Goal: Information Seeking & Learning: Learn about a topic

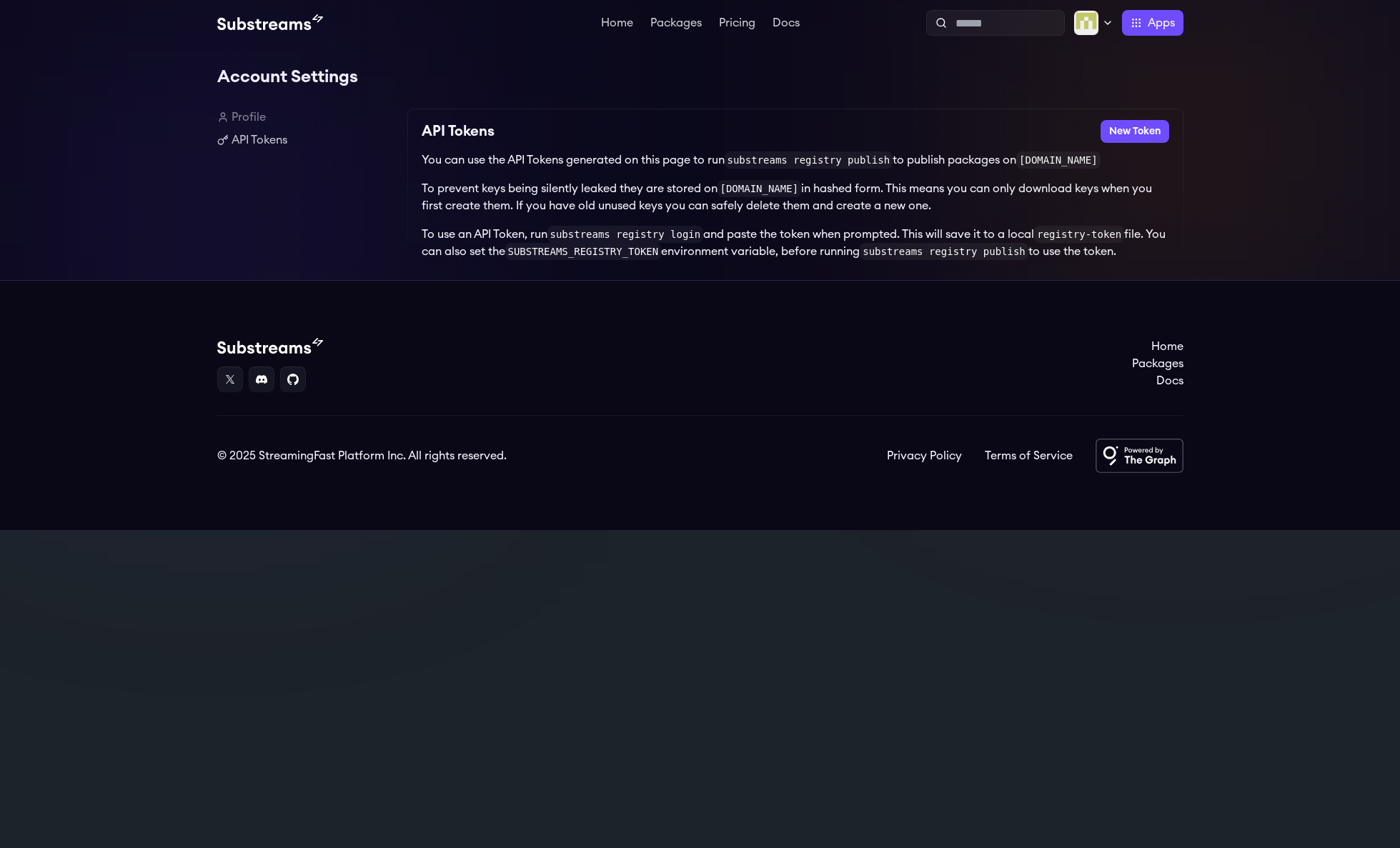
click at [1094, 7] on div "Home Packages Pricing Docs Home Packages Pricing Docs Profile Publish Settings …" at bounding box center [700, 23] width 1400 height 46
click at [1097, 21] on div at bounding box center [1093, 22] width 40 height 26
click at [1102, 19] on icon at bounding box center [1107, 22] width 11 height 11
click at [1239, 122] on div "Account Settings Profile API Tokens API Tokens New Token You can use the API To…" at bounding box center [700, 163] width 1400 height 234
click at [1142, 127] on button "New Token" at bounding box center [1135, 131] width 69 height 23
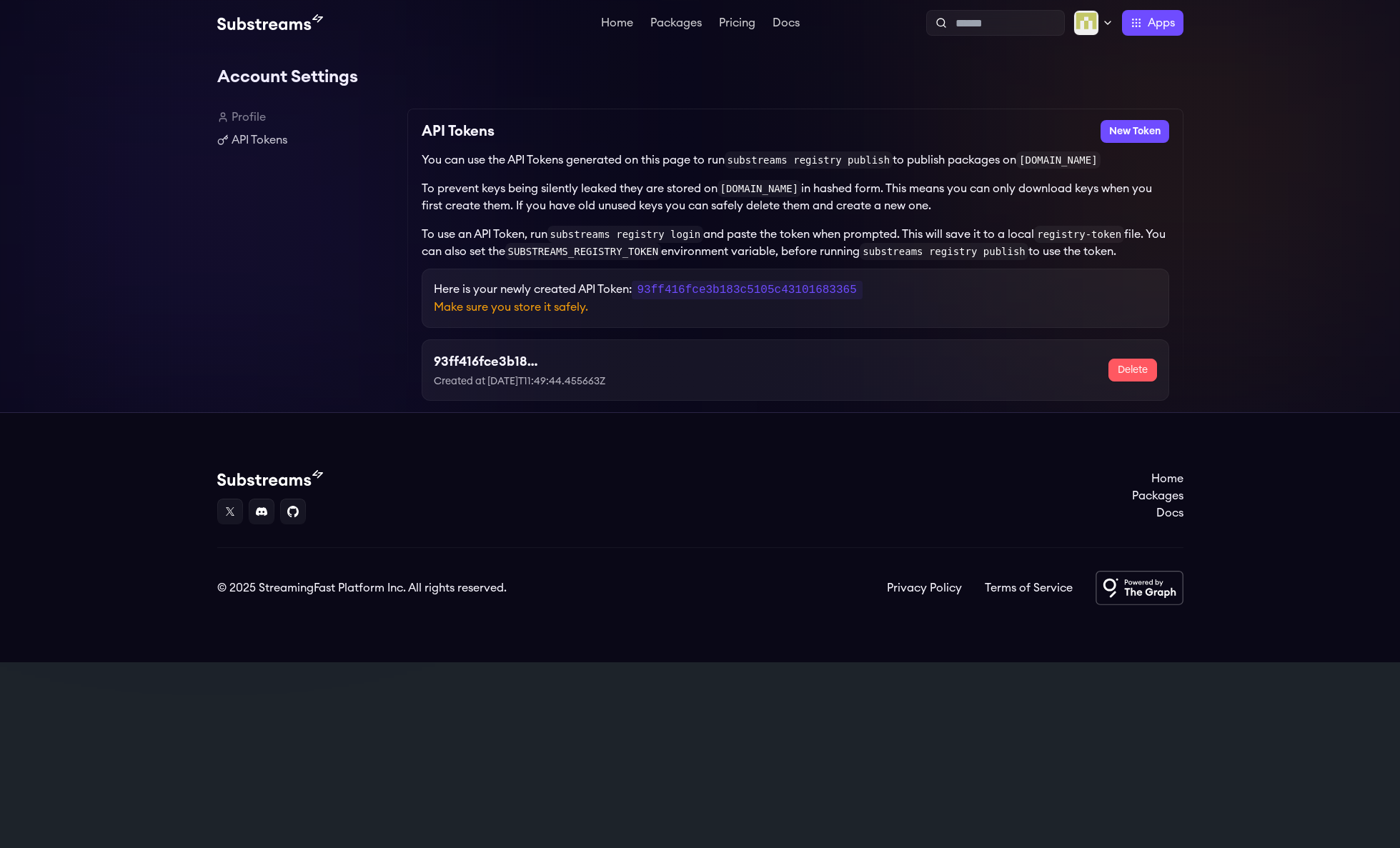
click at [691, 292] on code "93ff416fce3b183c5105c43101683365" at bounding box center [747, 290] width 231 height 19
copy code "93ff416fce3b183c5105c43101683365"
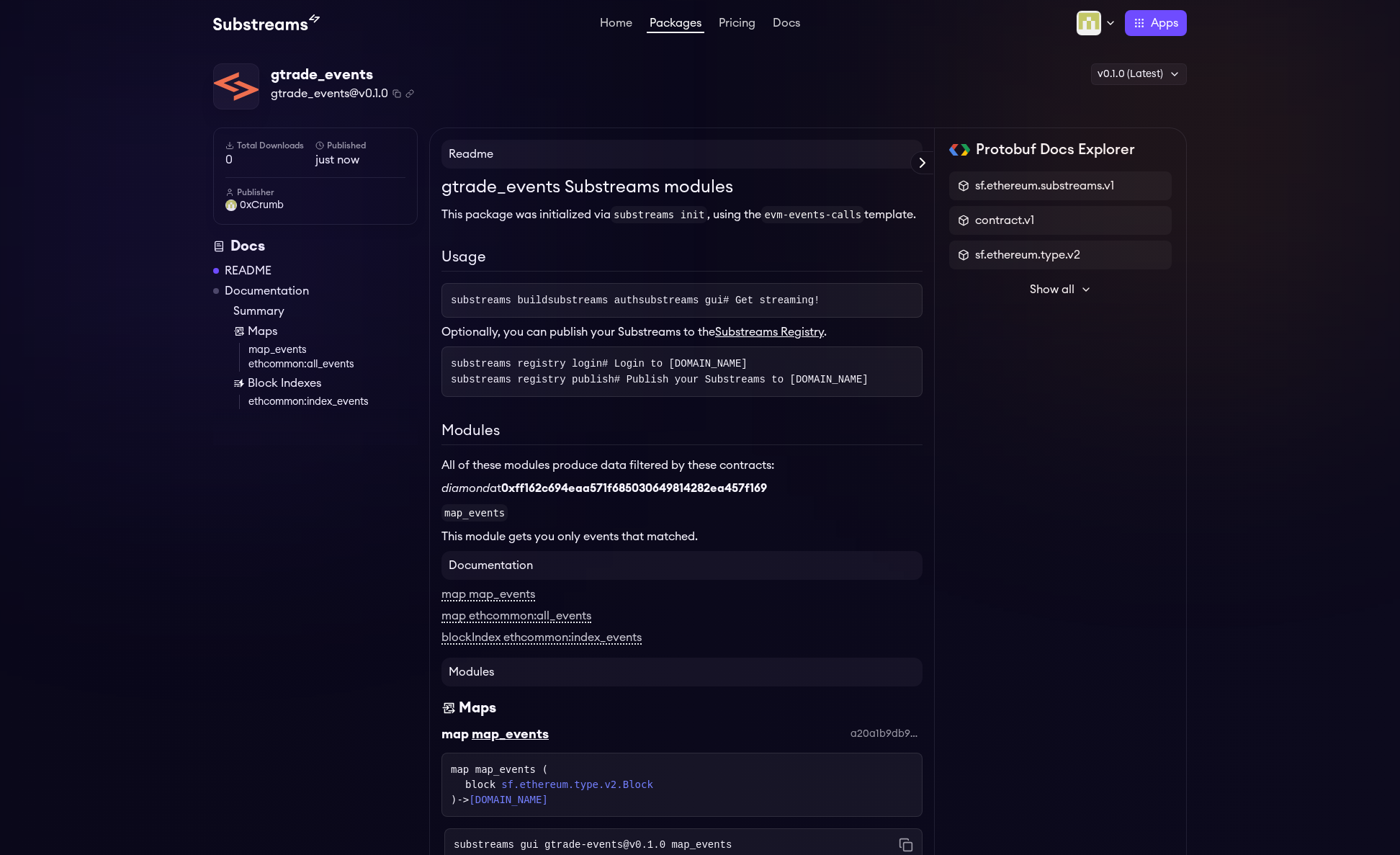
click at [820, 91] on div "gtrade_events gtrade_events@v0.1.0 Copied! Copied! v0.1.0 (Latest) v0.1.0 (Late…" at bounding box center [700, 87] width 974 height 47
click at [685, 114] on div "gtrade_events gtrade_events@v0.1.0 Copied! Copied! v0.1.0 (Latest) v0.1.0 (Late…" at bounding box center [700, 714] width 974 height 1301
click at [777, 81] on div "gtrade_events gtrade_events@v0.1.0 Copied! Copied! v0.1.0 (Latest) v0.1.0 (Late…" at bounding box center [700, 87] width 974 height 47
click at [270, 311] on link "Summary" at bounding box center [325, 311] width 185 height 17
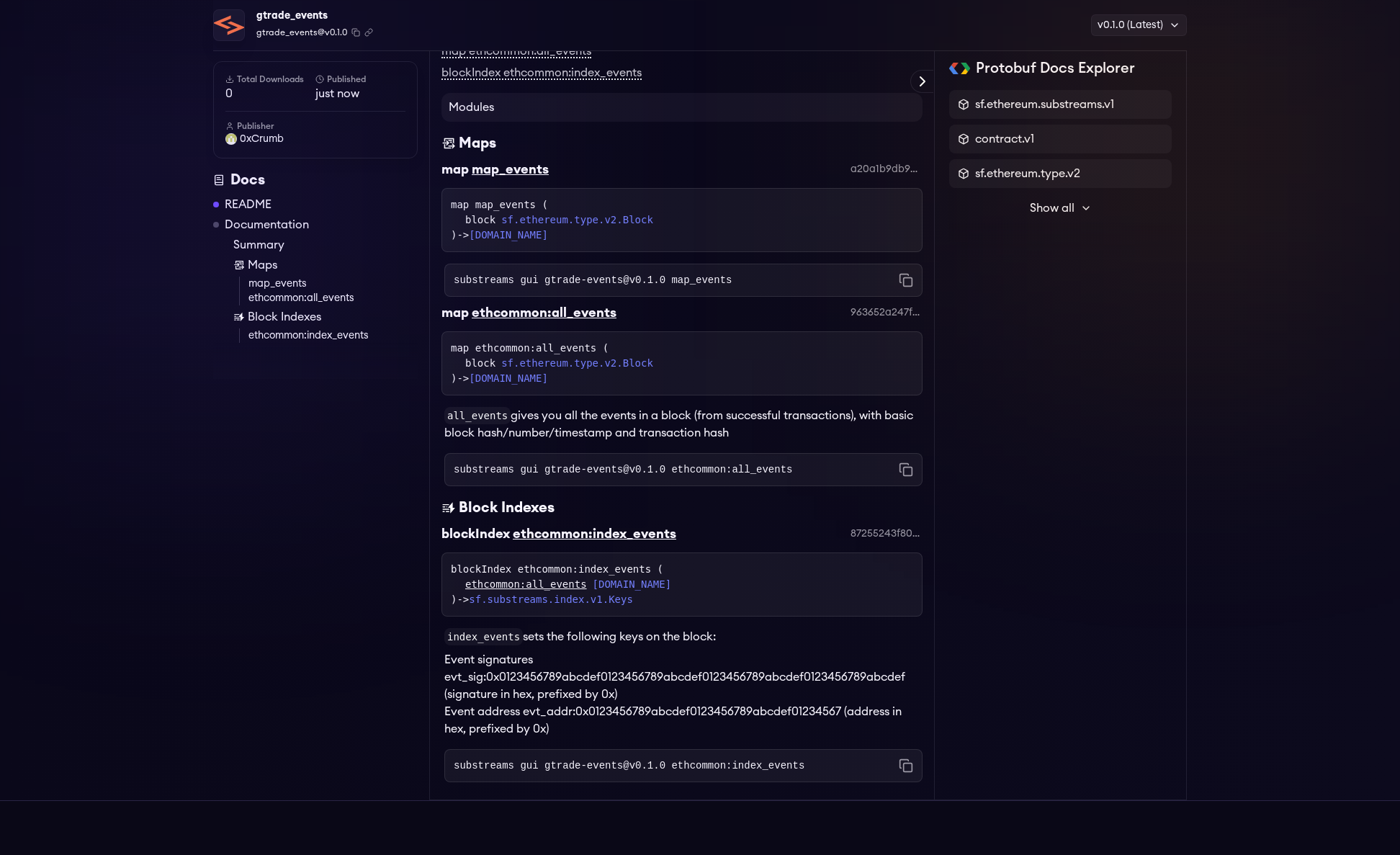
scroll to position [585, 0]
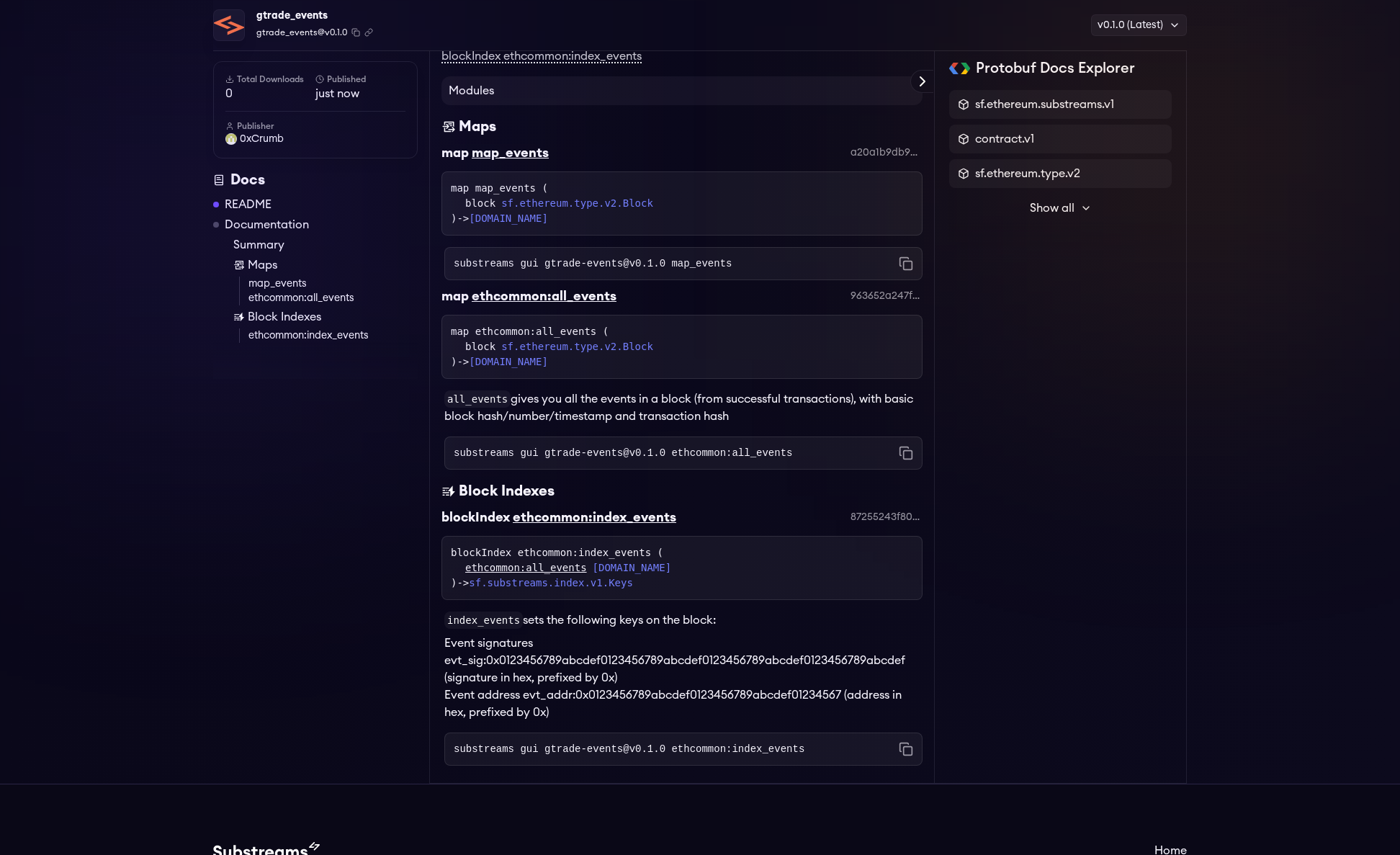
click at [562, 105] on h4 "Modules" at bounding box center [682, 90] width 481 height 29
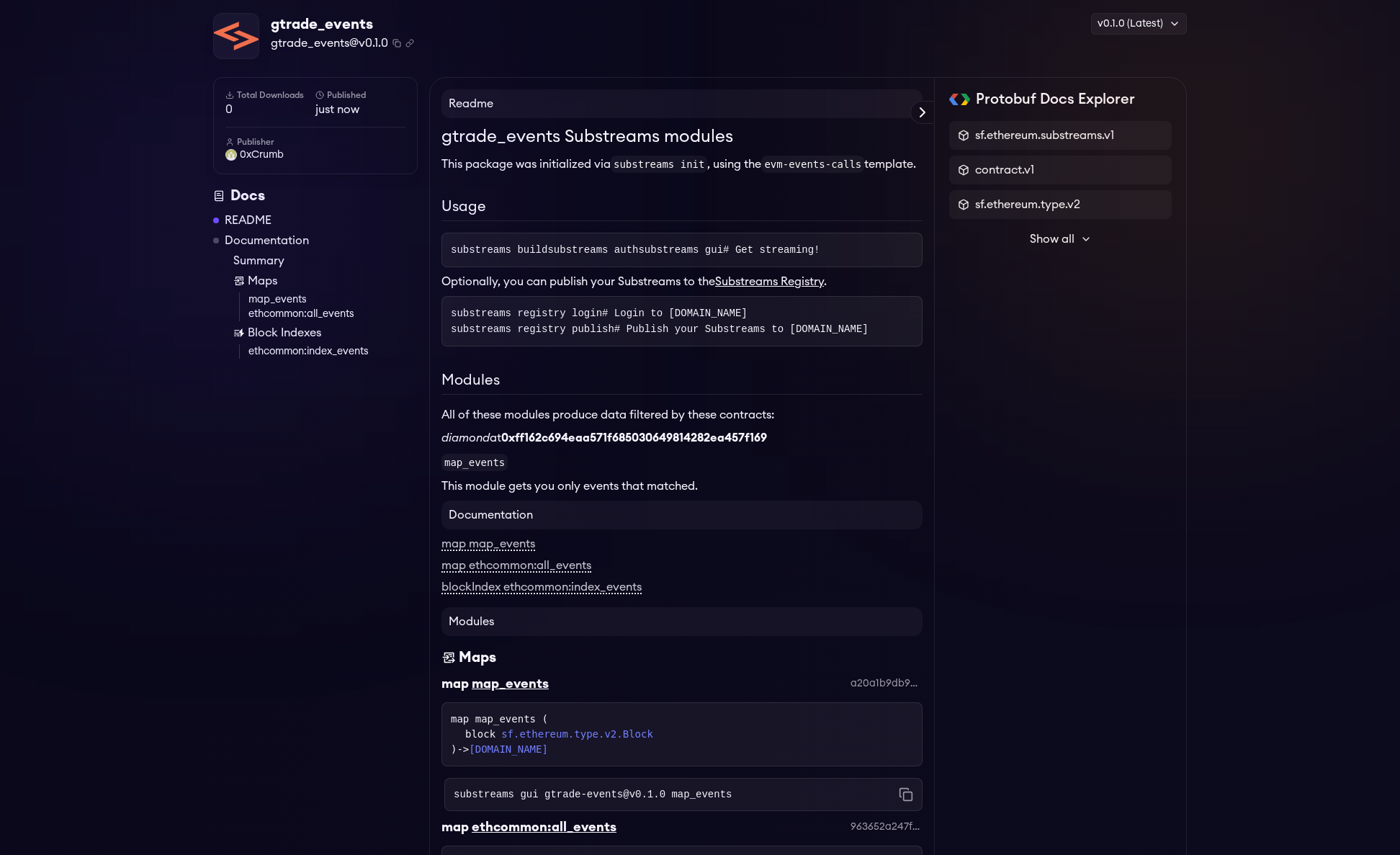
scroll to position [0, 0]
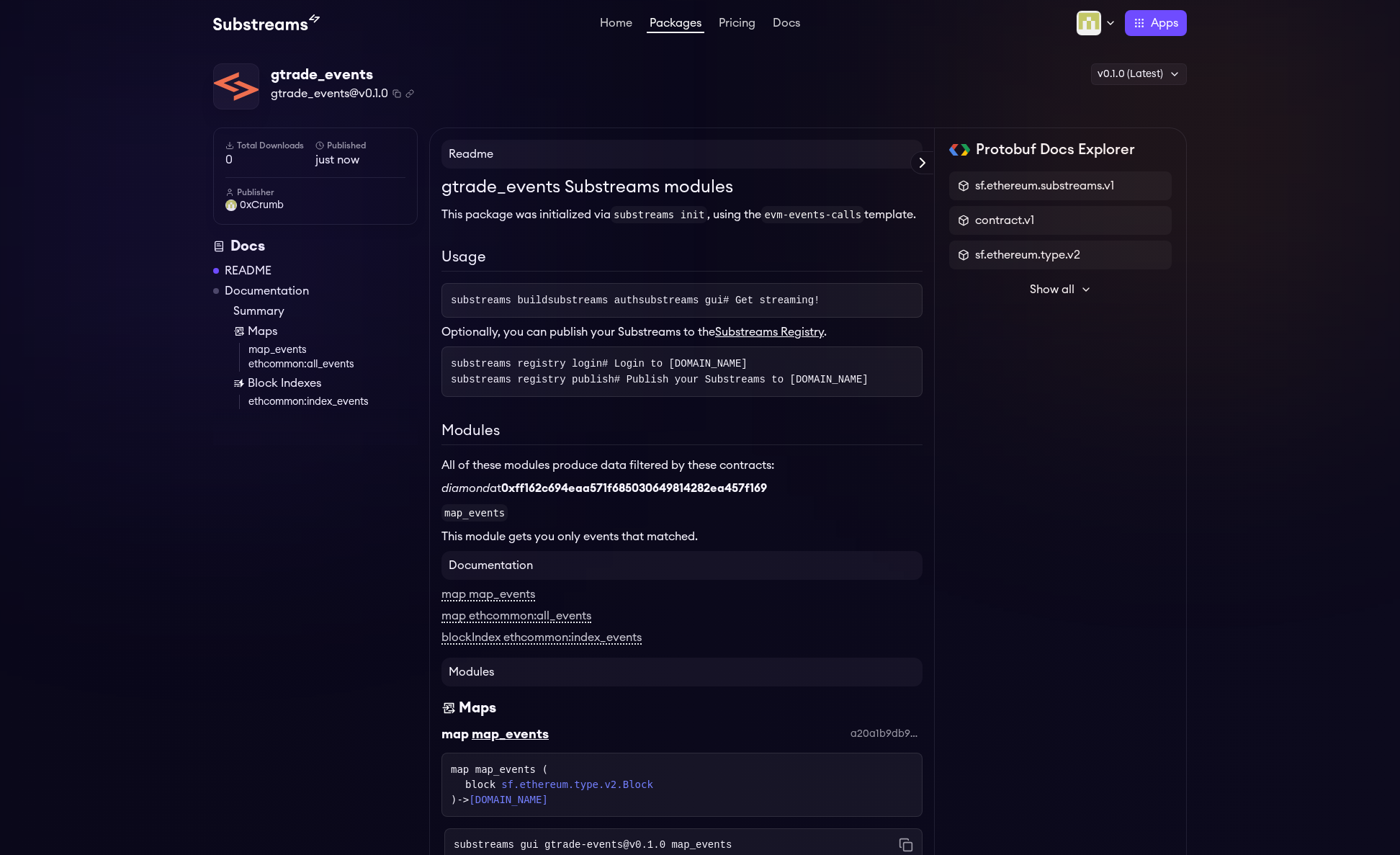
click at [762, 250] on div "gtrade_events Substreams modules This package was initialized via substreams in…" at bounding box center [682, 359] width 481 height 371
click at [1082, 294] on icon at bounding box center [1086, 289] width 11 height 11
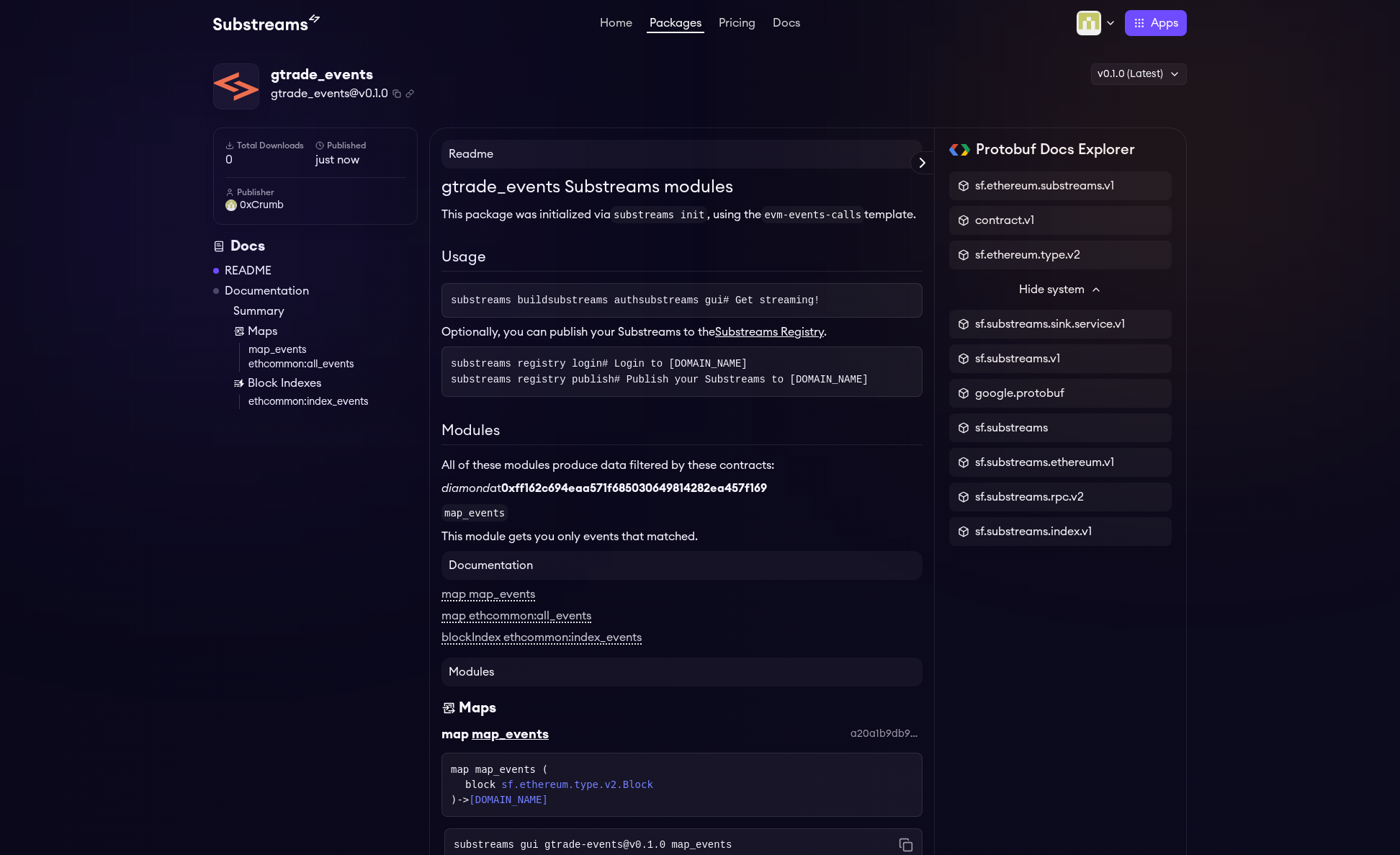
click at [1100, 288] on icon at bounding box center [1096, 289] width 11 height 11
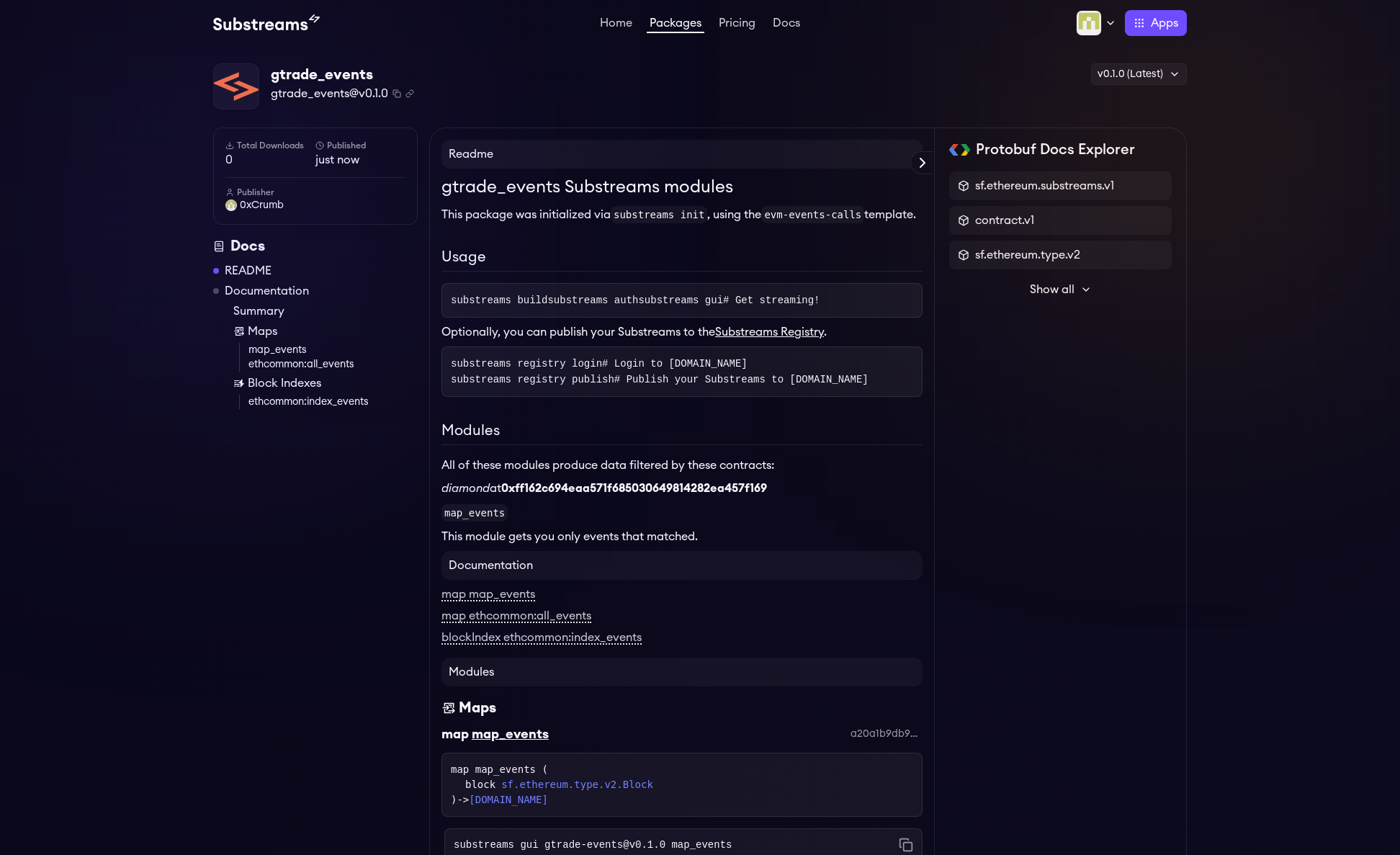
click at [250, 269] on link "README" at bounding box center [248, 271] width 47 height 17
click at [949, 91] on div "gtrade_events gtrade_events@v0.1.0 Copied! Copied! v0.1.0 (Latest) v0.1.0 (Late…" at bounding box center [700, 87] width 974 height 47
click at [505, 92] on div "gtrade_events gtrade_events@v0.1.0 Copied! Copied! v0.1.0 (Latest) v0.1.0 (Late…" at bounding box center [700, 87] width 974 height 47
click at [407, 91] on icon "Copy .spkg link to clipboard" at bounding box center [410, 94] width 9 height 9
click at [394, 93] on icon "Copy package name and version" at bounding box center [397, 94] width 9 height 9
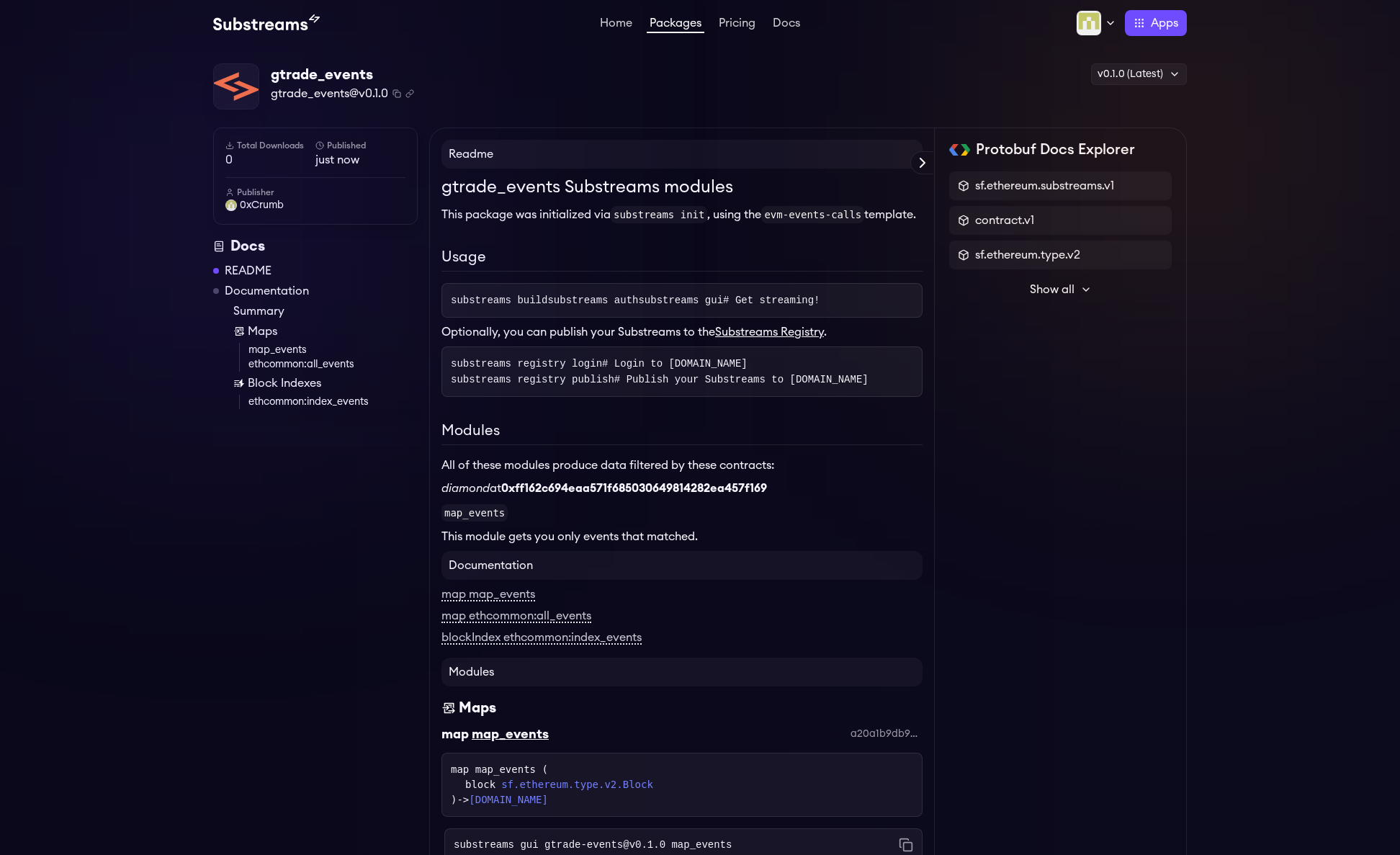
click at [274, 293] on link "Documentation" at bounding box center [267, 291] width 84 height 17
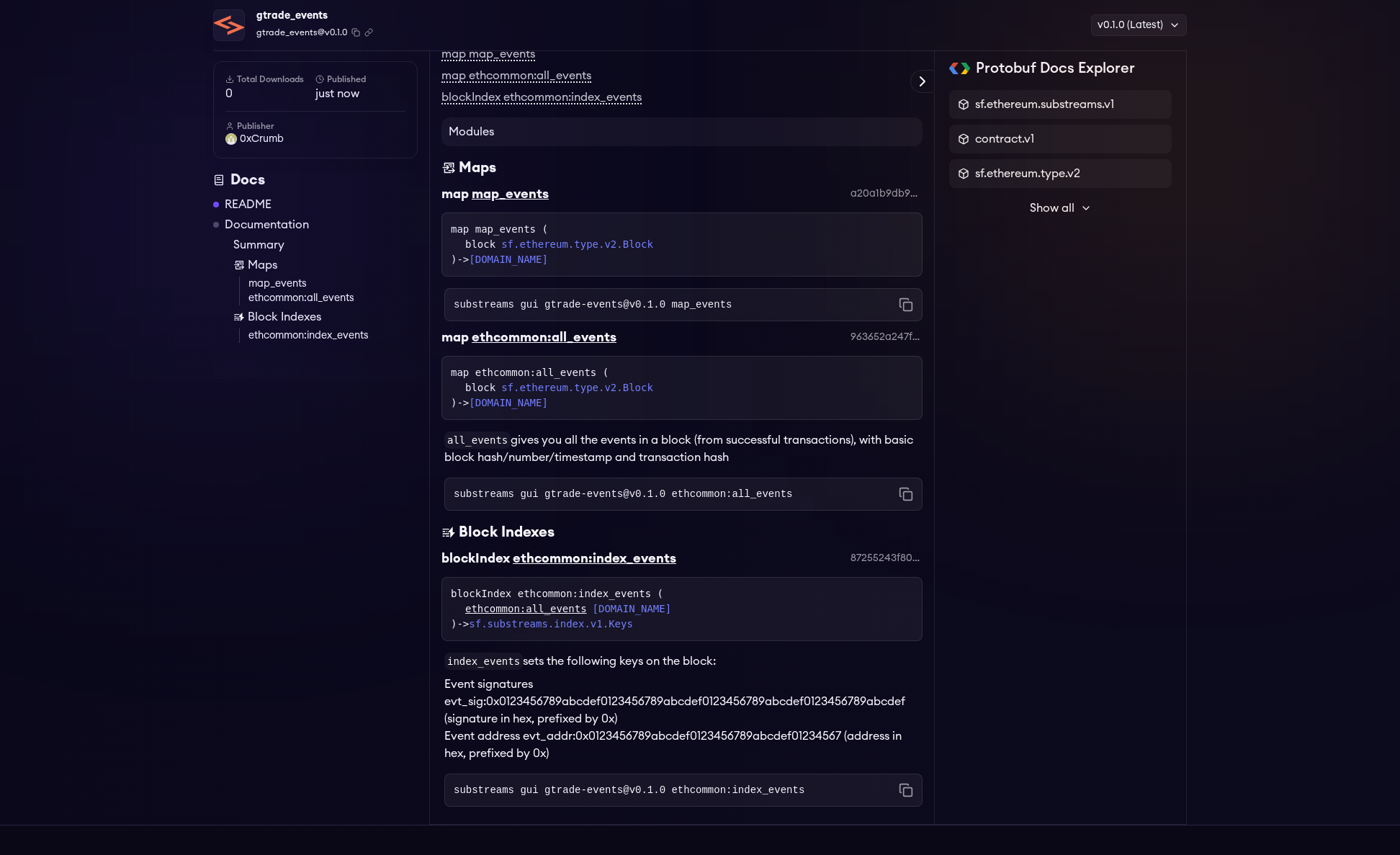
scroll to position [546, 0]
click at [256, 240] on link "Summary" at bounding box center [325, 244] width 185 height 17
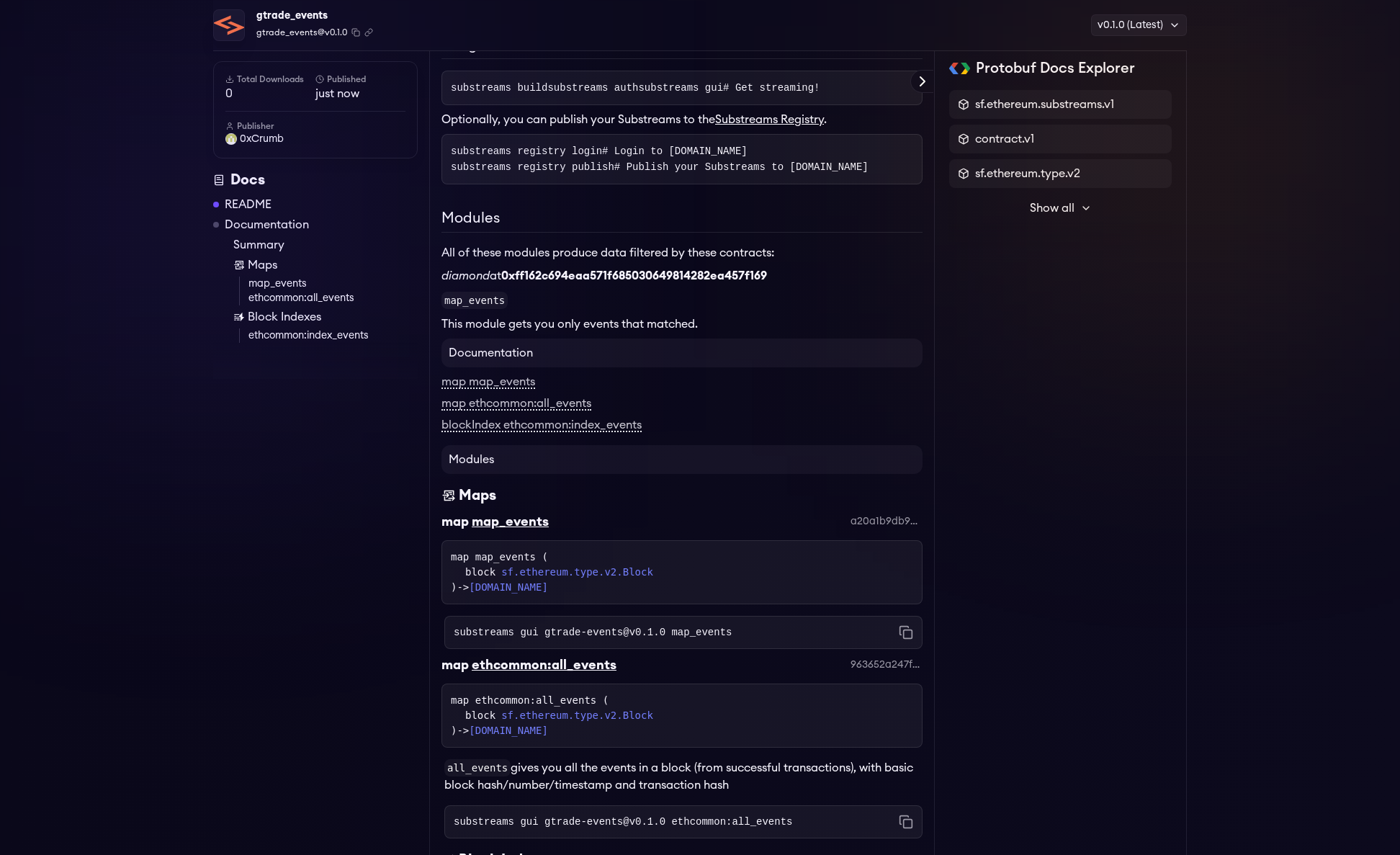
scroll to position [209, 0]
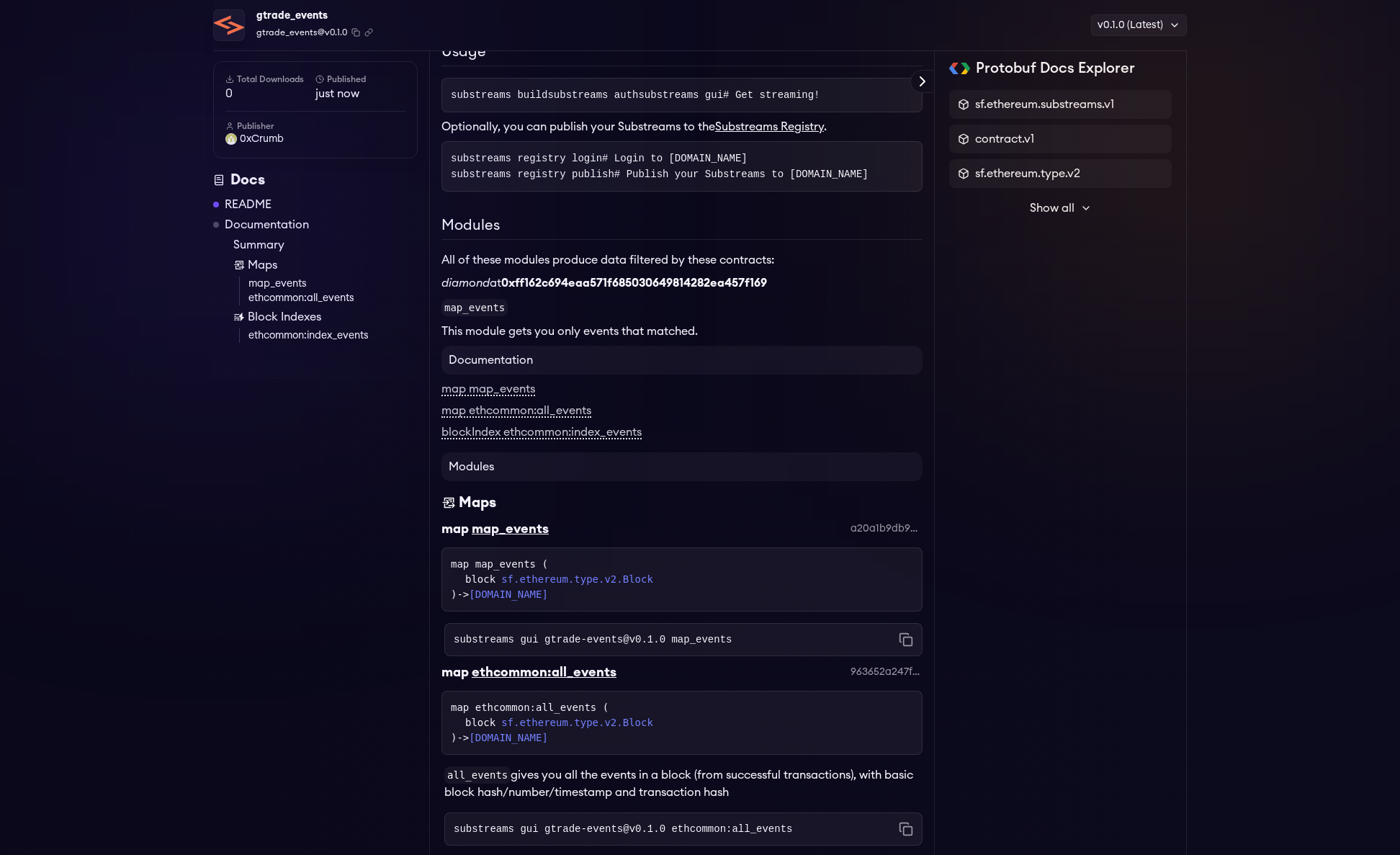
click at [475, 240] on h2 "Modules" at bounding box center [682, 227] width 481 height 25
click at [482, 268] on p "All of these modules produce data filtered by these contracts:" at bounding box center [682, 259] width 481 height 17
click at [470, 316] on code "map_events" at bounding box center [475, 307] width 67 height 17
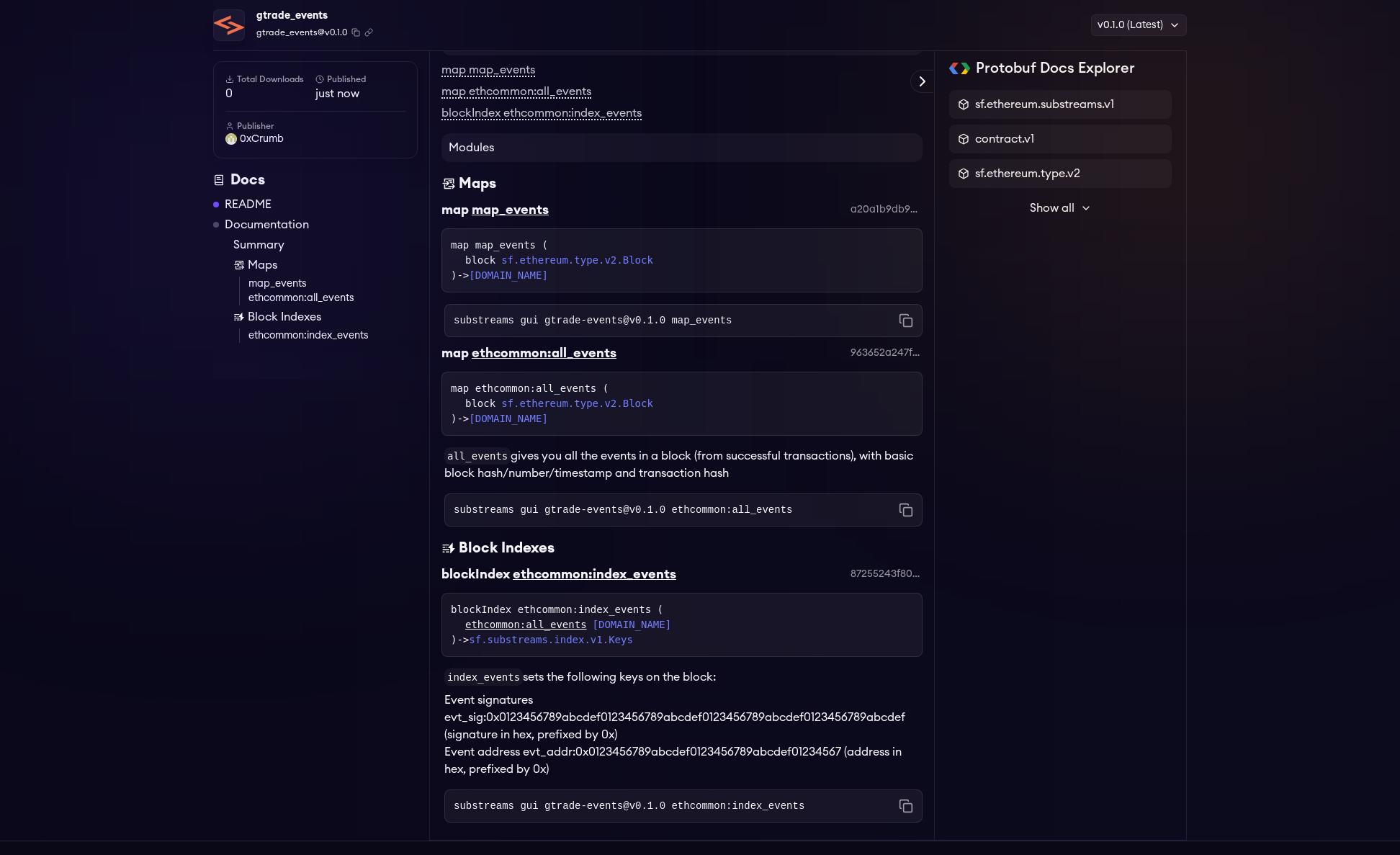
scroll to position [536, 0]
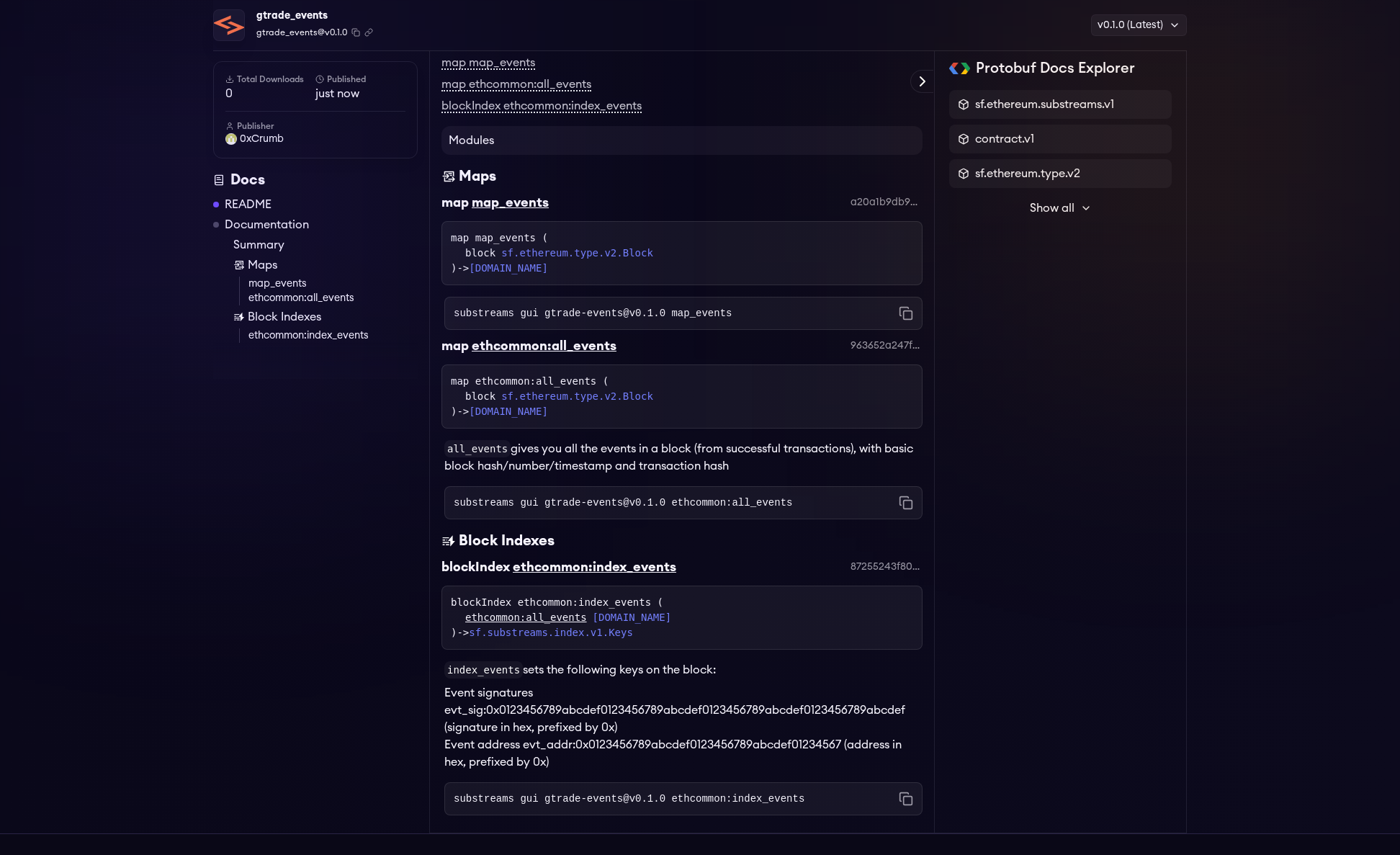
click at [702, 321] on code "substreams gui gtrade-events@v0.1.0 map_events" at bounding box center [593, 313] width 278 height 14
click at [798, 519] on div "substreams gui gtrade-events@v0.1.0 ethcommon:all_events Copied!" at bounding box center [684, 503] width 478 height 33
drag, startPoint x: 793, startPoint y: 560, endPoint x: 672, endPoint y: 558, distance: 121.0
click at [672, 519] on div "substreams gui gtrade-events@v0.1.0 ethcommon:all_events Copied!" at bounding box center [684, 503] width 478 height 33
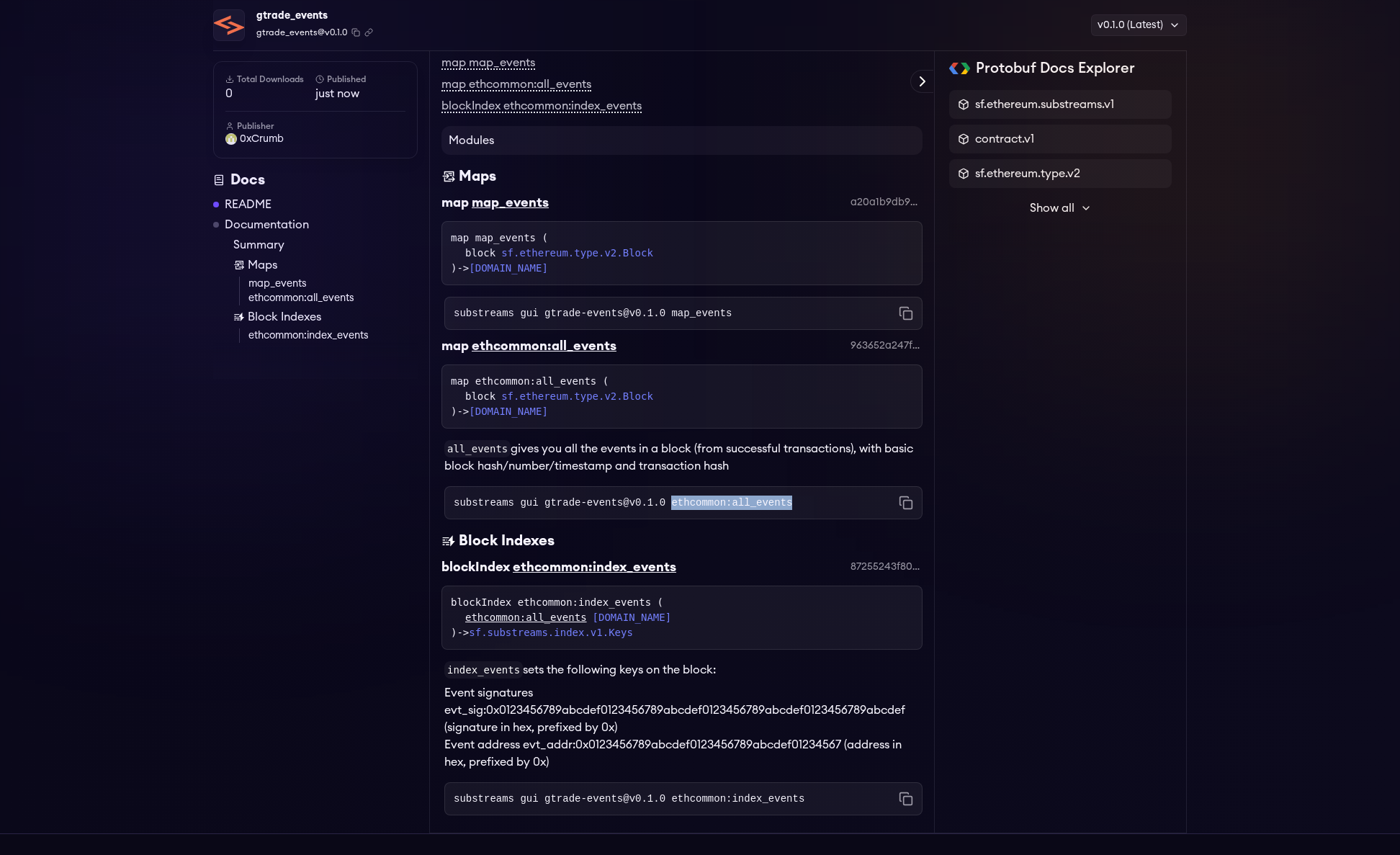
copy code "ethcommon:all_events"
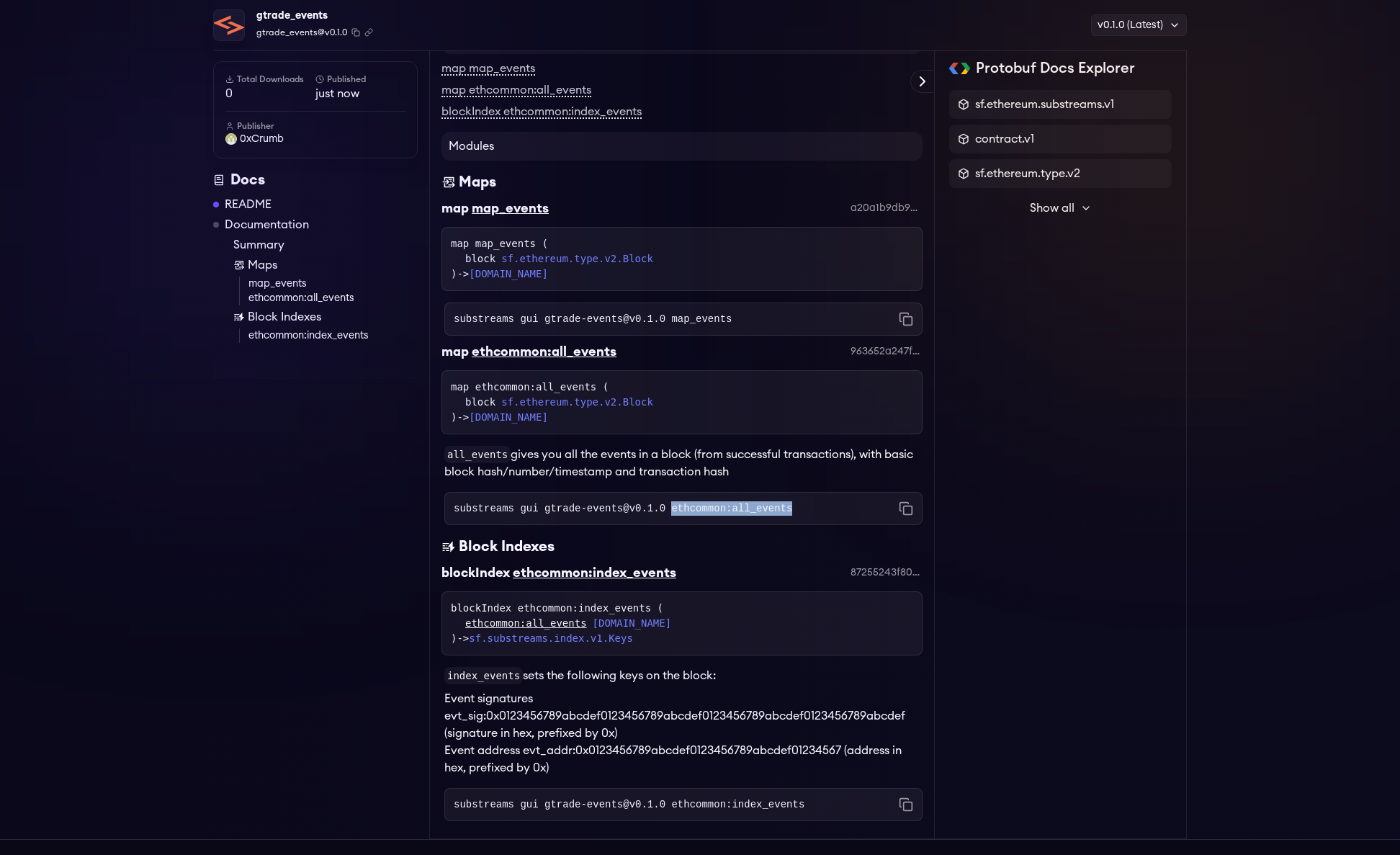
scroll to position [527, 0]
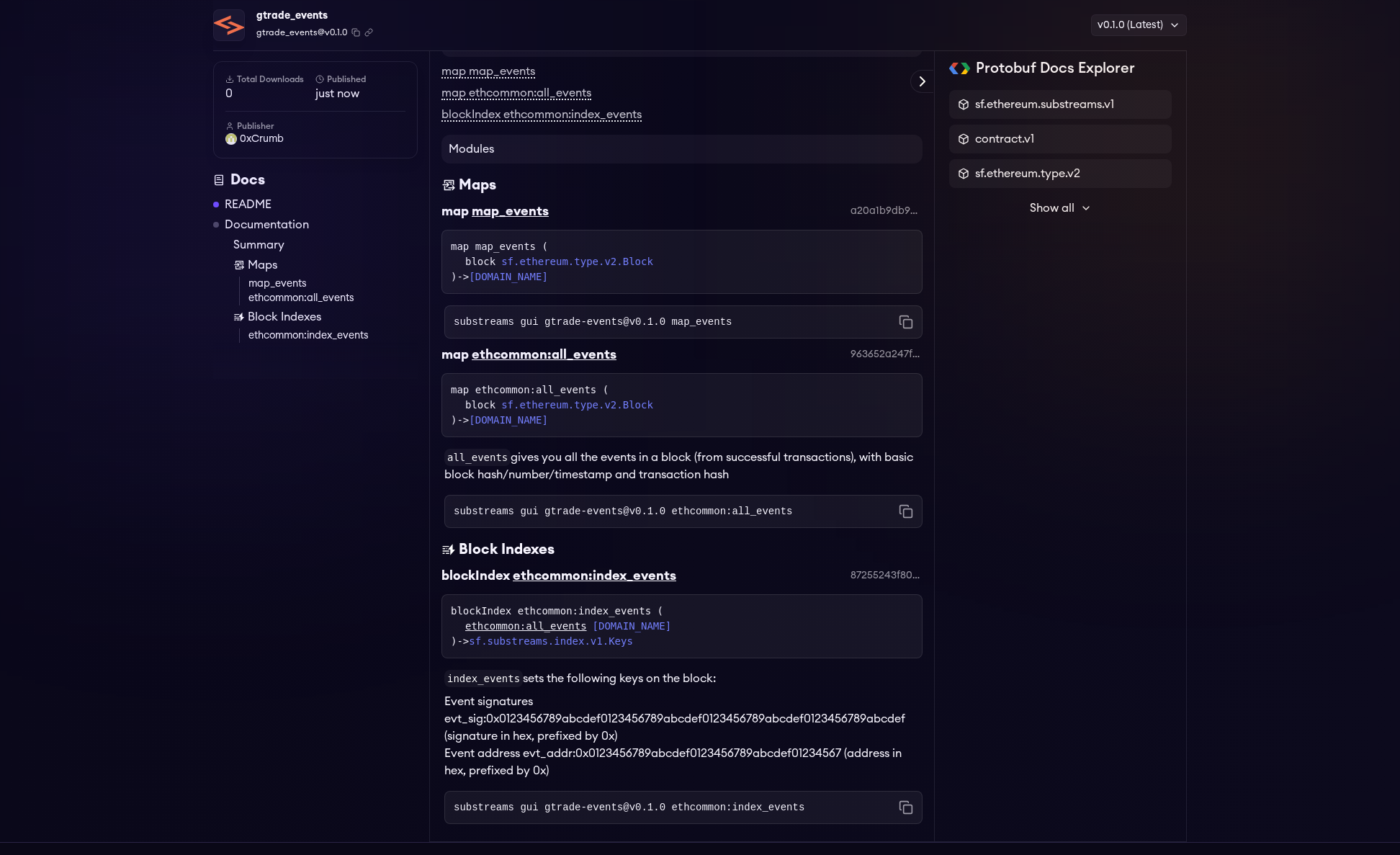
click at [815, 339] on div "substreams gui gtrade-events@v0.1.0 map_events Copied!" at bounding box center [684, 322] width 478 height 33
drag, startPoint x: 750, startPoint y: 380, endPoint x: 673, endPoint y: 383, distance: 77.1
click at [673, 339] on div "substreams gui gtrade-events@v0.1.0 map_events Copied!" at bounding box center [684, 322] width 478 height 33
copy code "map_events"
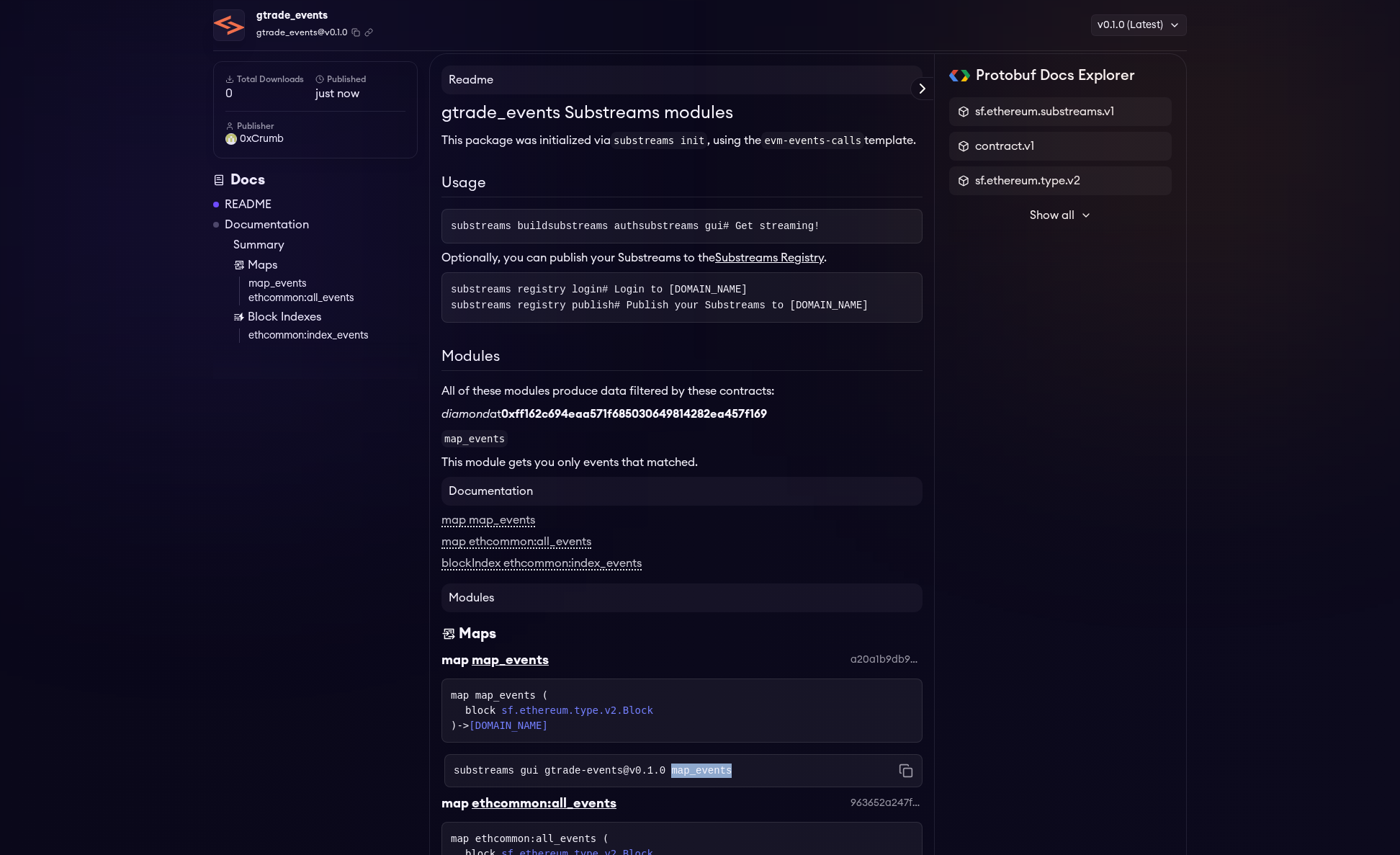
scroll to position [0, 0]
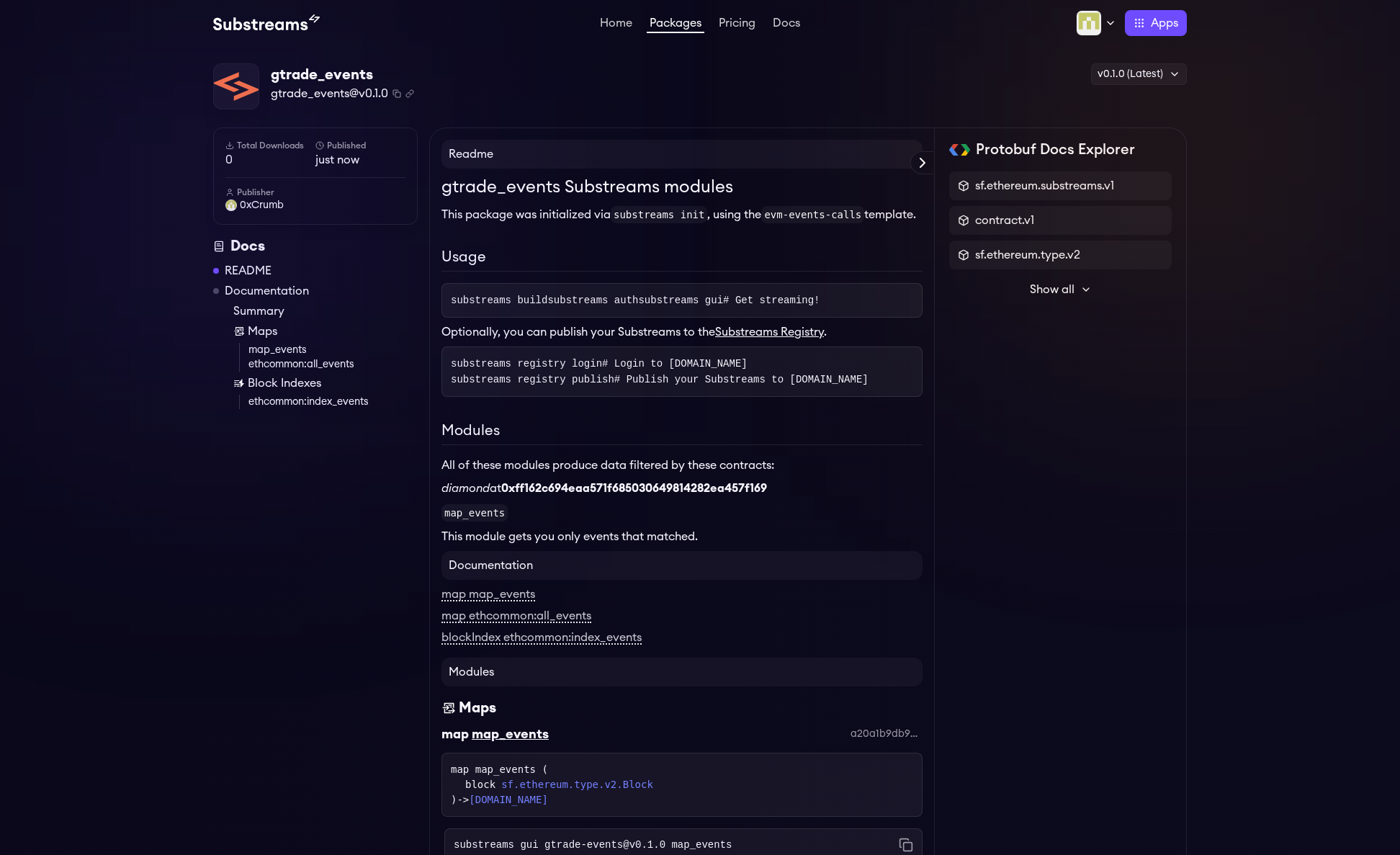
click at [605, 106] on div "gtrade_events gtrade_events@v0.1.0 Copied! Copied! v0.1.0 (Latest) v0.1.0 (Late…" at bounding box center [700, 87] width 974 height 47
drag, startPoint x: 762, startPoint y: 63, endPoint x: 761, endPoint y: 70, distance: 7.1
click at [762, 64] on div "gtrade_events gtrade_events@v0.1.0 Copied! Copied! v0.1.0 (Latest) v0.1.0 (Late…" at bounding box center [700, 87] width 974 height 47
click at [1084, 286] on icon at bounding box center [1086, 289] width 11 height 11
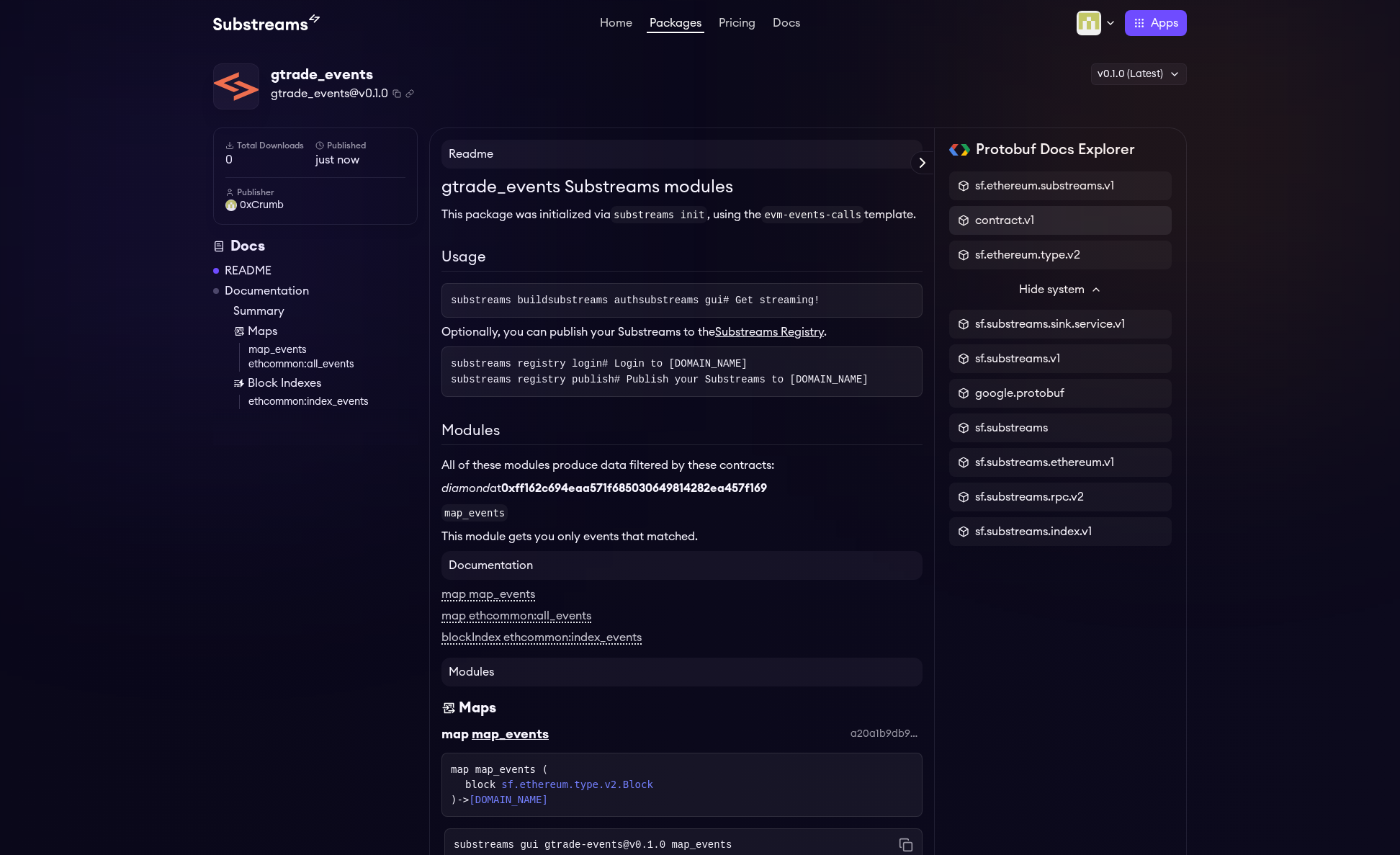
click at [1050, 223] on div "contract.v1" at bounding box center [1061, 220] width 206 height 17
click at [975, 216] on span "contract.v1" at bounding box center [1005, 220] width 59 height 17
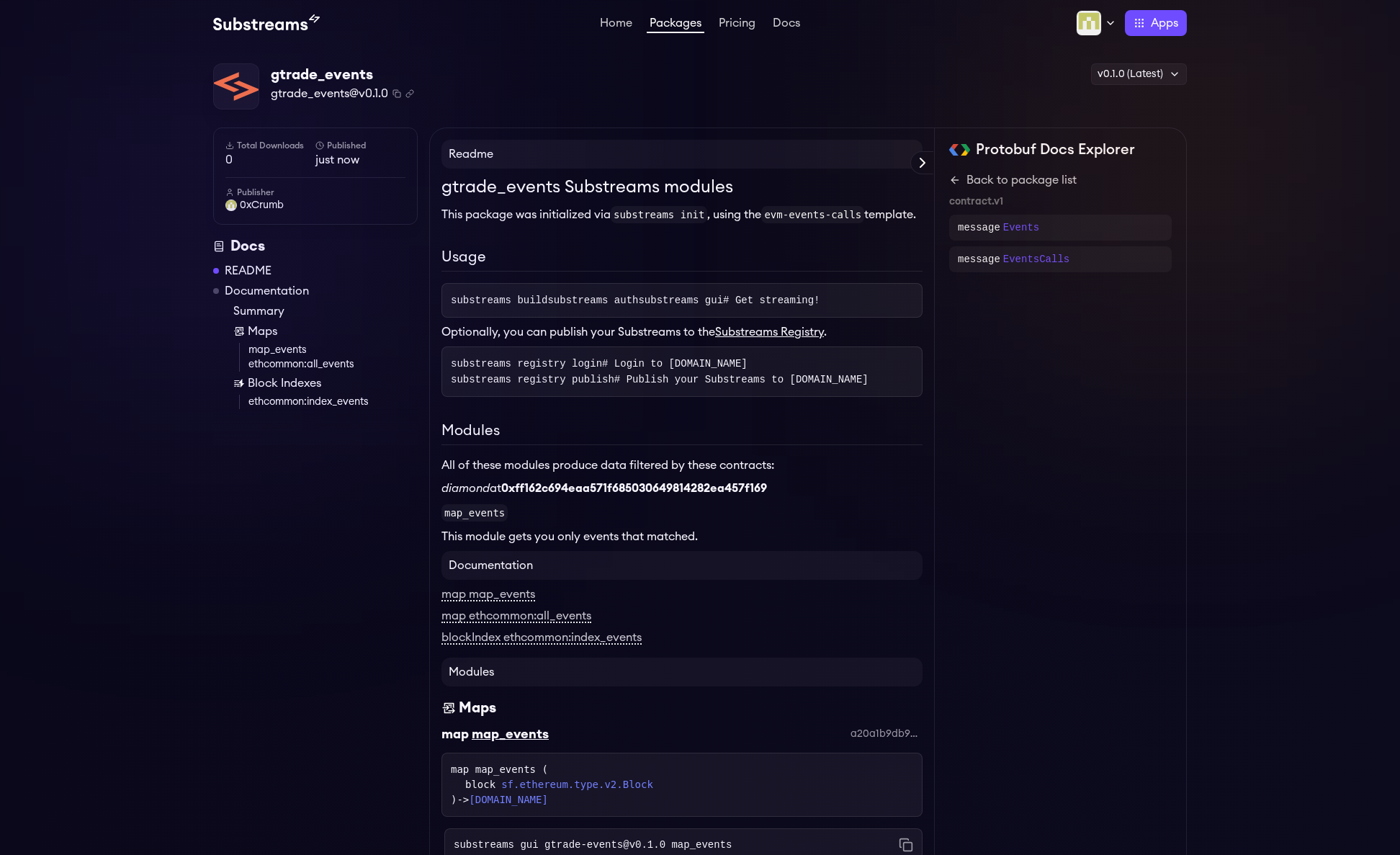
click at [1025, 225] on p "Events" at bounding box center [1021, 227] width 36 height 14
click at [1036, 94] on div "gtrade_events gtrade_events@v0.1.0 Copied! Copied! v0.1.0 (Latest) v0.1.0 (Late…" at bounding box center [700, 87] width 974 height 47
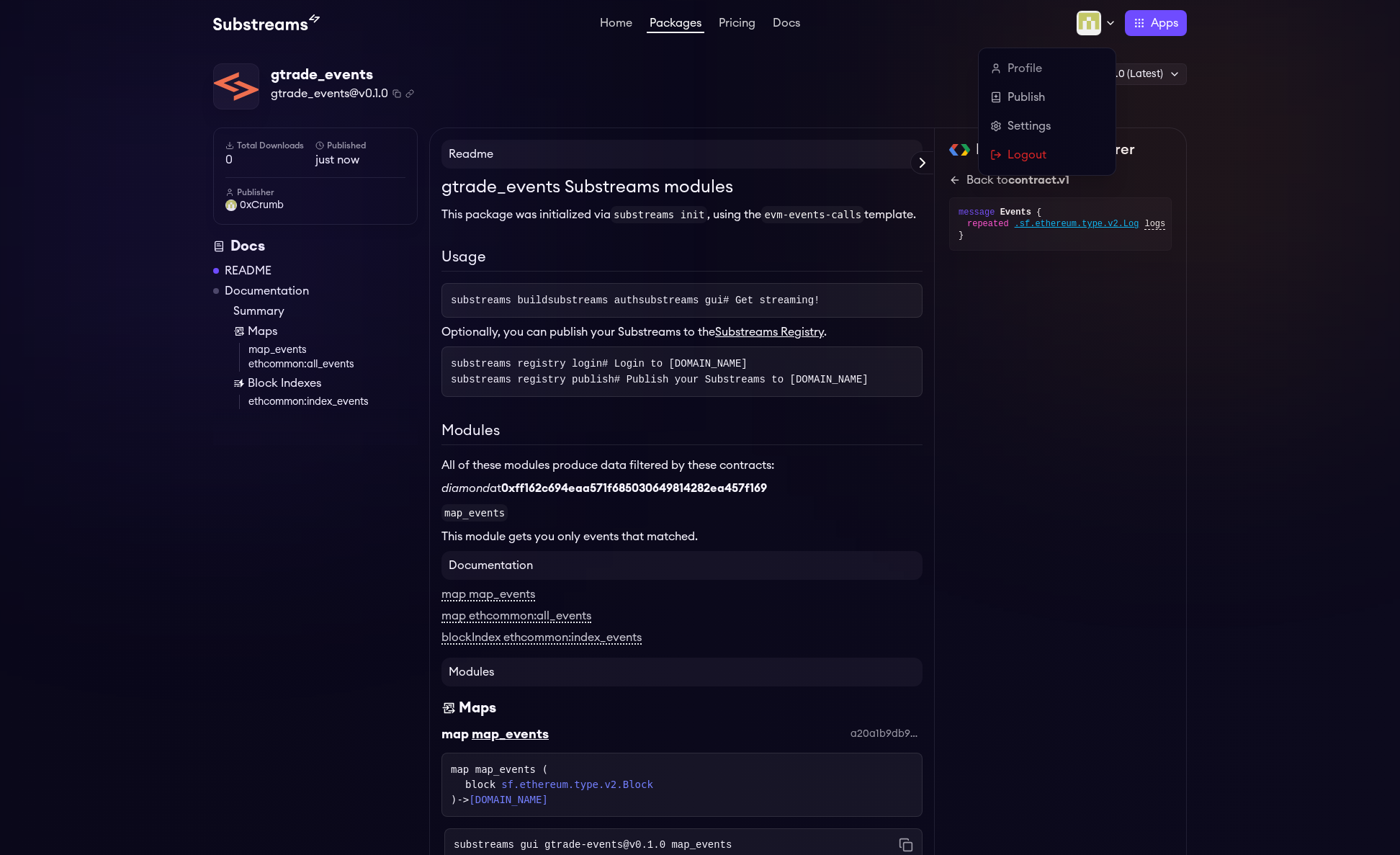
click at [1113, 25] on icon at bounding box center [1110, 22] width 11 height 11
click at [1034, 64] on link "Profile" at bounding box center [1047, 68] width 114 height 17
click at [1032, 102] on link "Publish" at bounding box center [1047, 97] width 114 height 17
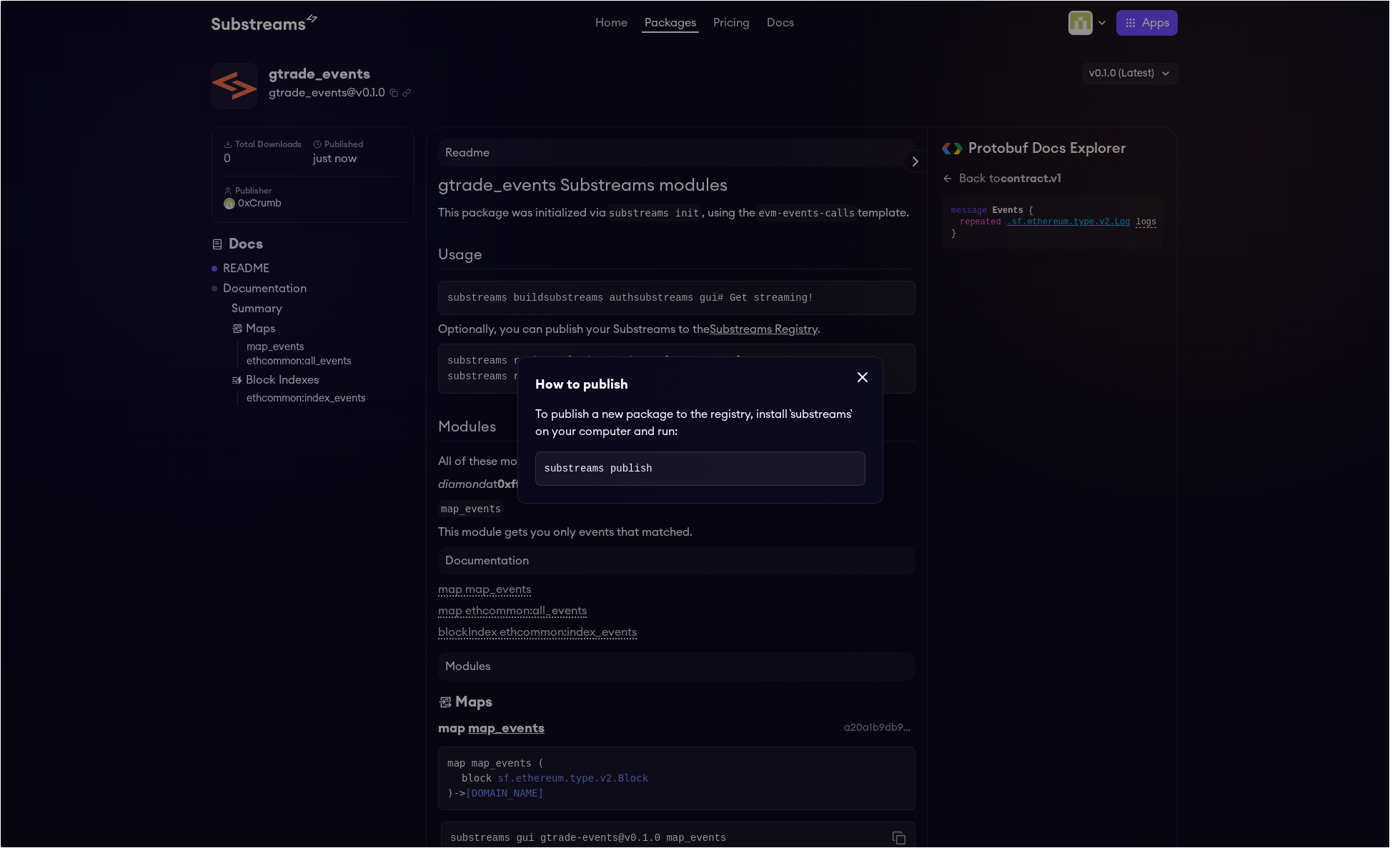
click at [859, 368] on icon at bounding box center [862, 377] width 17 height 17
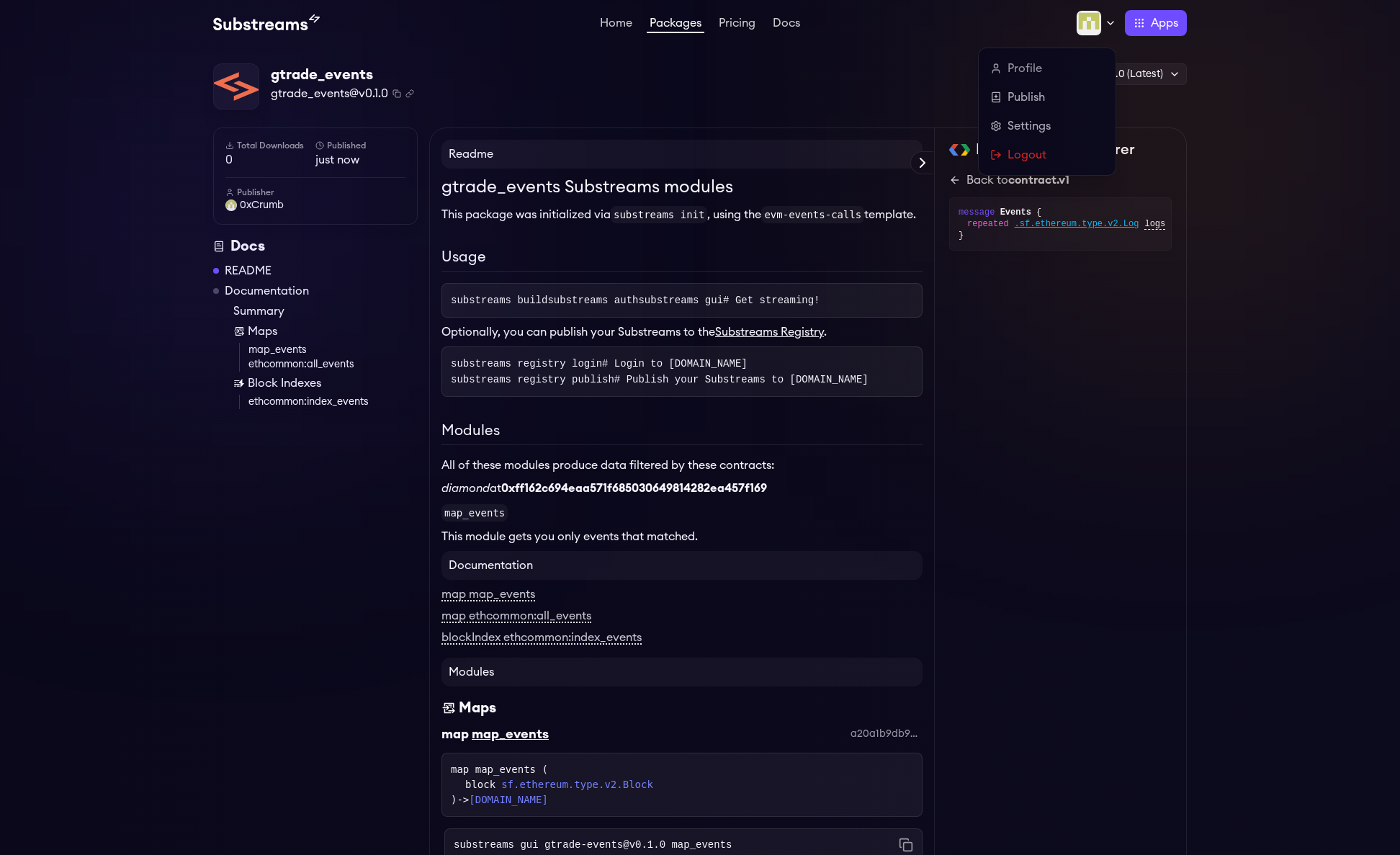
click at [1111, 21] on icon at bounding box center [1110, 22] width 11 height 11
click at [1039, 126] on link "Settings" at bounding box center [1047, 126] width 114 height 17
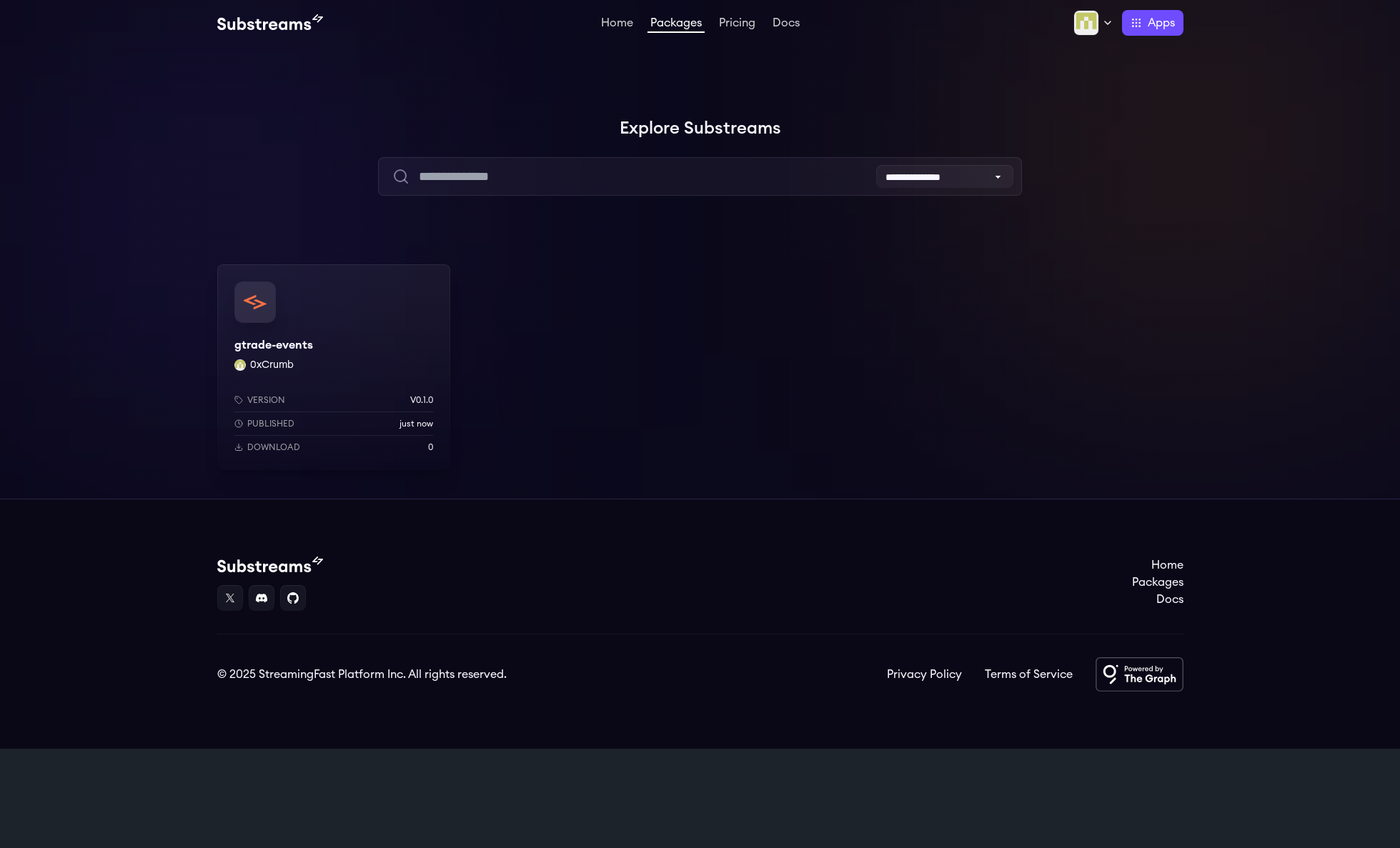
click at [701, 319] on div "gtrade-events 0xCrumb Version v0.1.0 Published just now Download 0" at bounding box center [700, 368] width 966 height 206
drag, startPoint x: 837, startPoint y: 311, endPoint x: 862, endPoint y: 297, distance: 28.7
click at [838, 311] on div "gtrade-events 0xCrumb Version v0.1.0 Published just now Download 0" at bounding box center [700, 368] width 966 height 206
click at [1186, 121] on div at bounding box center [1186, 143] width 429 height 428
click at [674, 352] on div "gtrade-events 0xCrumb Version v0.1.0 Published just now Download 0" at bounding box center [700, 368] width 966 height 206
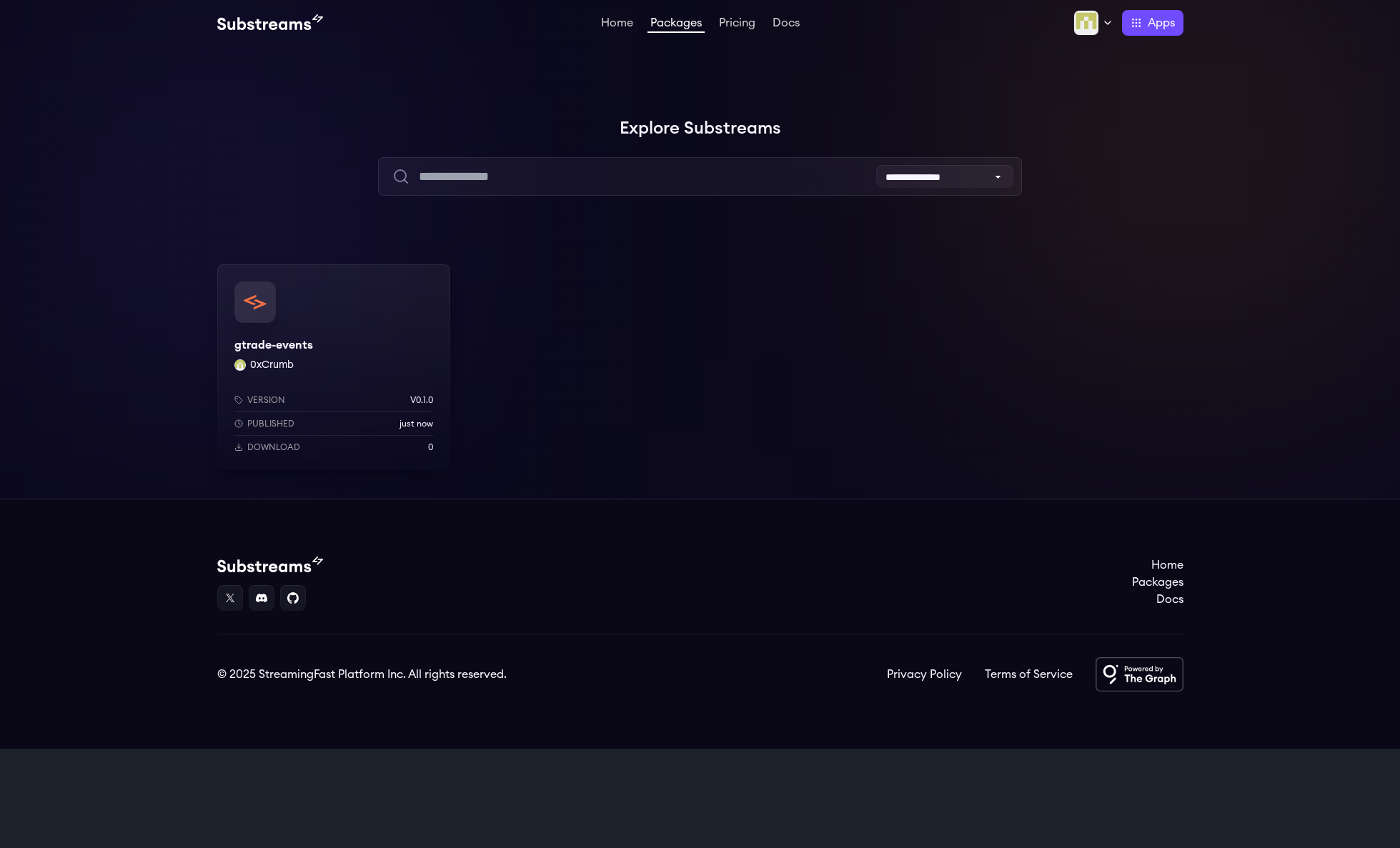
click at [1275, 196] on div at bounding box center [1186, 143] width 429 height 428
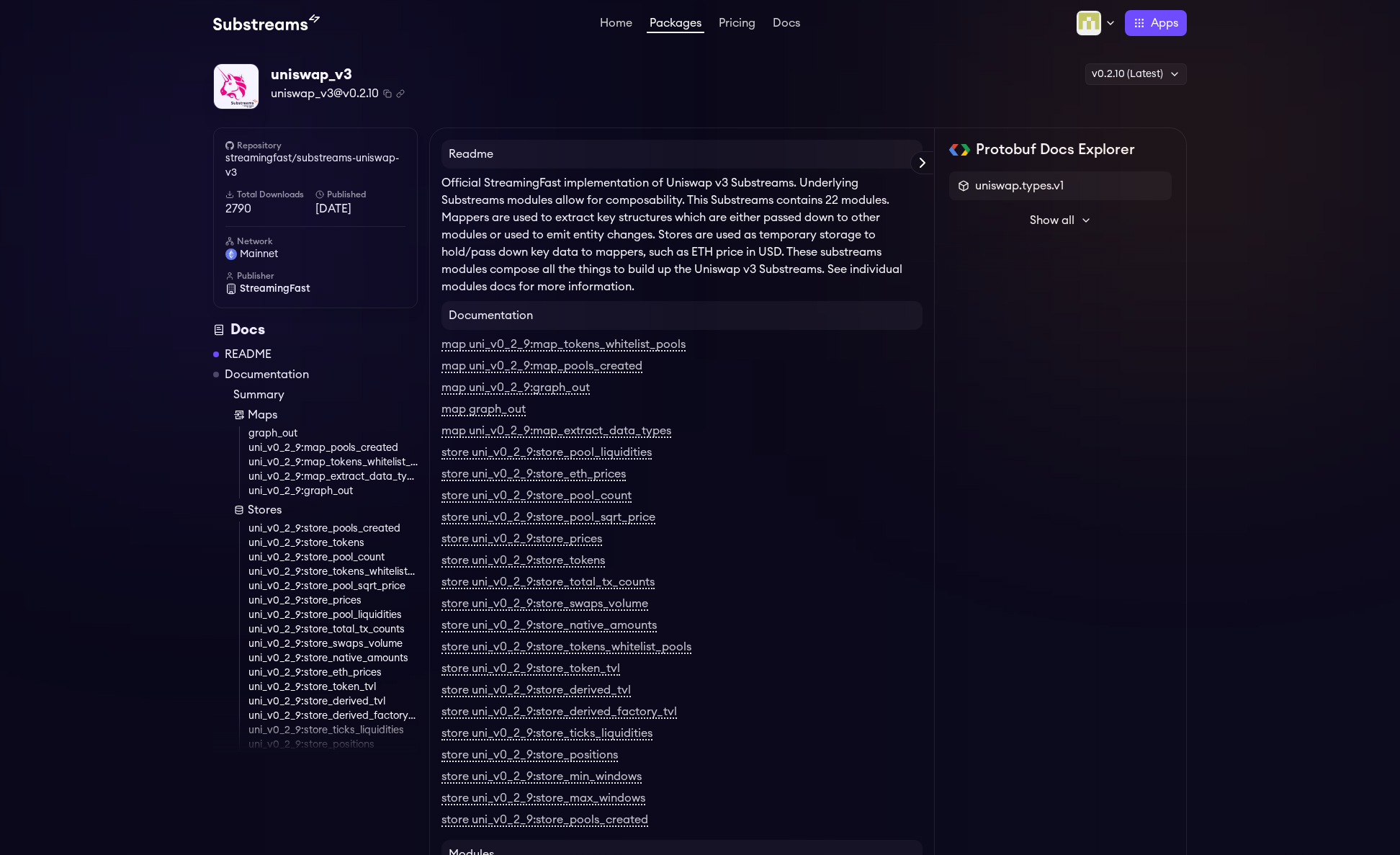
click at [660, 28] on link "Packages" at bounding box center [675, 25] width 58 height 16
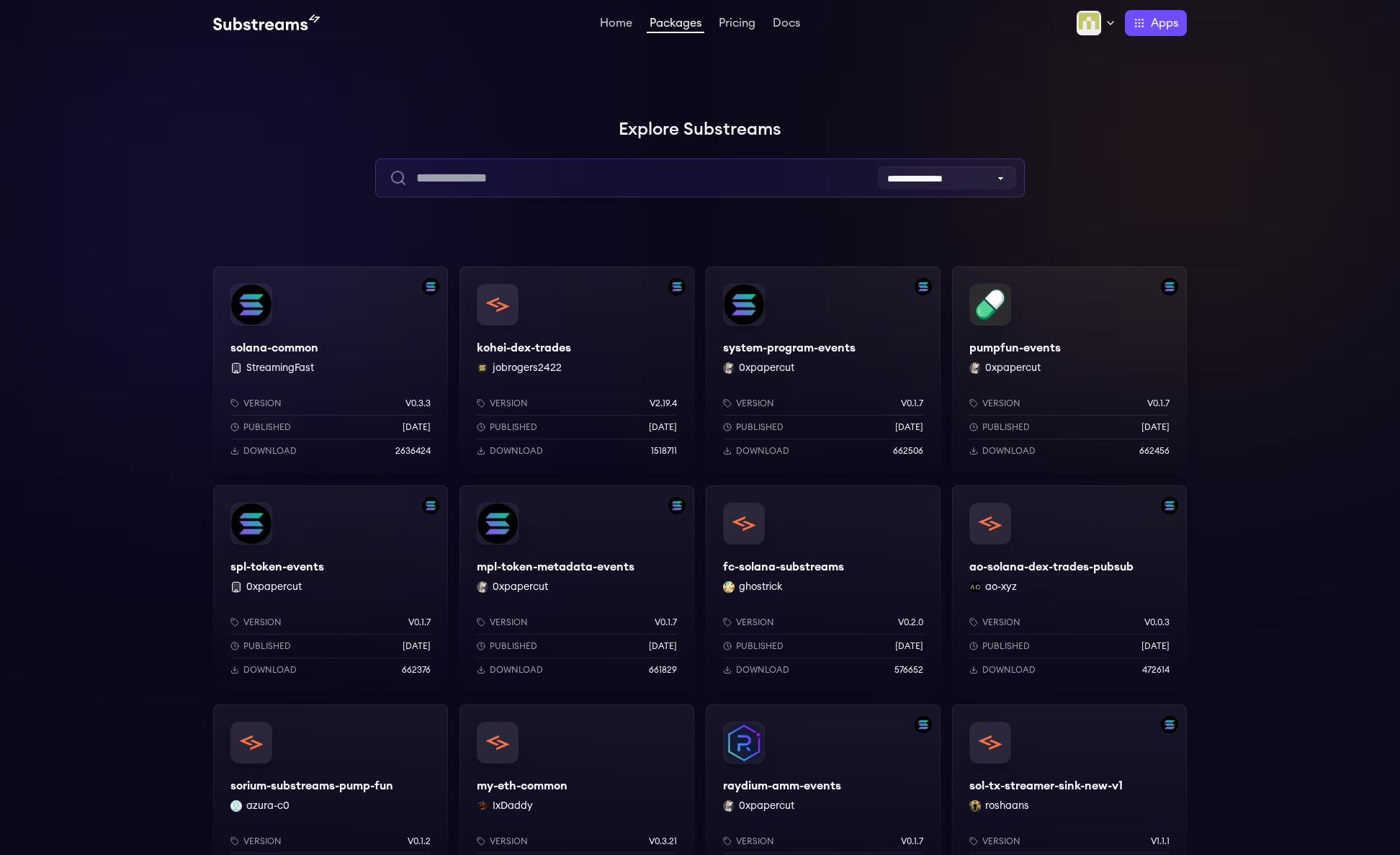
click at [632, 165] on input "text" at bounding box center [700, 178] width 649 height 39
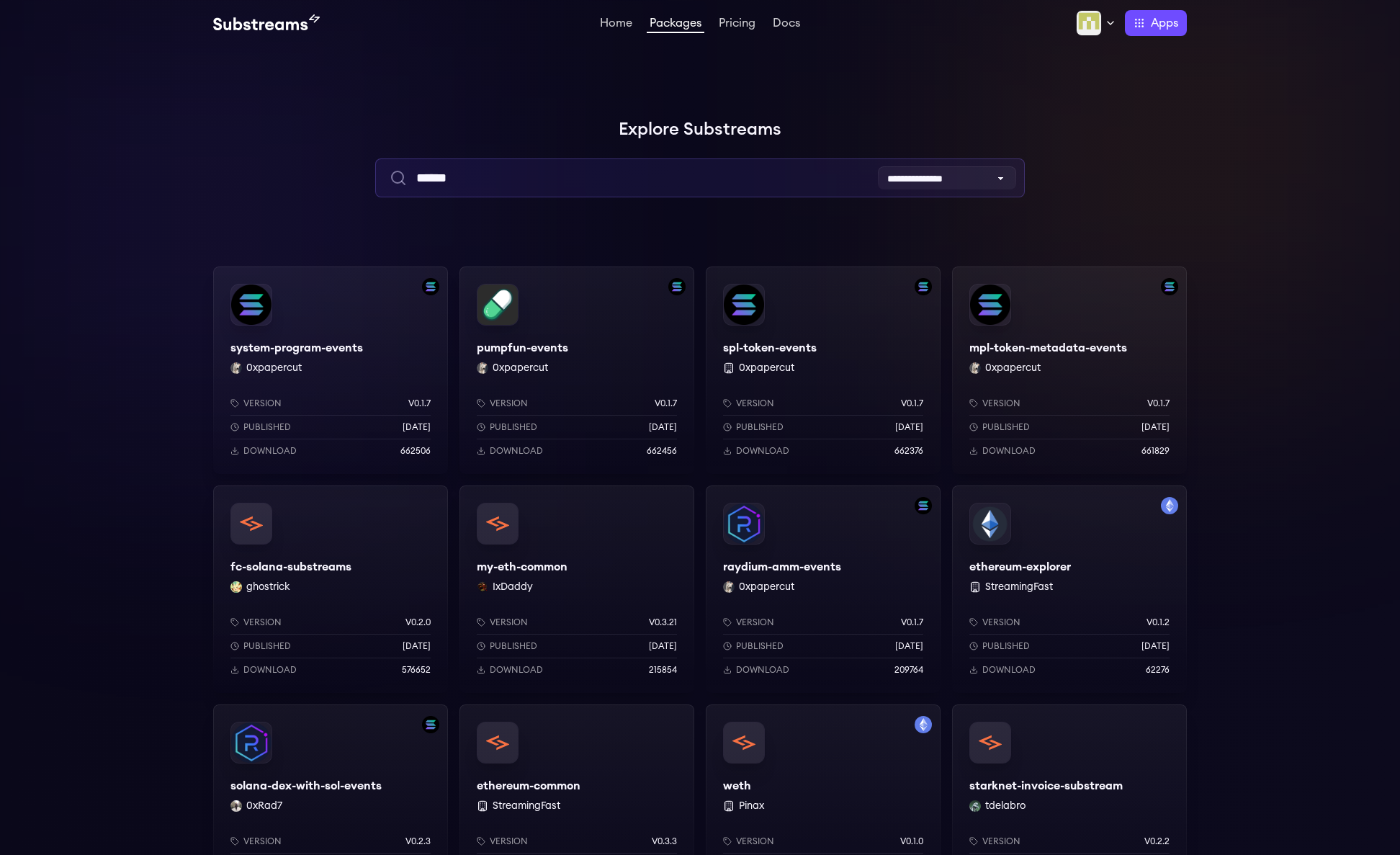
type input "******"
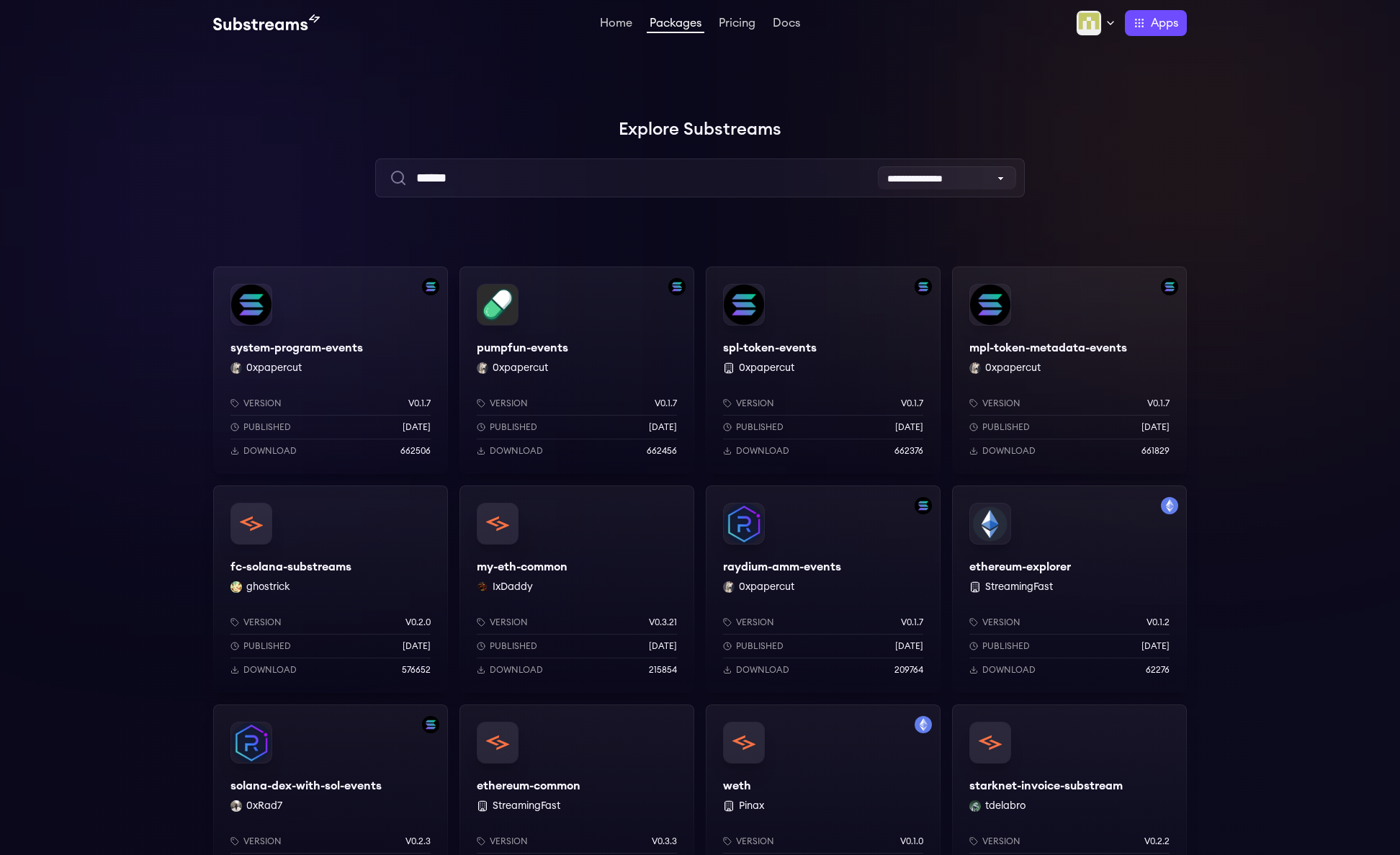
click at [1280, 335] on div at bounding box center [1184, 144] width 432 height 432
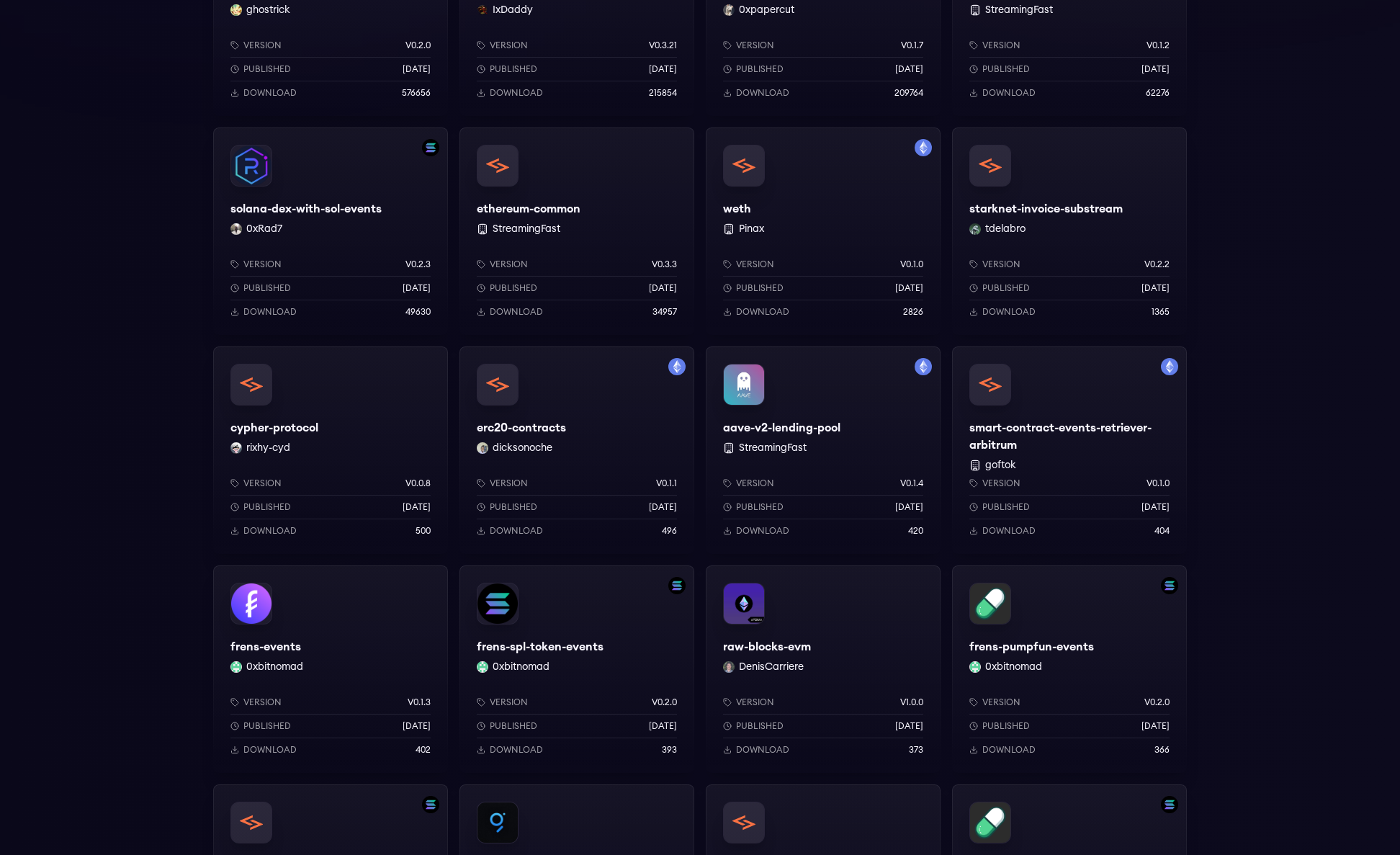
scroll to position [632, 0]
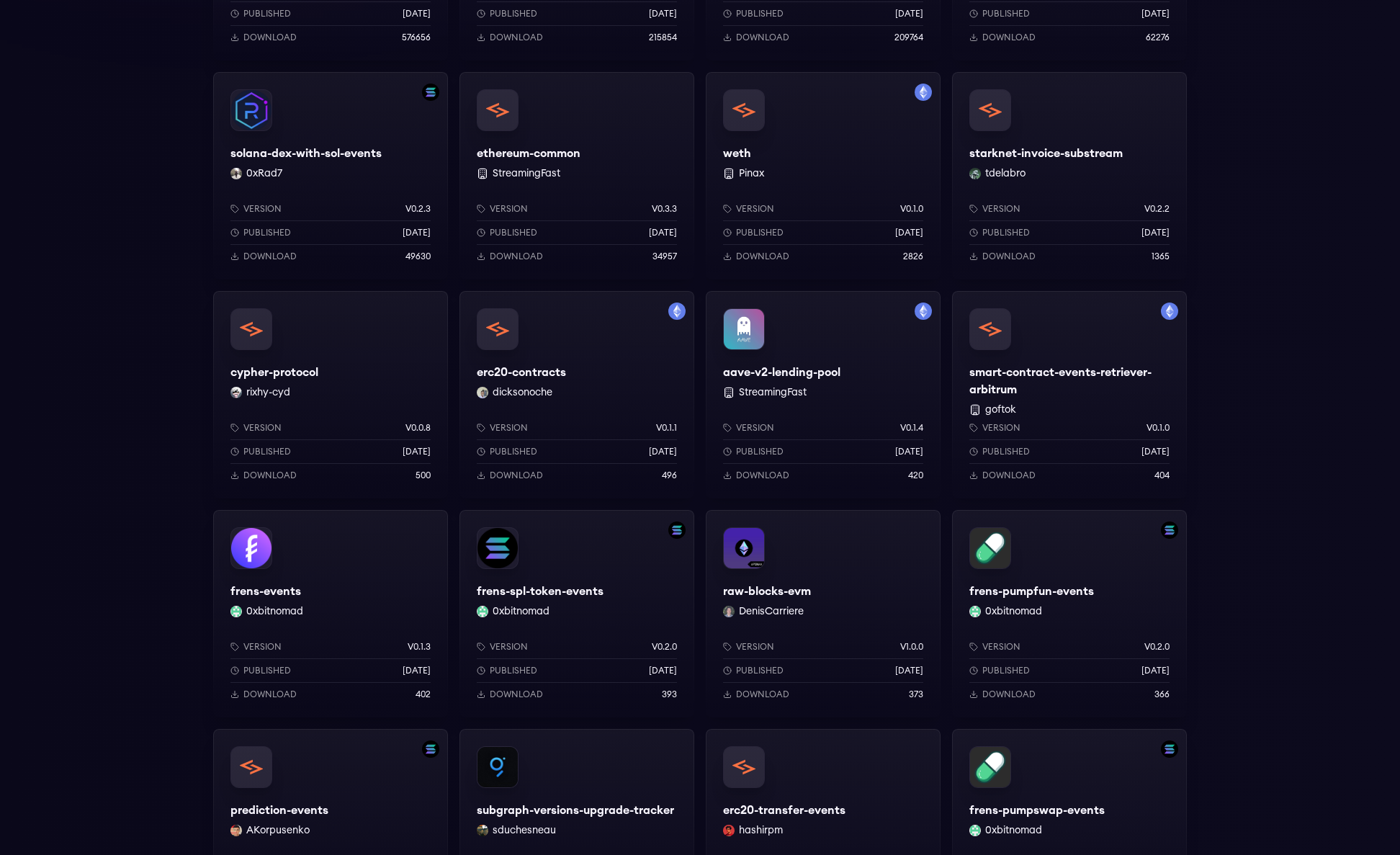
click at [561, 146] on div "ethereum-common StreamingFast Version v0.3.3 Published 3 months ago Download 34…" at bounding box center [577, 176] width 235 height 208
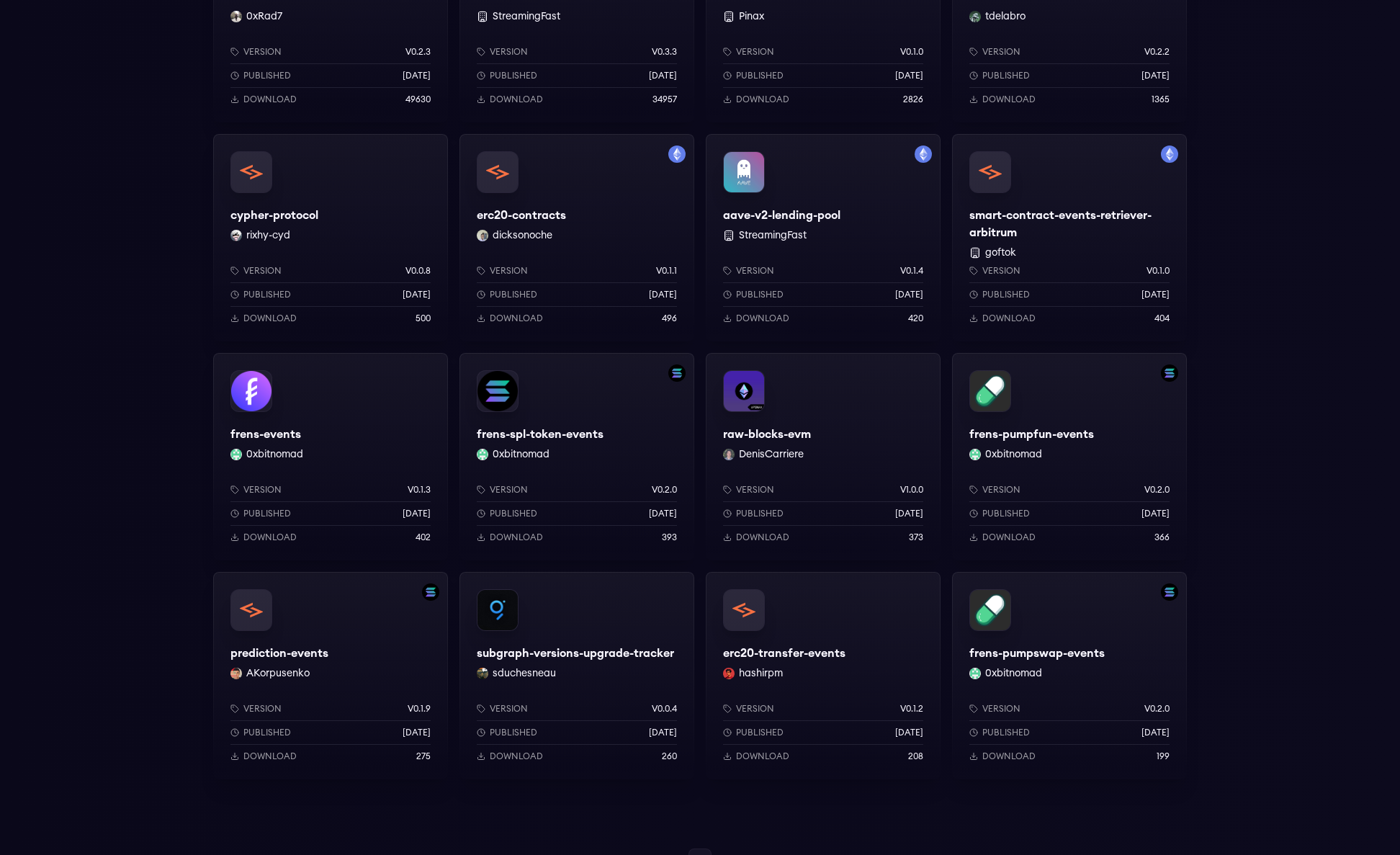
scroll to position [833, 0]
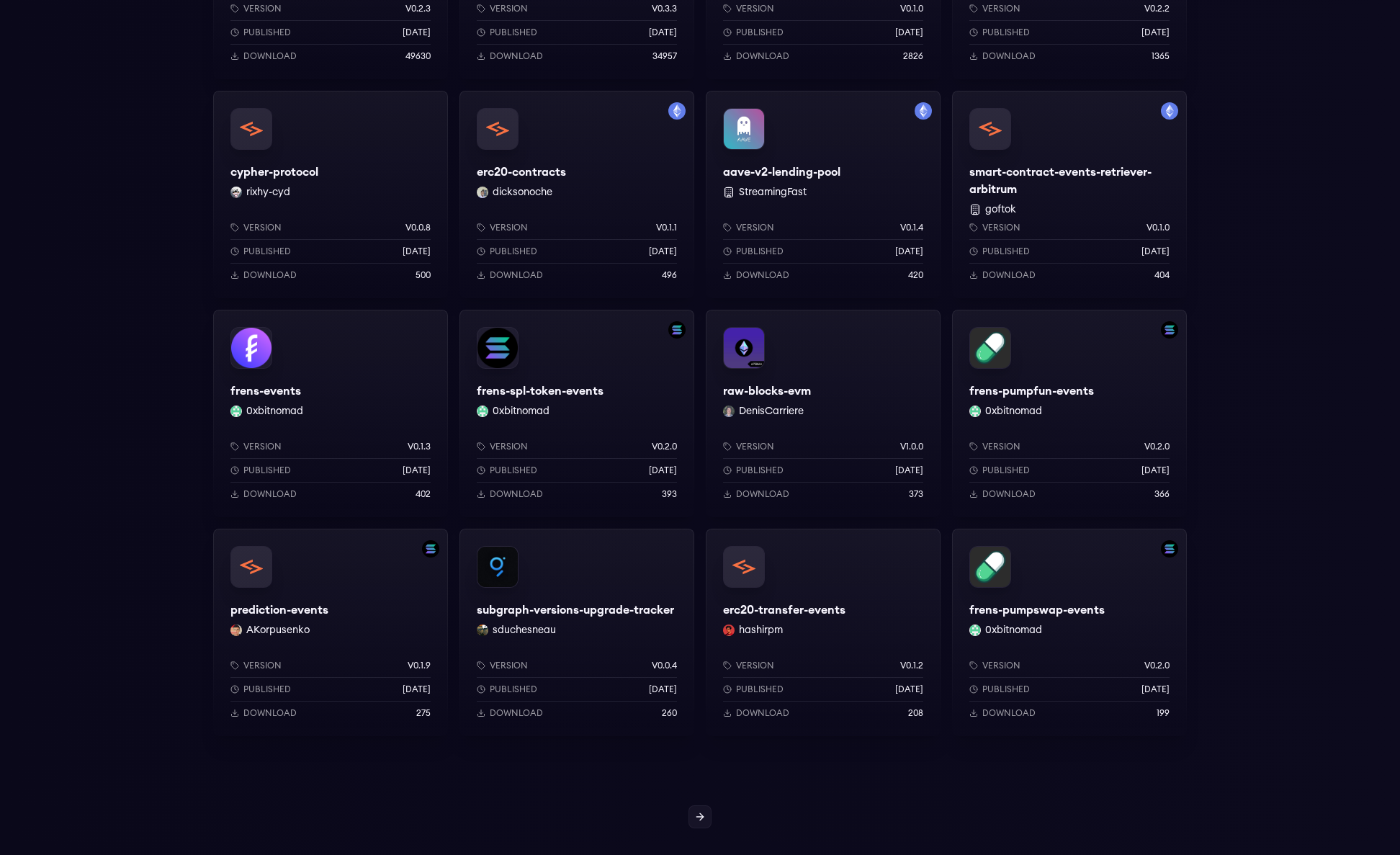
click at [833, 805] on div at bounding box center [700, 816] width 1400 height 23
click at [700, 818] on div at bounding box center [700, 822] width 1 height 30
click at [703, 818] on icon at bounding box center [700, 816] width 11 height 11
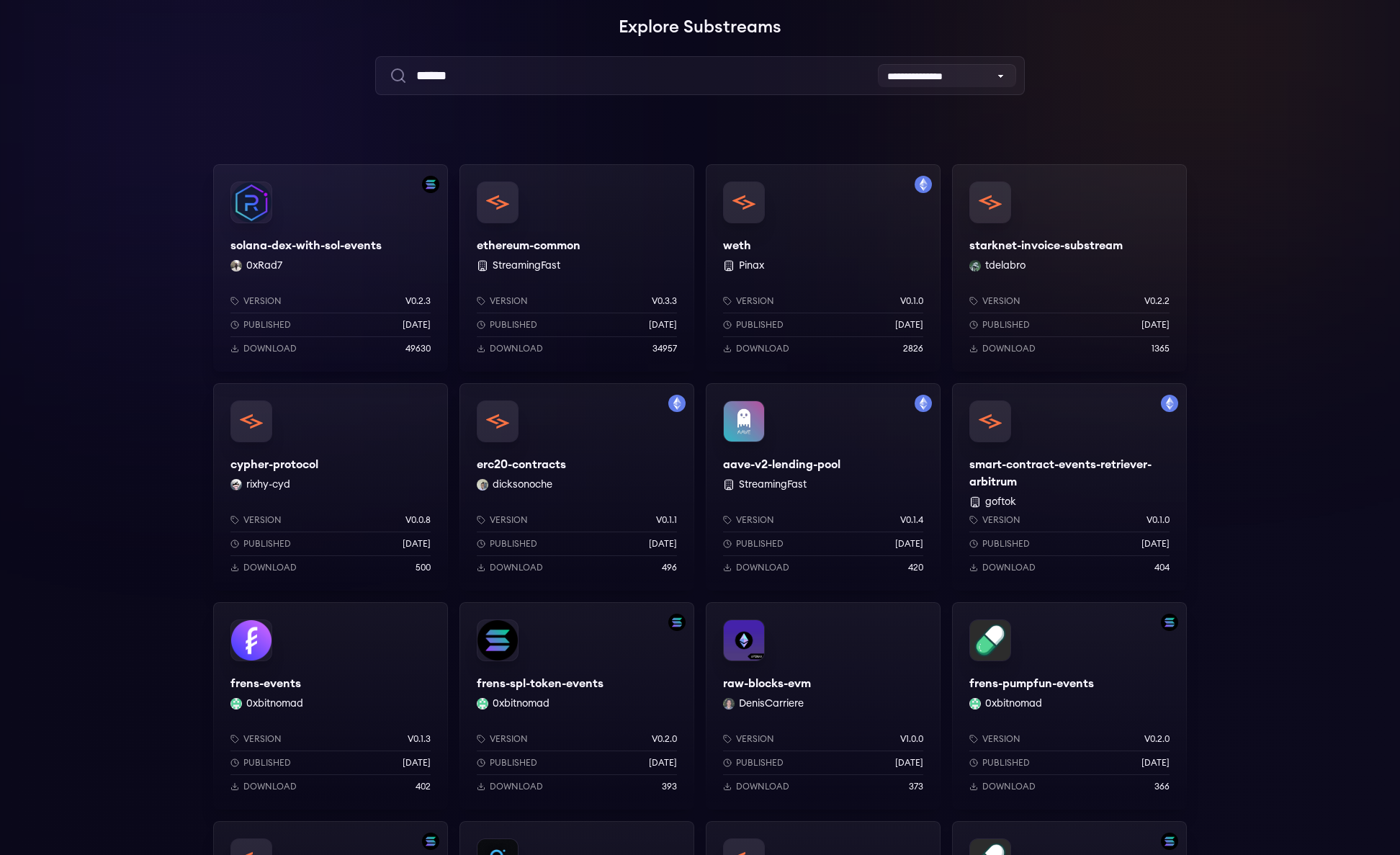
scroll to position [38, 0]
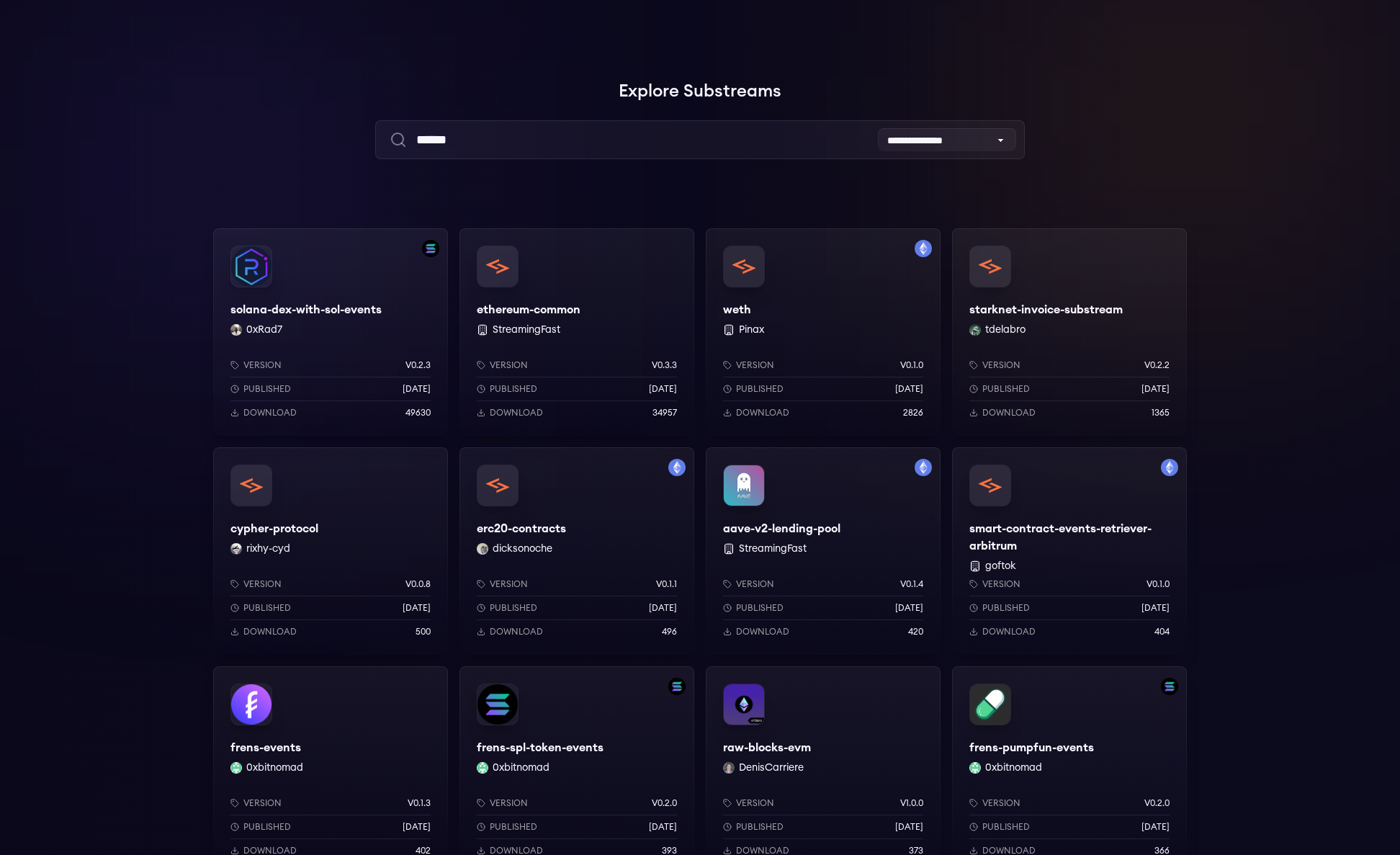
click at [601, 193] on div "**********" at bounding box center [700, 850] width 1400 height 1546
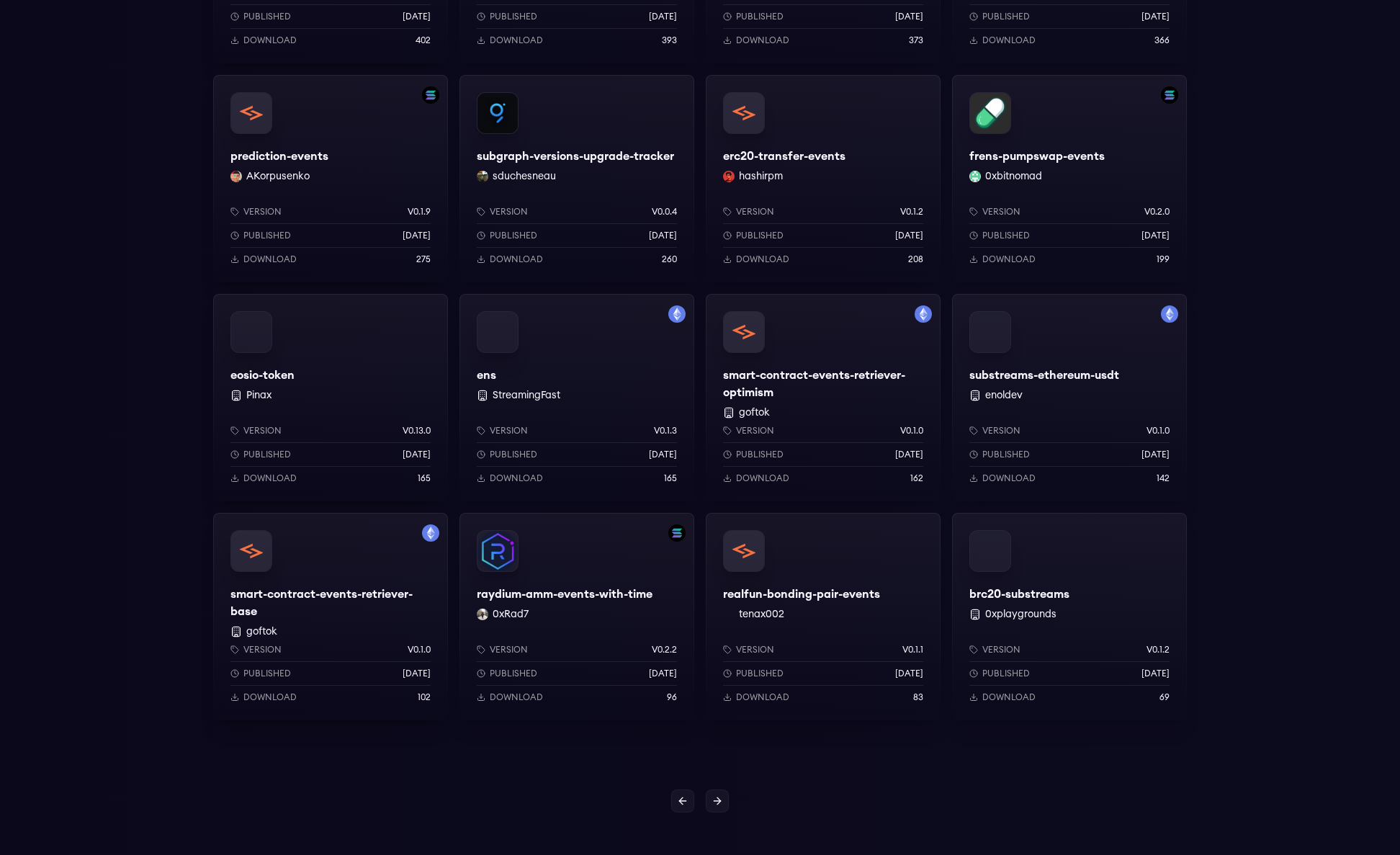
scroll to position [993, 0]
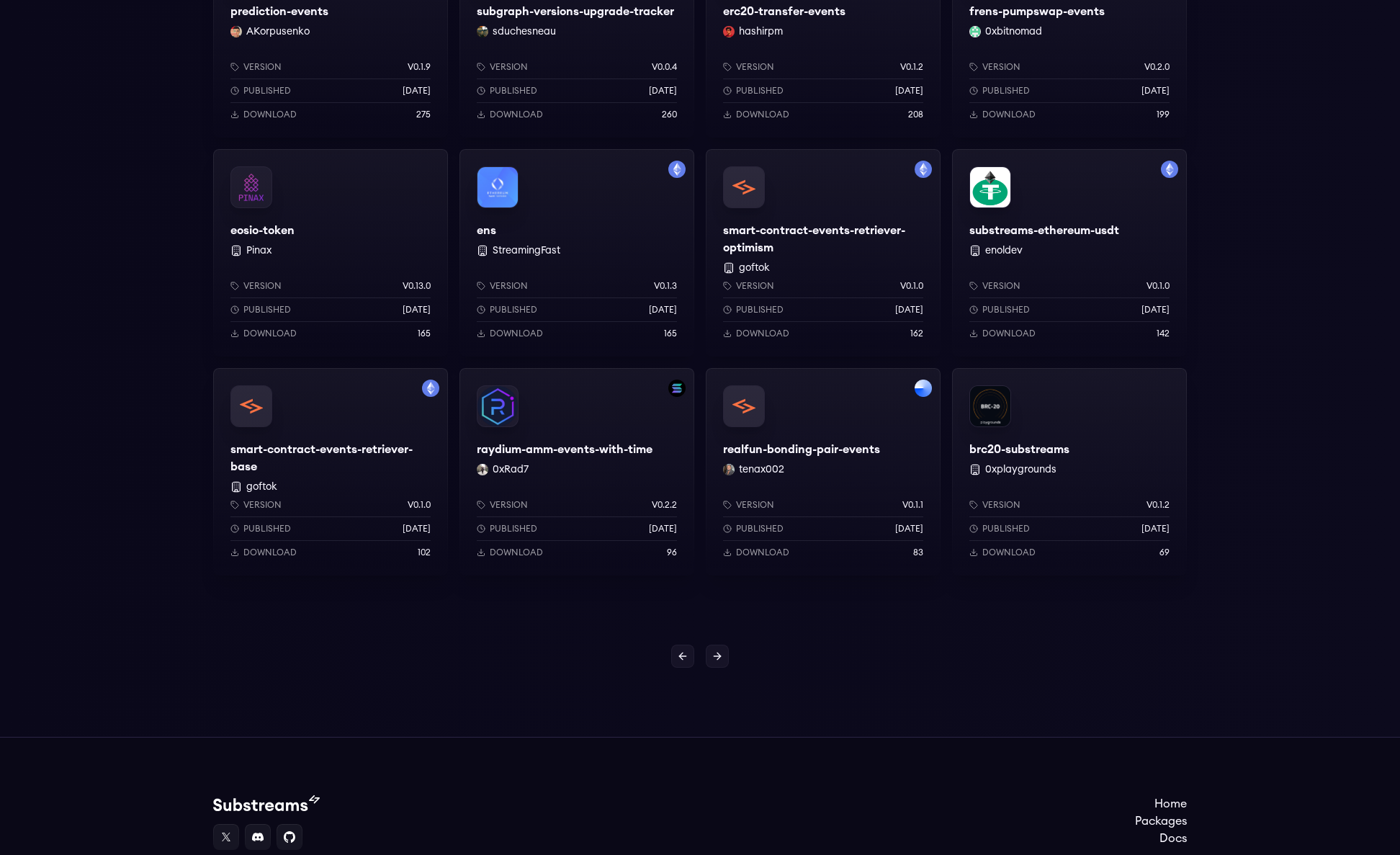
click at [744, 405] on div "realfun-bonding-pair-events tenax002 Version v0.1.1 Published 6 months ago Down…" at bounding box center [823, 472] width 235 height 208
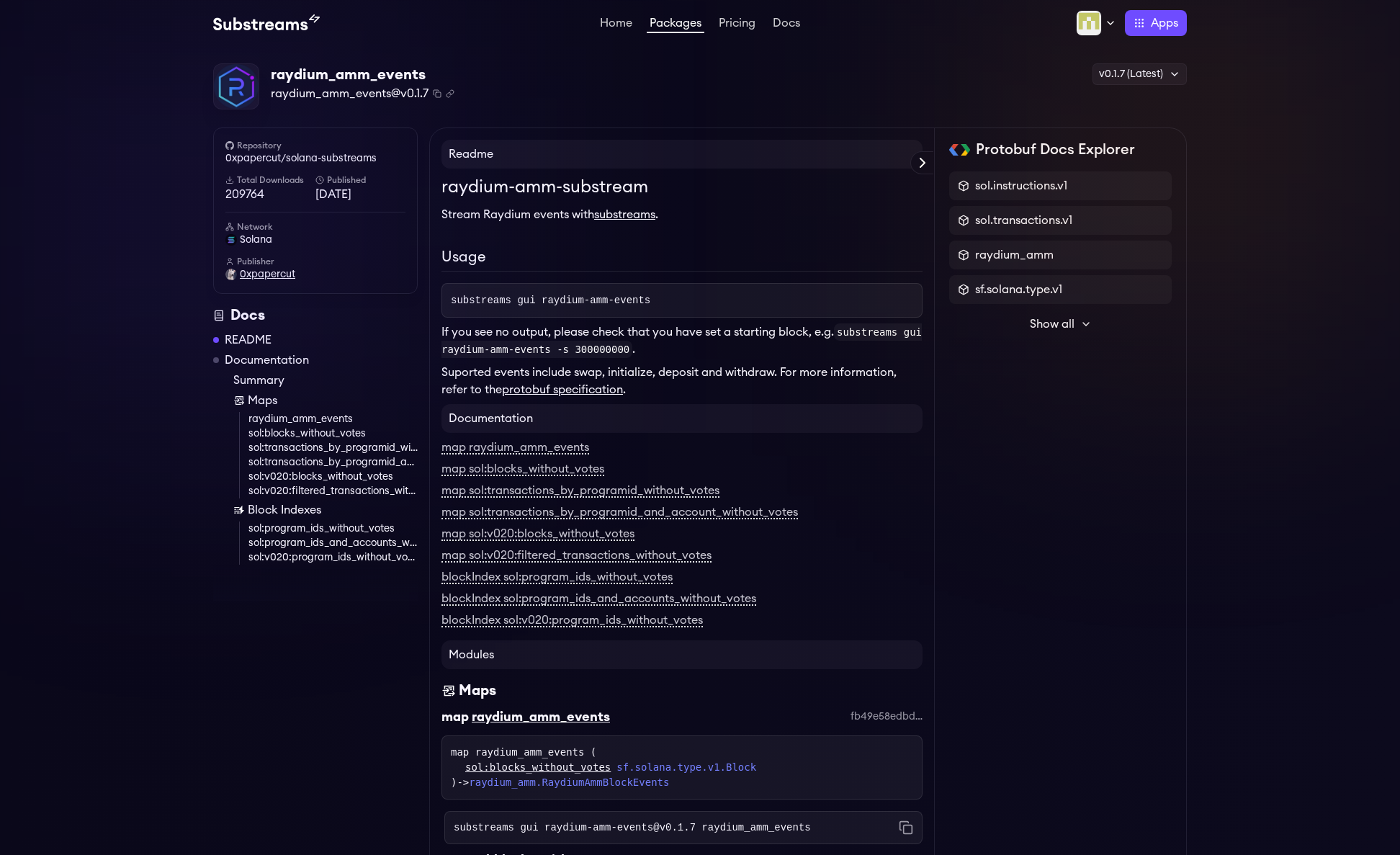
click at [265, 277] on span "0xpapercut" at bounding box center [268, 274] width 55 height 14
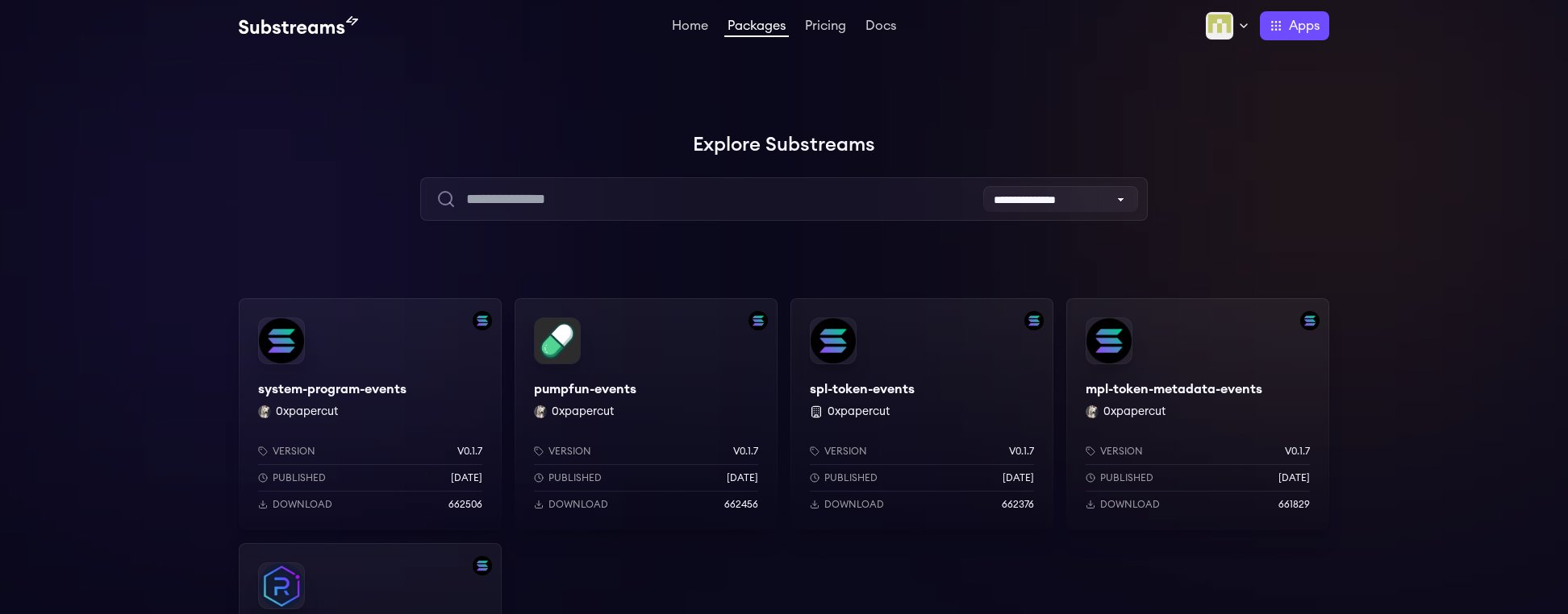
drag, startPoint x: 1443, startPoint y: 380, endPoint x: 1338, endPoint y: 0, distance: 394.2
click at [1443, 378] on div at bounding box center [1326, 161] width 484 height 484
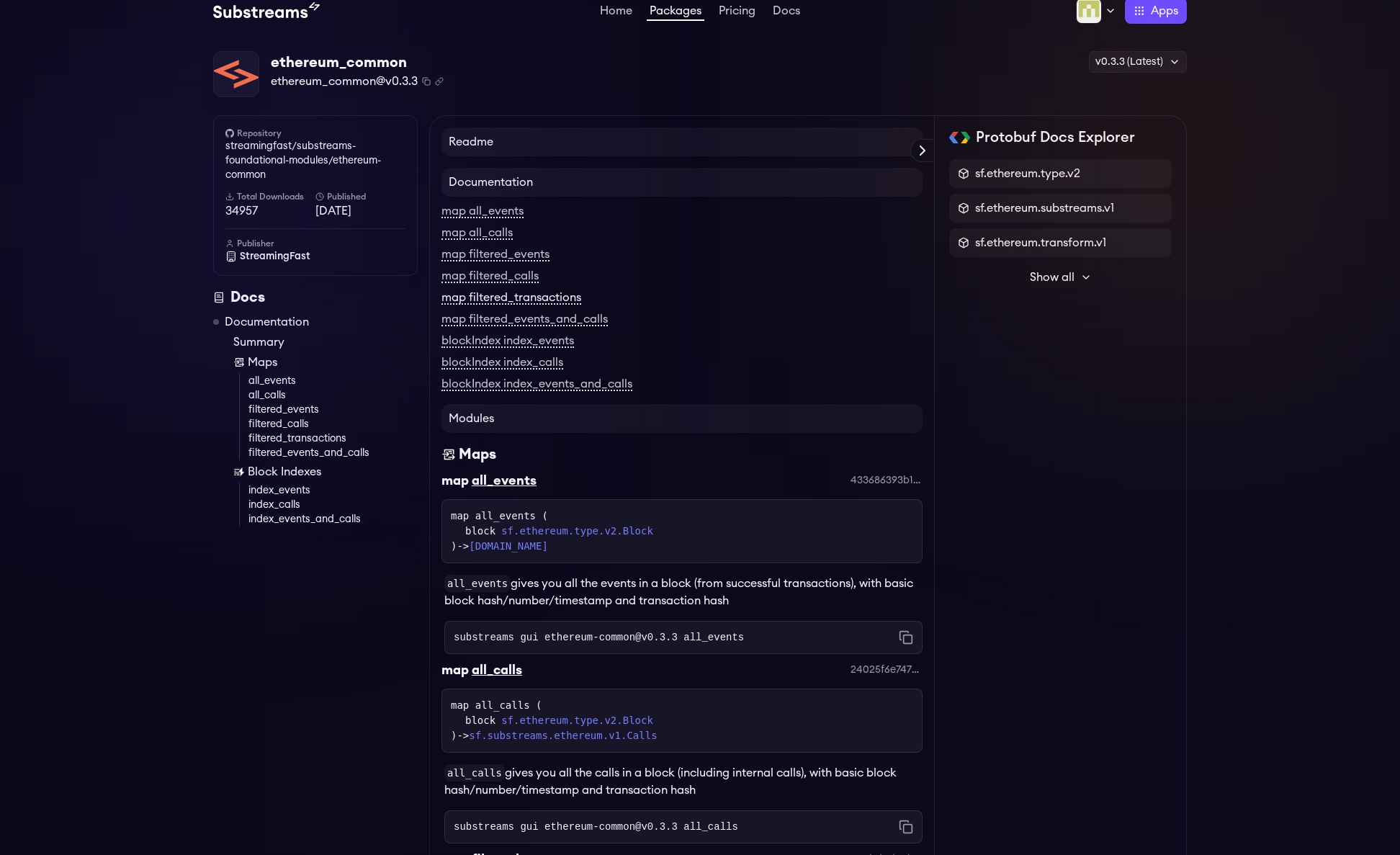
scroll to position [14, 0]
click at [540, 253] on link "map filtered_events" at bounding box center [496, 253] width 108 height 13
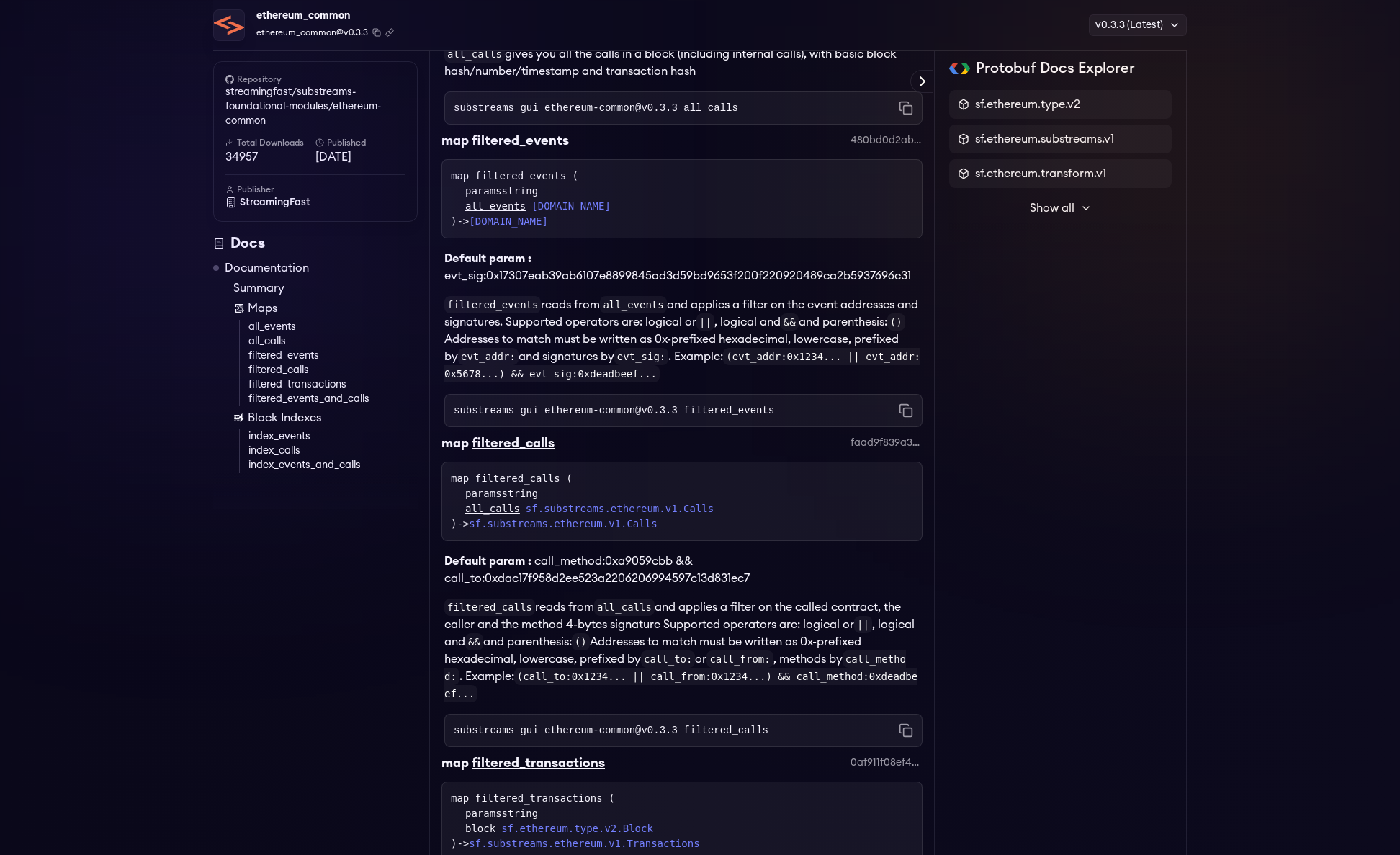
scroll to position [734, 0]
click at [814, 363] on code "(evt_addr:0x1234... || evt_addr:0x5678...) && evt_sig:0xdeadbeef..." at bounding box center [682, 366] width 476 height 34
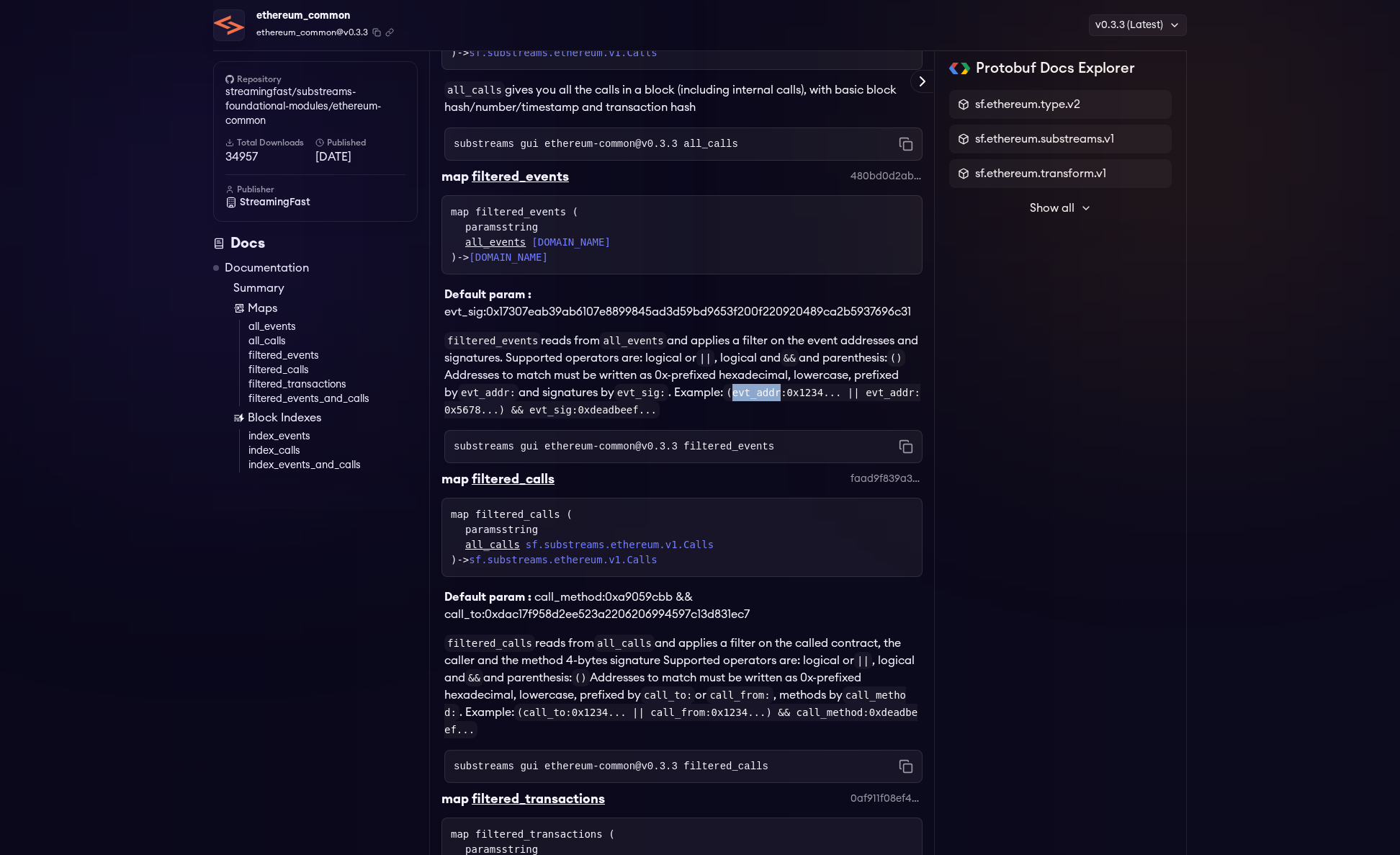
scroll to position [698, 0]
drag, startPoint x: 678, startPoint y: 456, endPoint x: 546, endPoint y: 453, distance: 132.0
click at [546, 453] on code "substreams gui ethereum-common@v0.3.3 filtered_events" at bounding box center [614, 448] width 321 height 14
copy code "ethereum-common@v0.3.3"
click at [745, 450] on code "substreams gui ethereum-common@v0.3.3 filtered_events" at bounding box center [614, 448] width 321 height 14
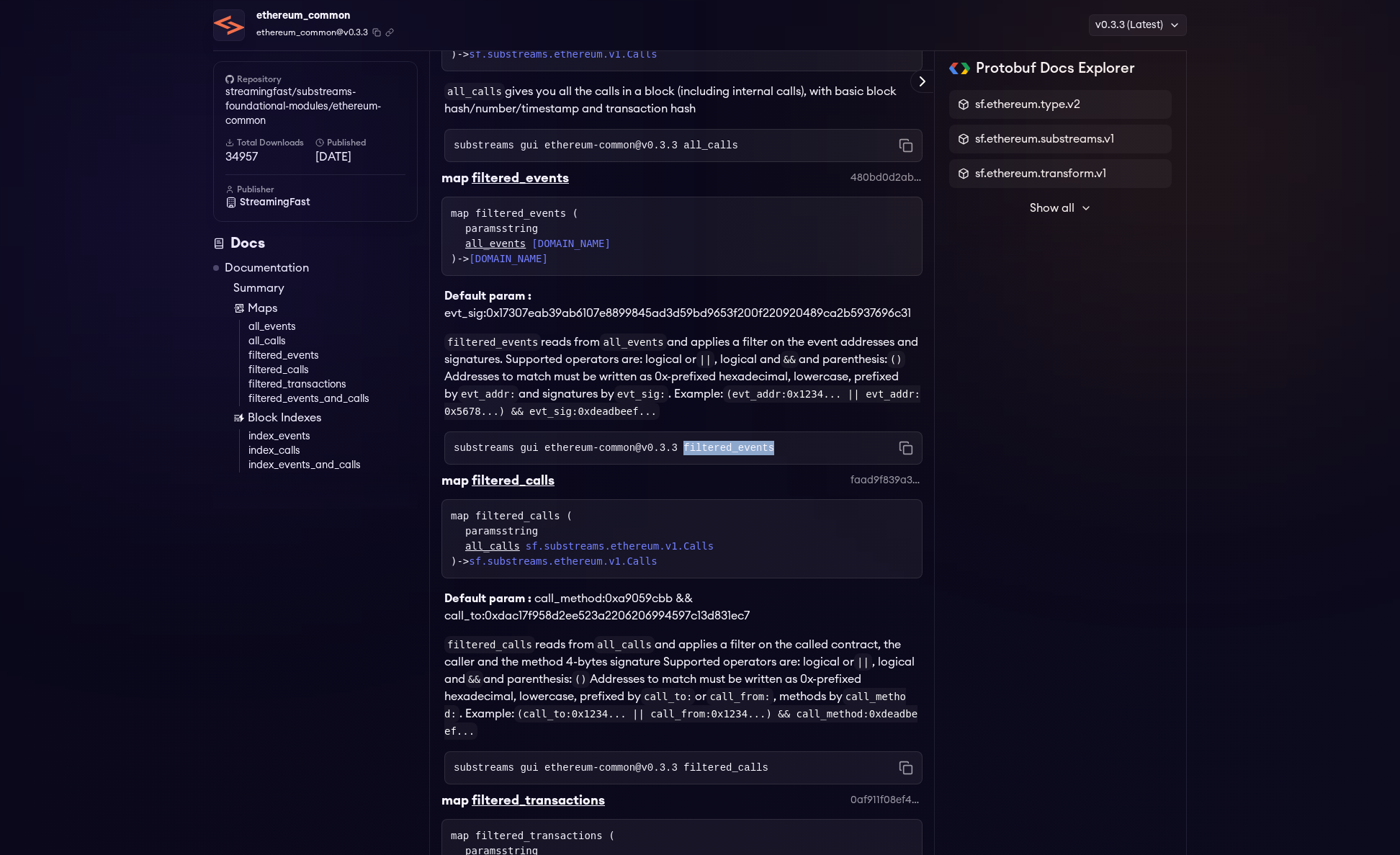
click at [745, 450] on code "substreams gui ethereum-common@v0.3.3 filtered_events" at bounding box center [614, 448] width 321 height 14
copy code "filtered_events"
drag, startPoint x: 789, startPoint y: 397, endPoint x: 845, endPoint y: 398, distance: 56.0
click at [845, 398] on code "(evt_addr:0x1234... || evt_addr:0x5678...) && evt_sig:0xdeadbeef..." at bounding box center [682, 403] width 476 height 34
copy code "evt_addr:"
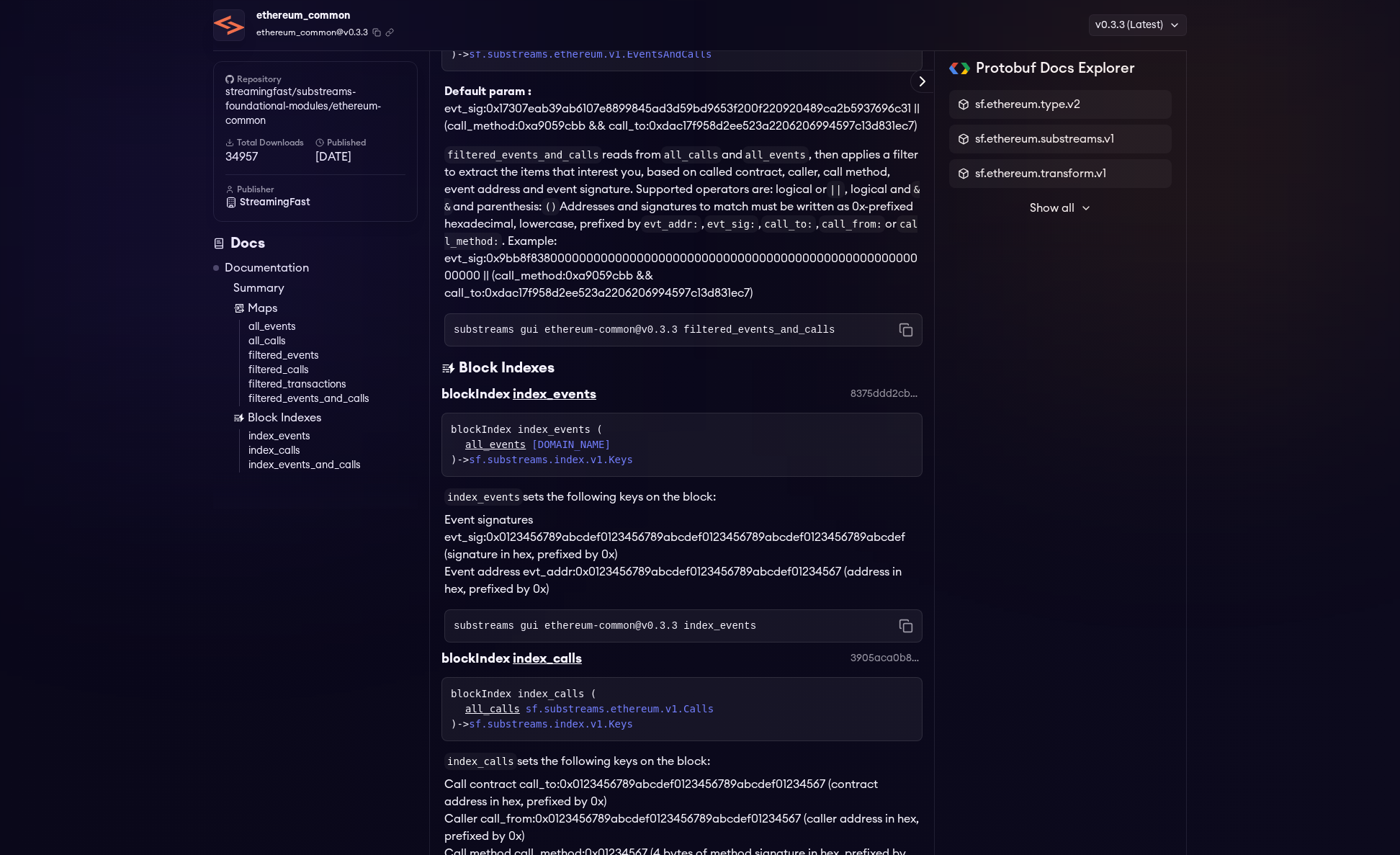
scroll to position [1898, 0]
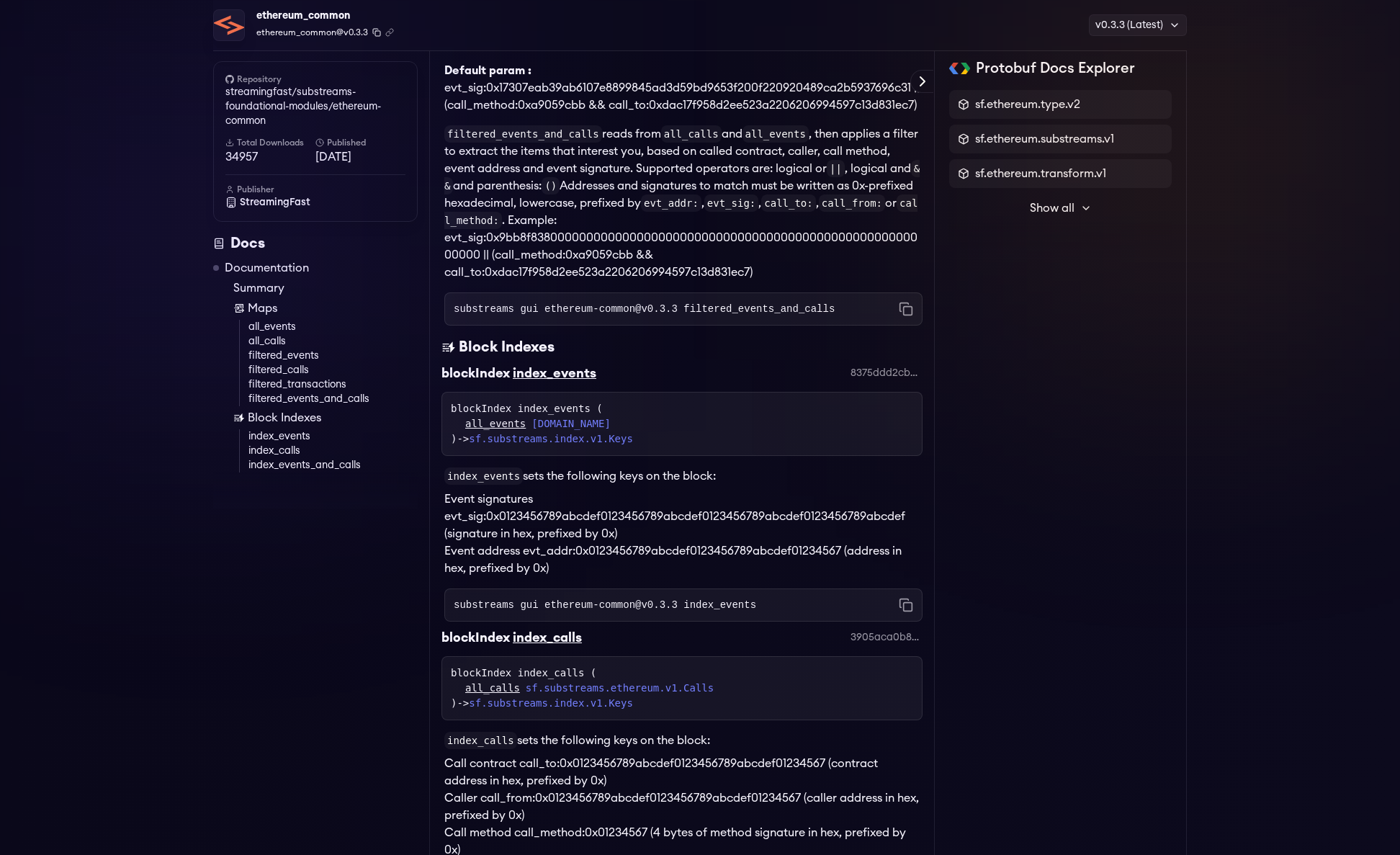
click at [375, 34] on icon "Copy package name and version" at bounding box center [377, 33] width 9 height 9
click at [387, 31] on icon "Copy .spkg link to clipboard" at bounding box center [390, 33] width 9 height 9
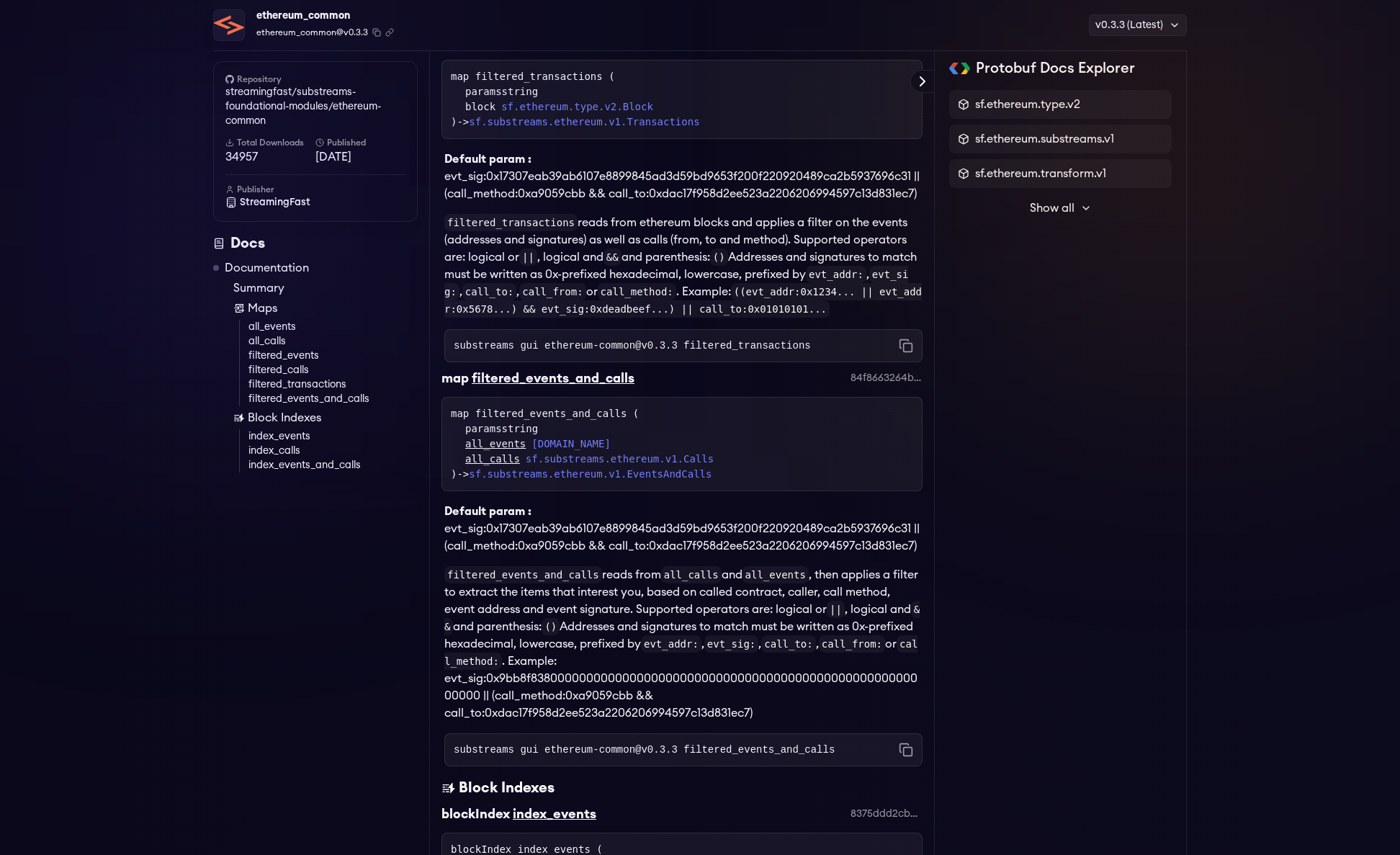
scroll to position [1439, 0]
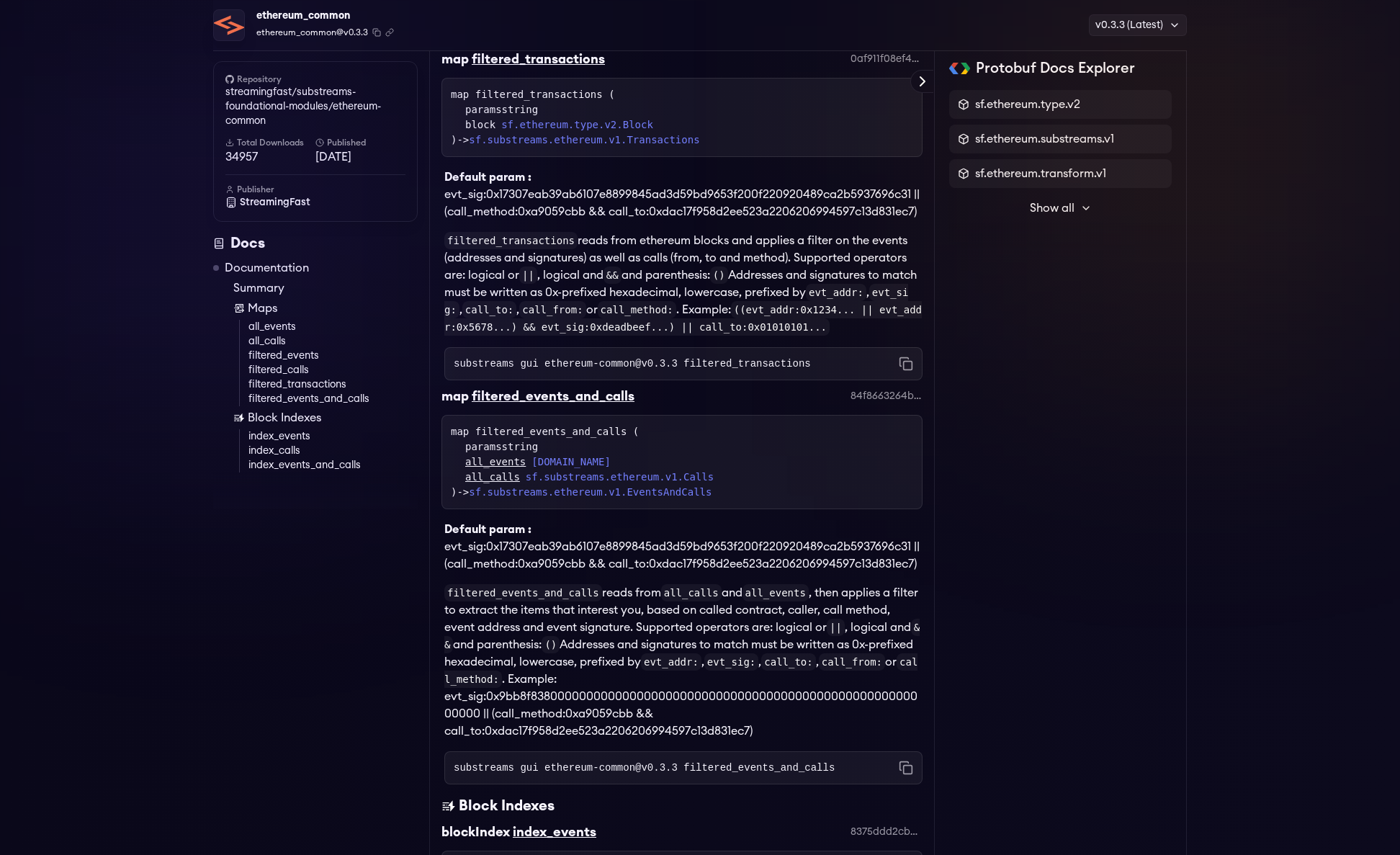
click at [566, 407] on div "filtered_events_and_calls" at bounding box center [553, 396] width 163 height 20
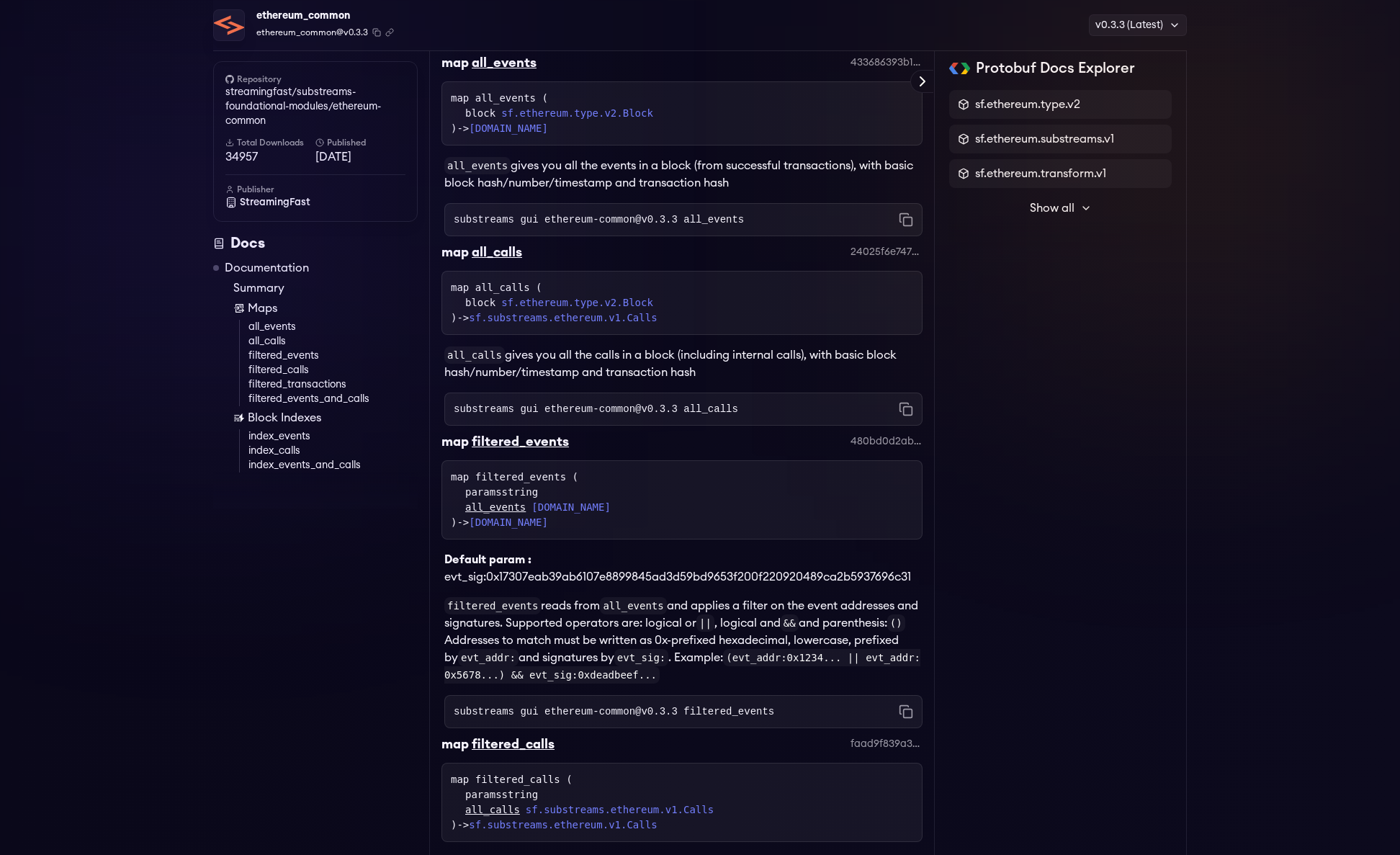
scroll to position [431, 0]
click at [1072, 103] on span "sf.ethereum.type.v2" at bounding box center [1028, 104] width 105 height 17
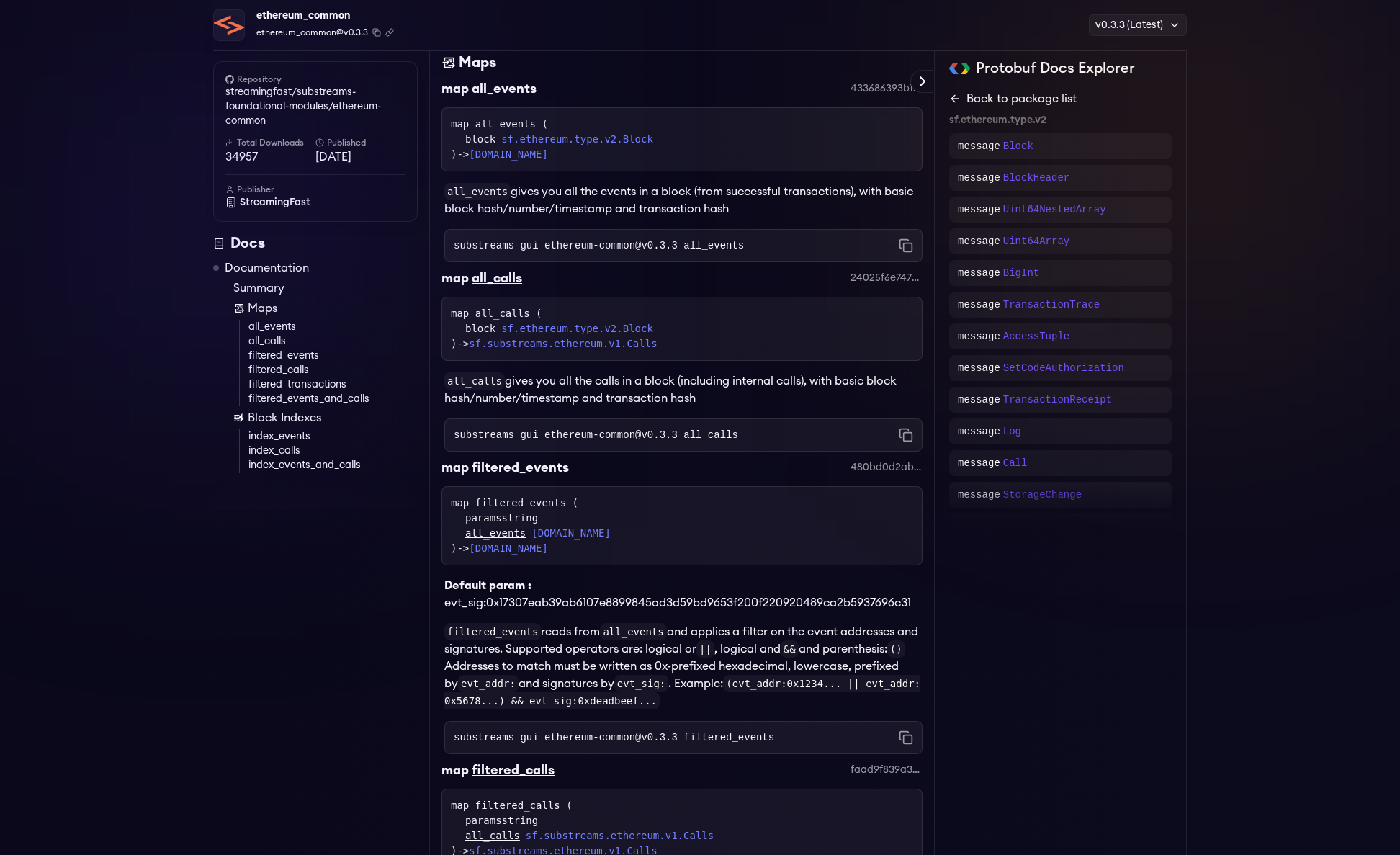
click at [954, 97] on icon at bounding box center [955, 98] width 11 height 11
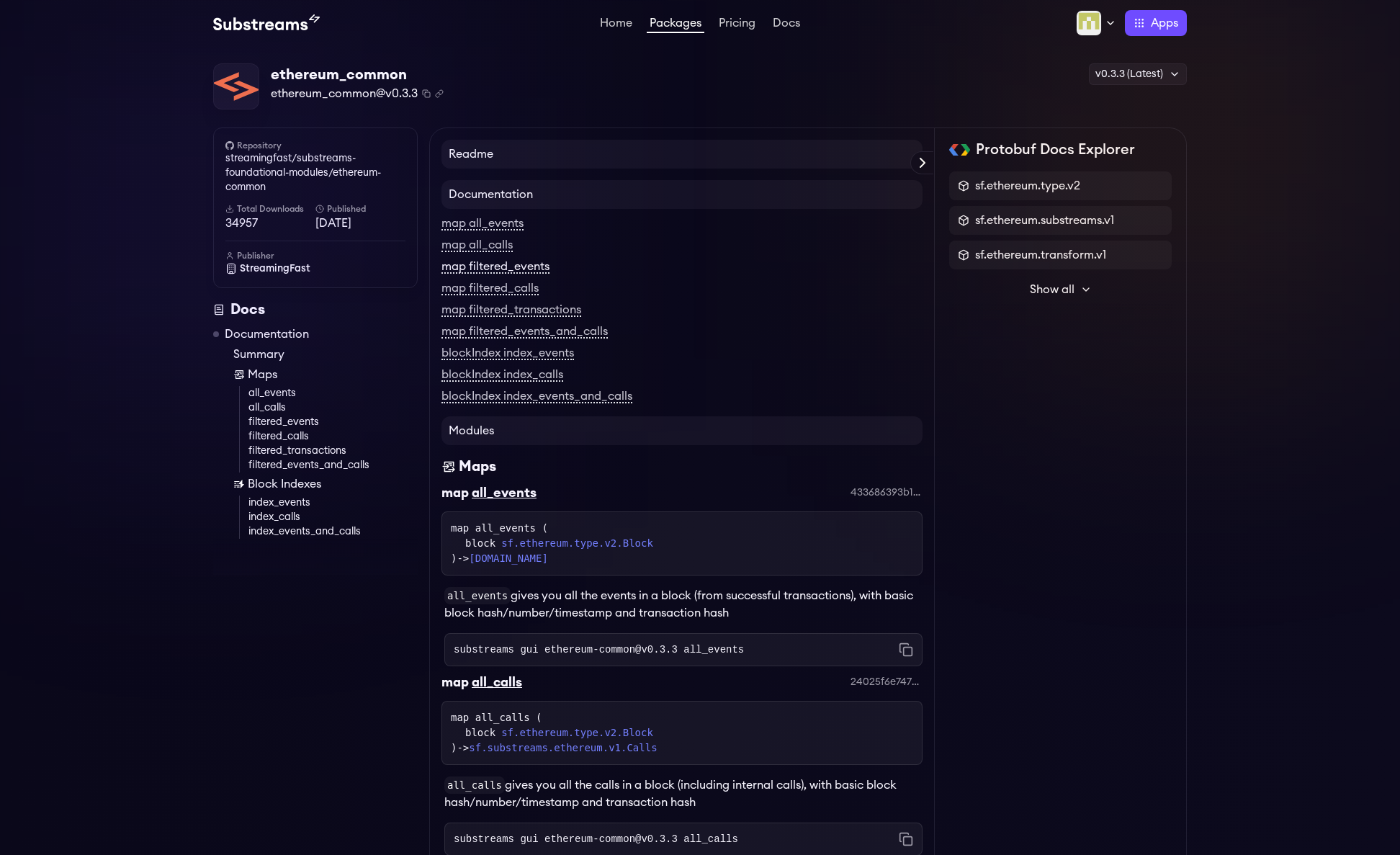
click at [502, 268] on link "map filtered_events" at bounding box center [496, 267] width 108 height 13
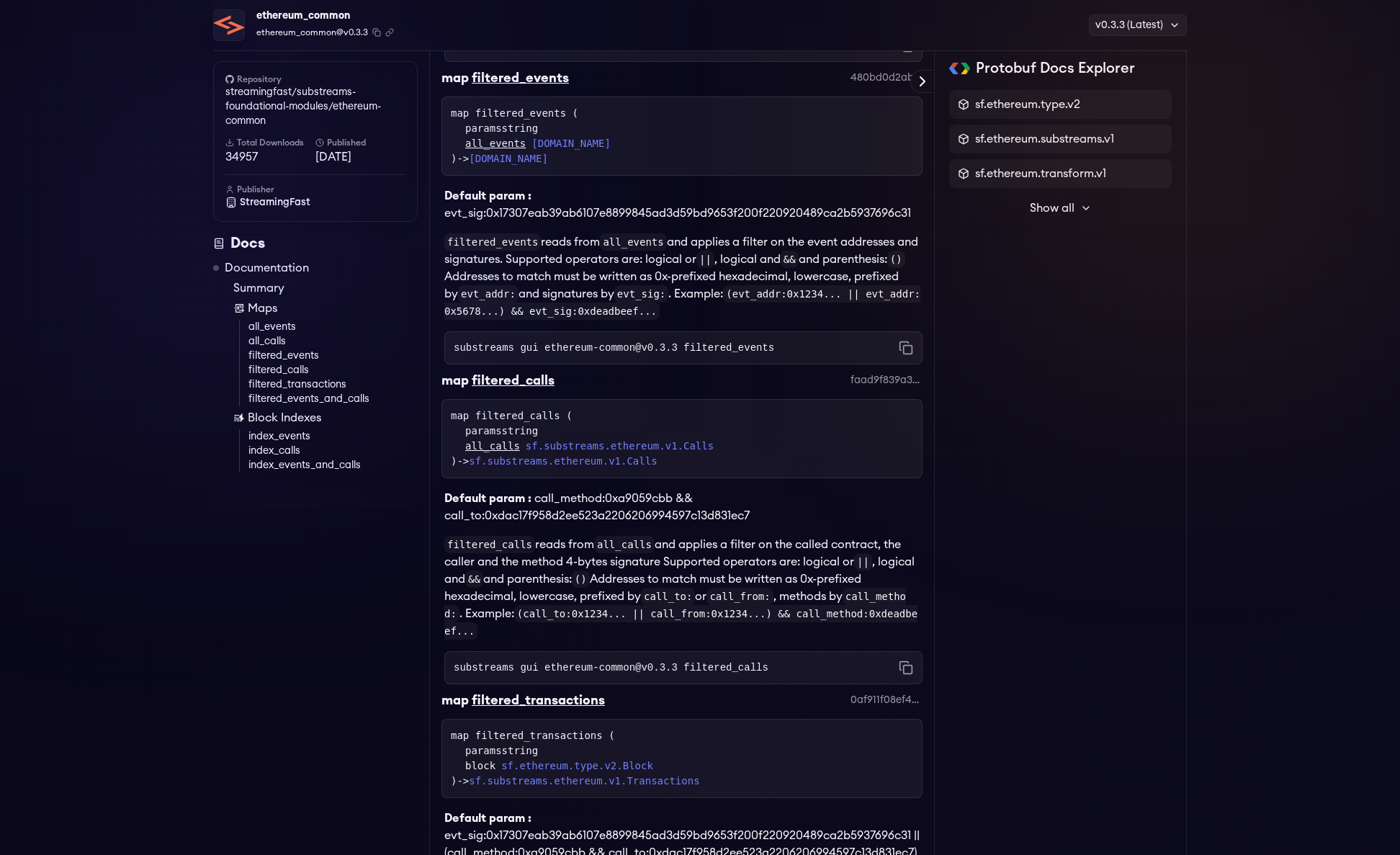
scroll to position [806, 0]
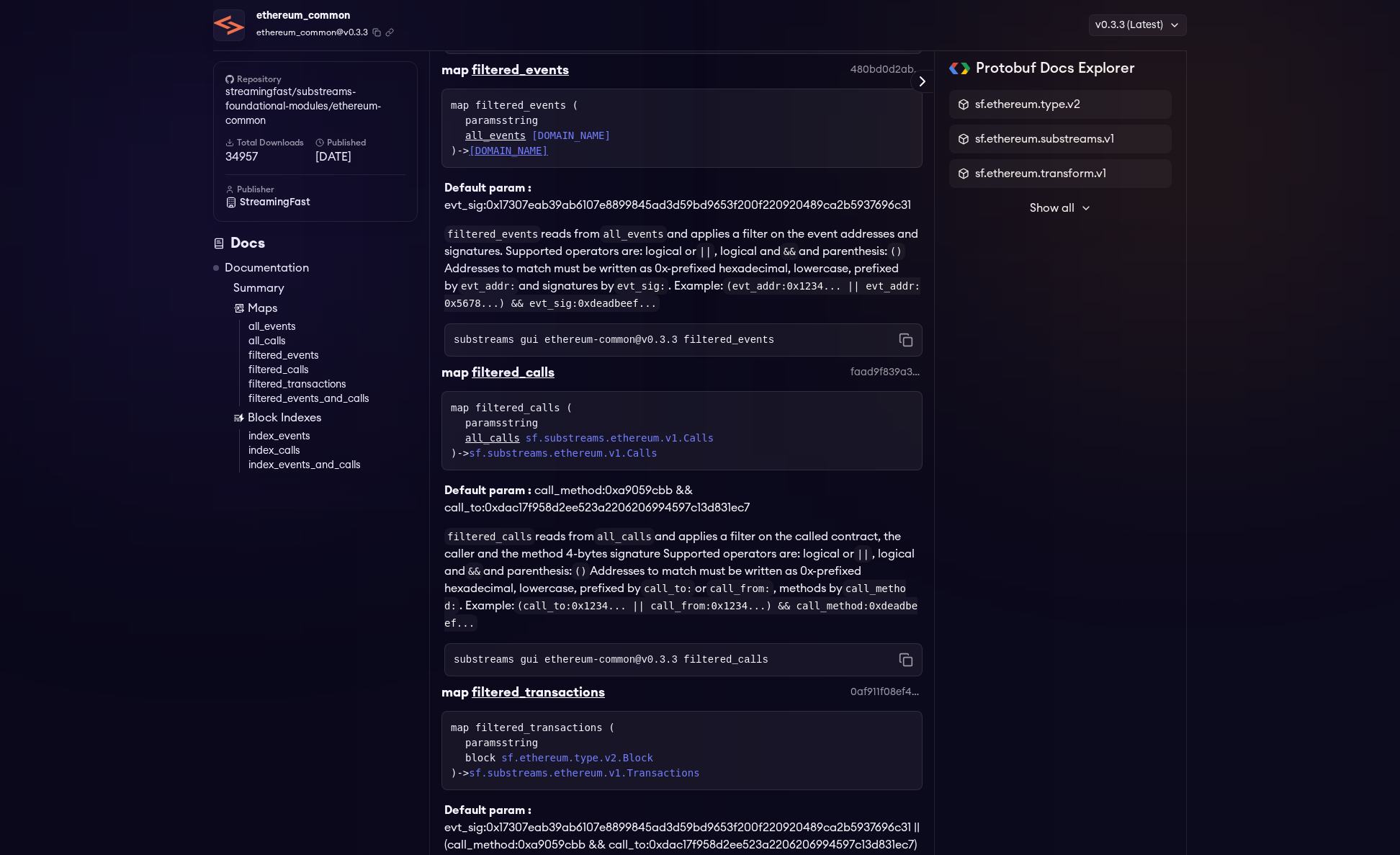
click at [548, 155] on link "[DOMAIN_NAME]" at bounding box center [508, 150] width 79 height 11
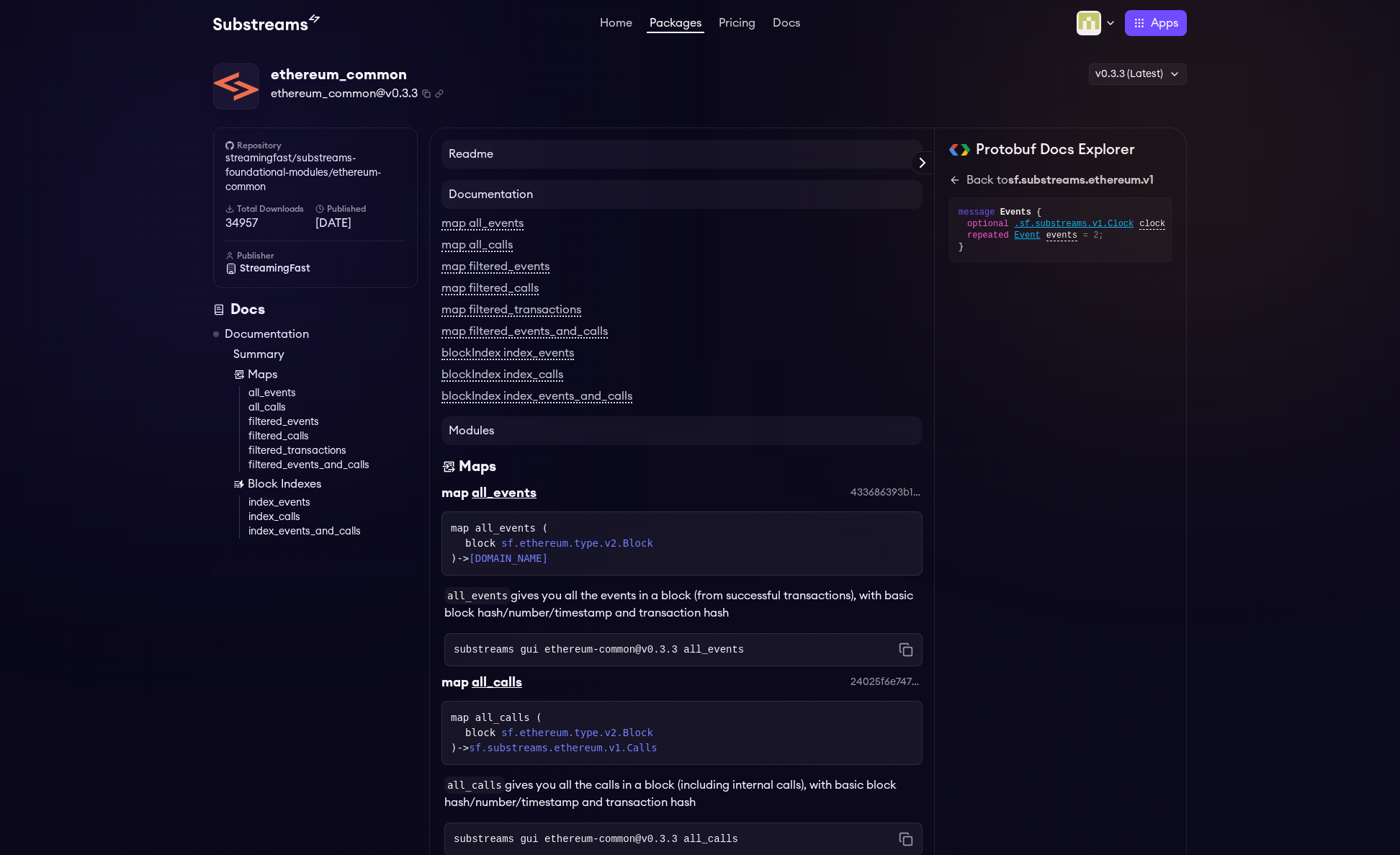
drag, startPoint x: 1093, startPoint y: 273, endPoint x: 1155, endPoint y: 280, distance: 62.4
click at [1164, 283] on div "sf.ethereum.type.v2 sf.ethereum.substreams.v1 sf.ethereum.transform.v1 Show all…" at bounding box center [1061, 235] width 223 height 127
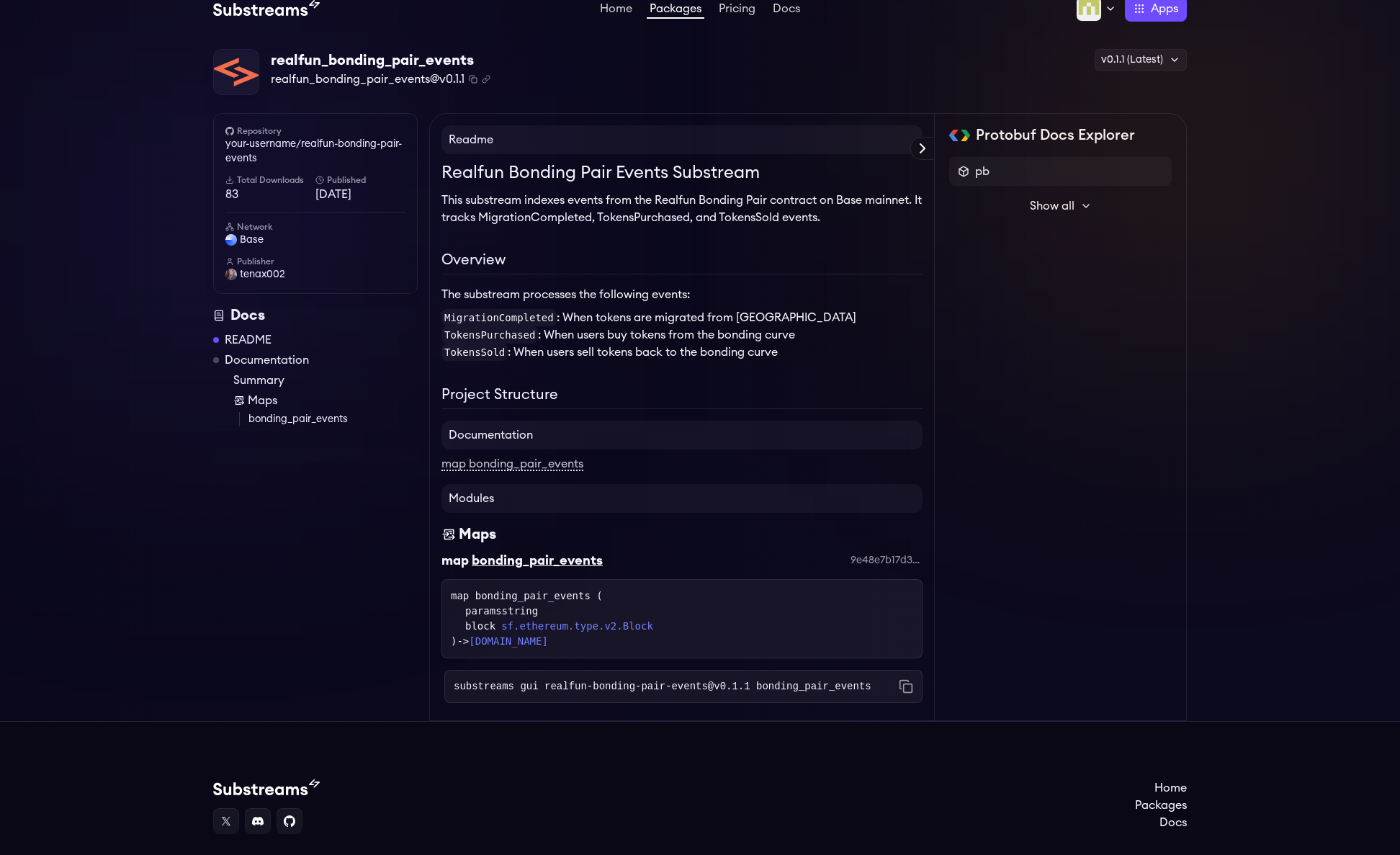
scroll to position [11, 0]
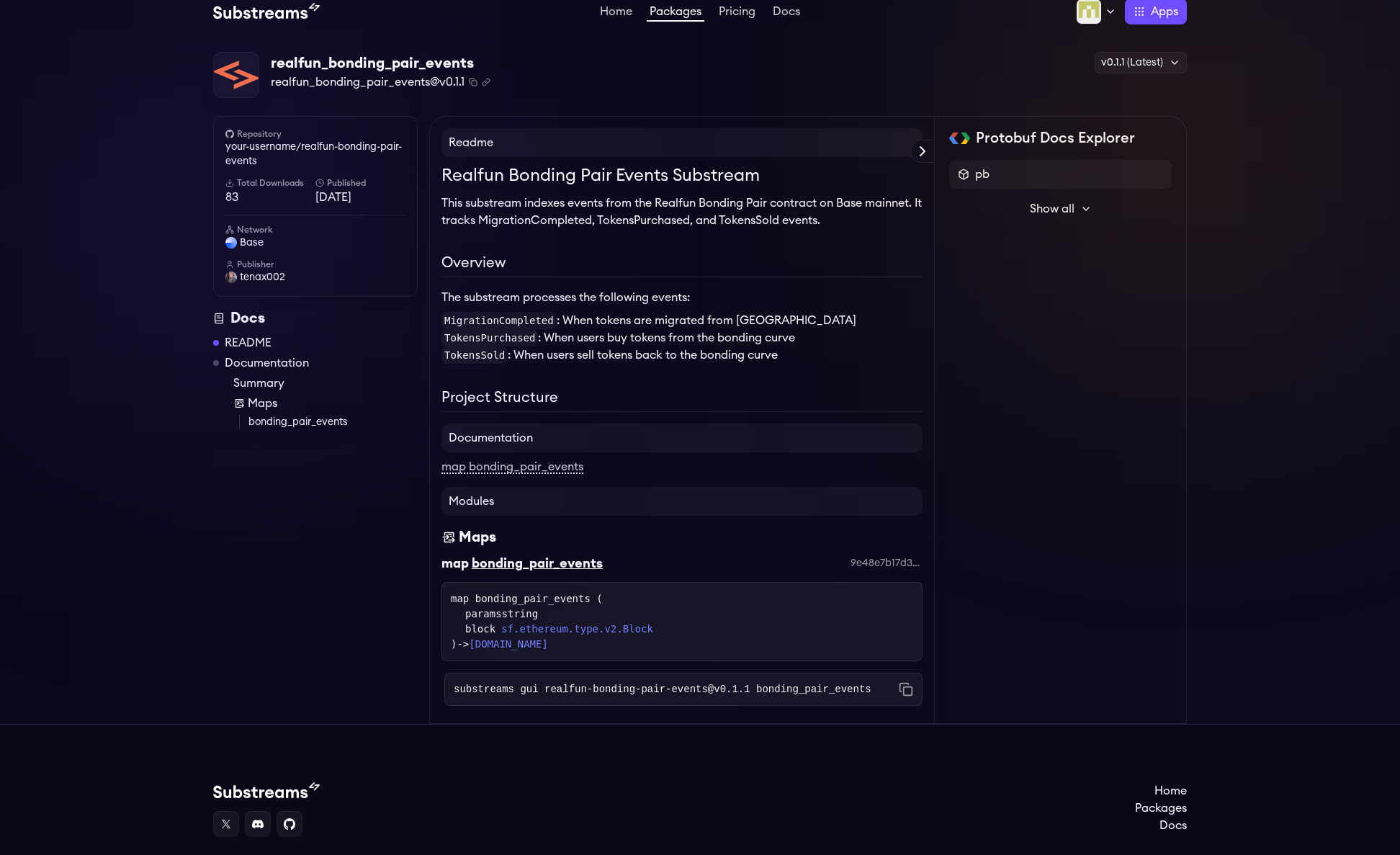
click at [280, 423] on link "bonding_pair_events" at bounding box center [333, 422] width 169 height 14
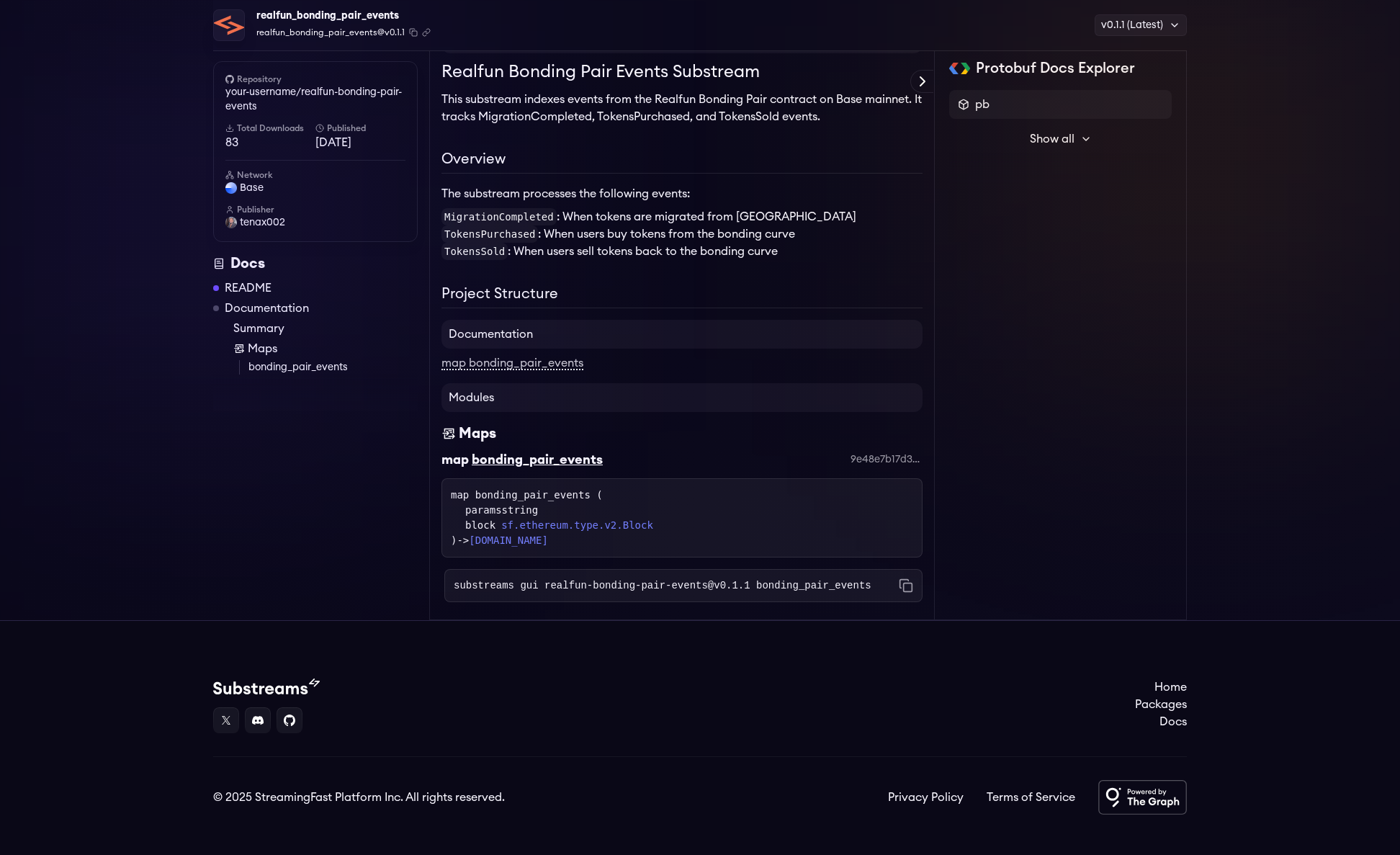
scroll to position [132, 0]
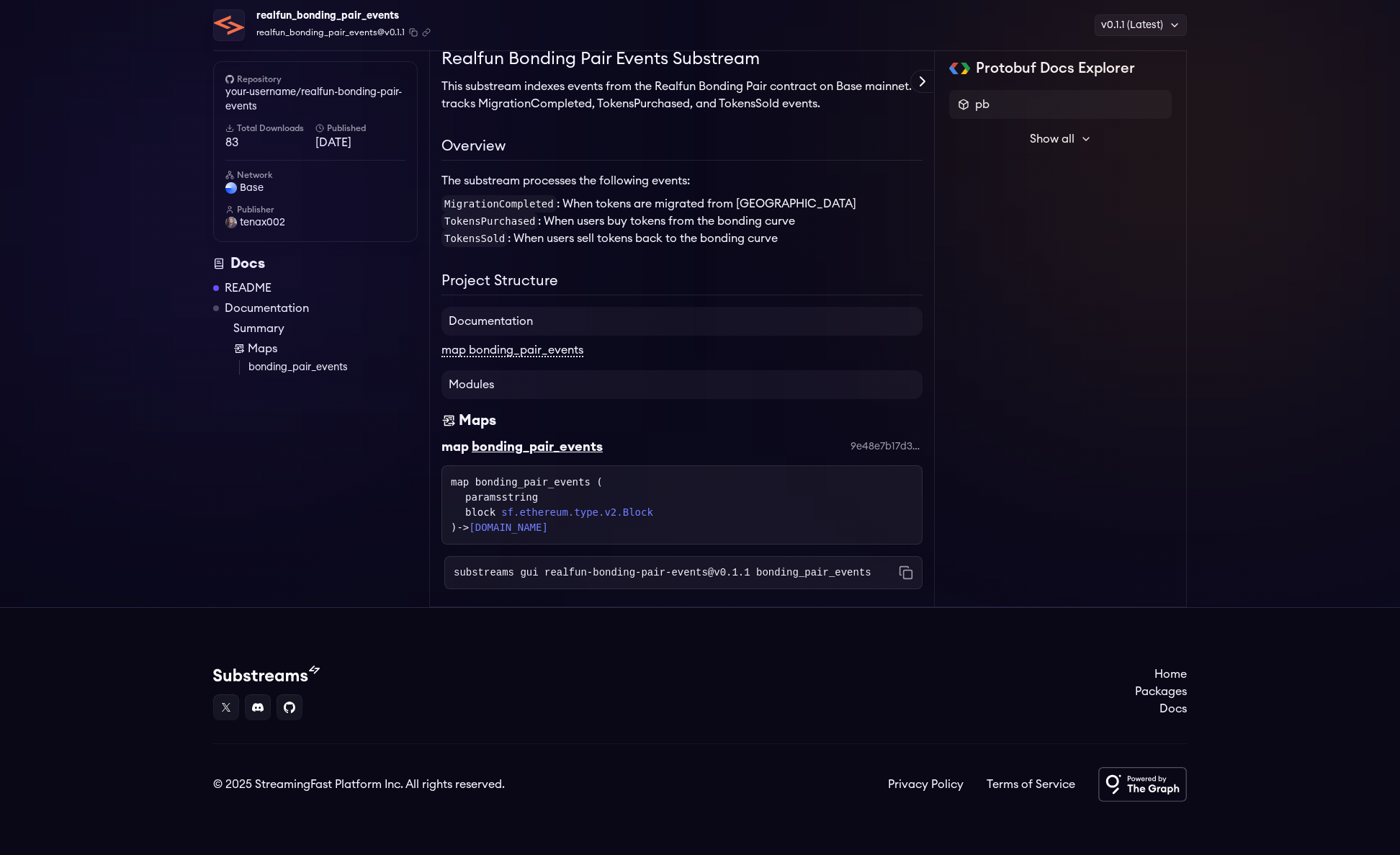
click at [525, 351] on link "map bonding_pair_events" at bounding box center [513, 351] width 142 height 13
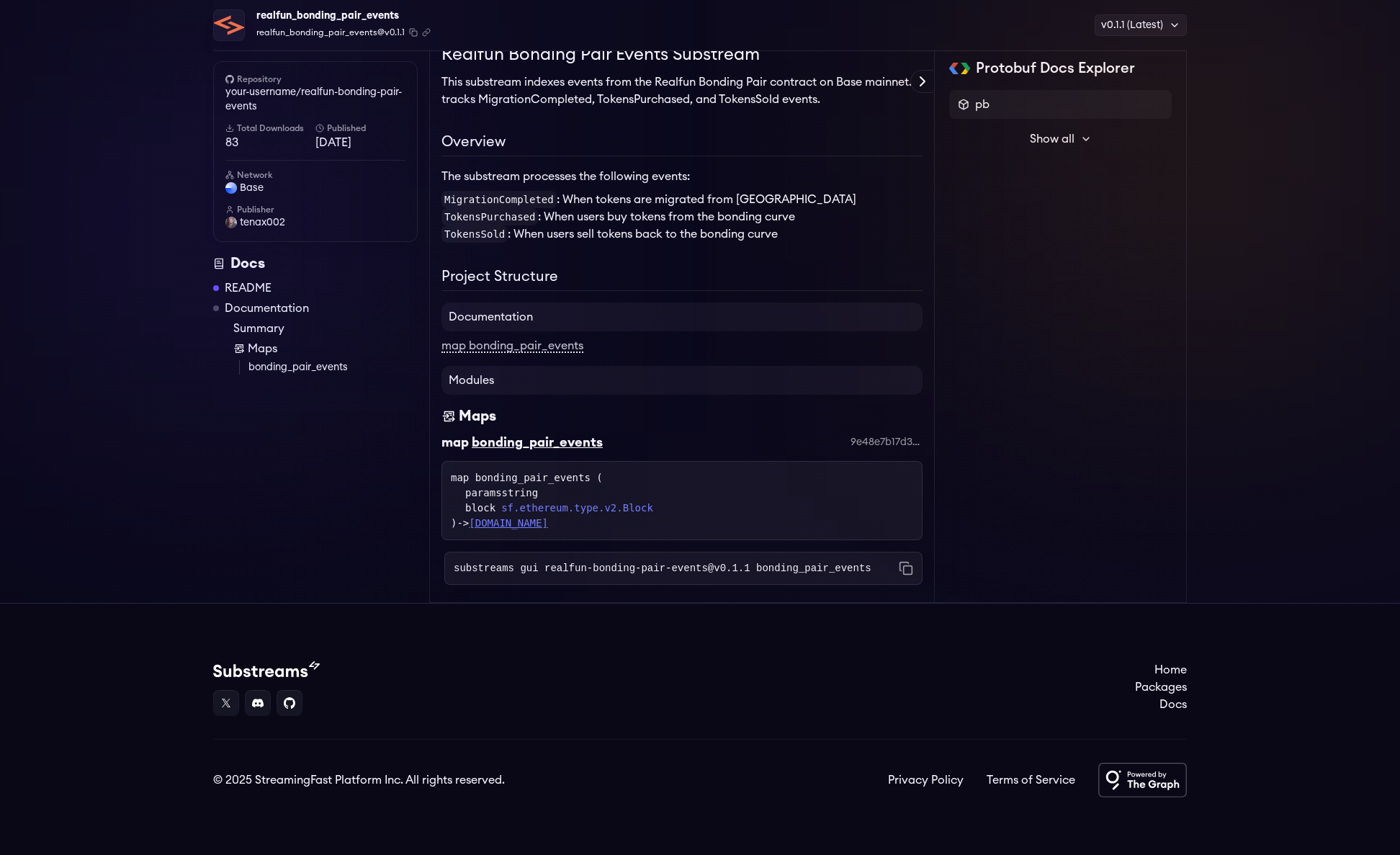
click at [524, 527] on link "pb.Events" at bounding box center [508, 522] width 79 height 11
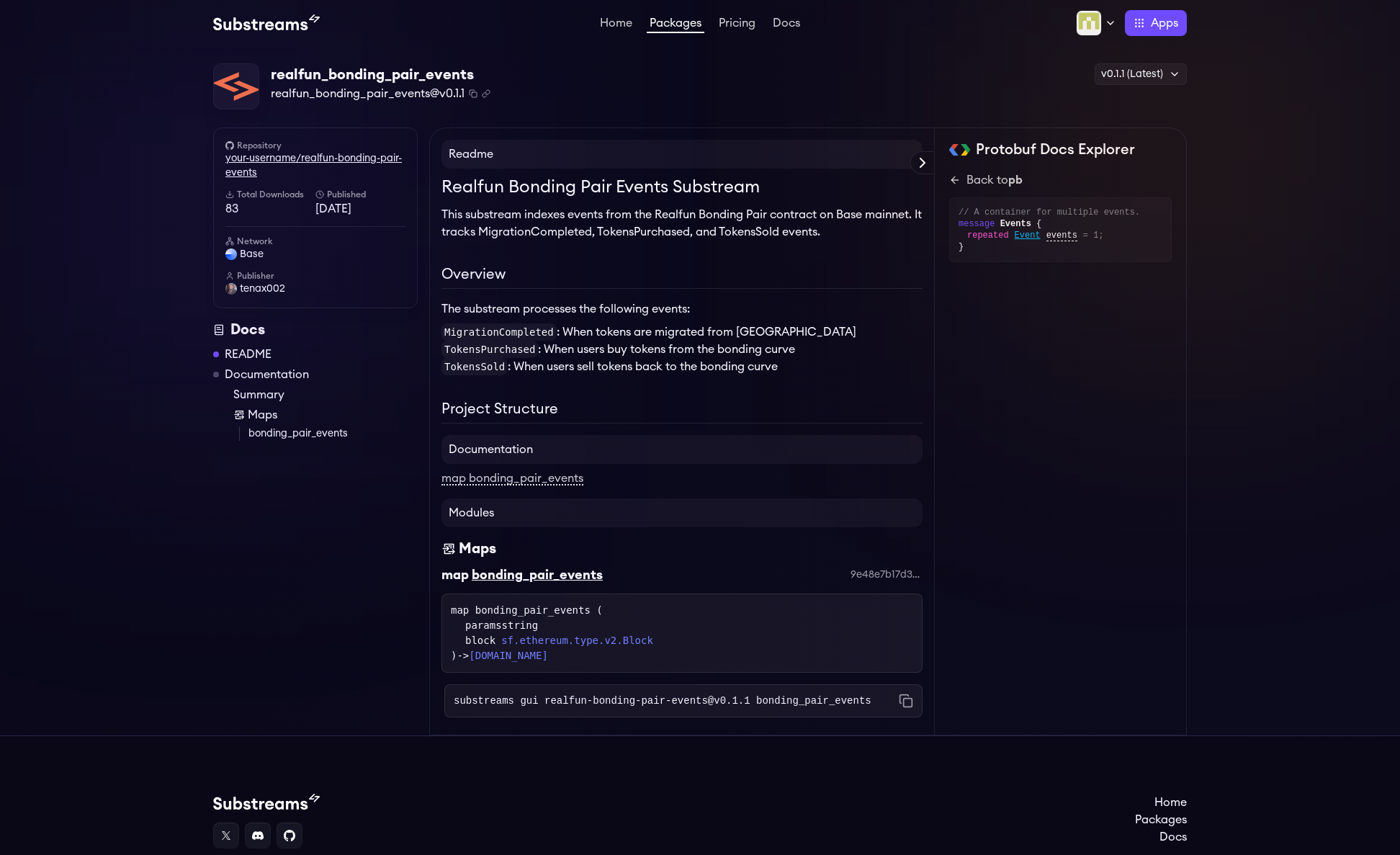
click at [307, 161] on link "your-username/realfun-bonding-pair-events" at bounding box center [315, 165] width 180 height 29
drag, startPoint x: 789, startPoint y: 107, endPoint x: 835, endPoint y: 84, distance: 51.4
click at [789, 107] on div "realfun_bonding_pair_events realfun_bonding_pair_events@v0.1.1 Copied! Copied! …" at bounding box center [700, 87] width 974 height 47
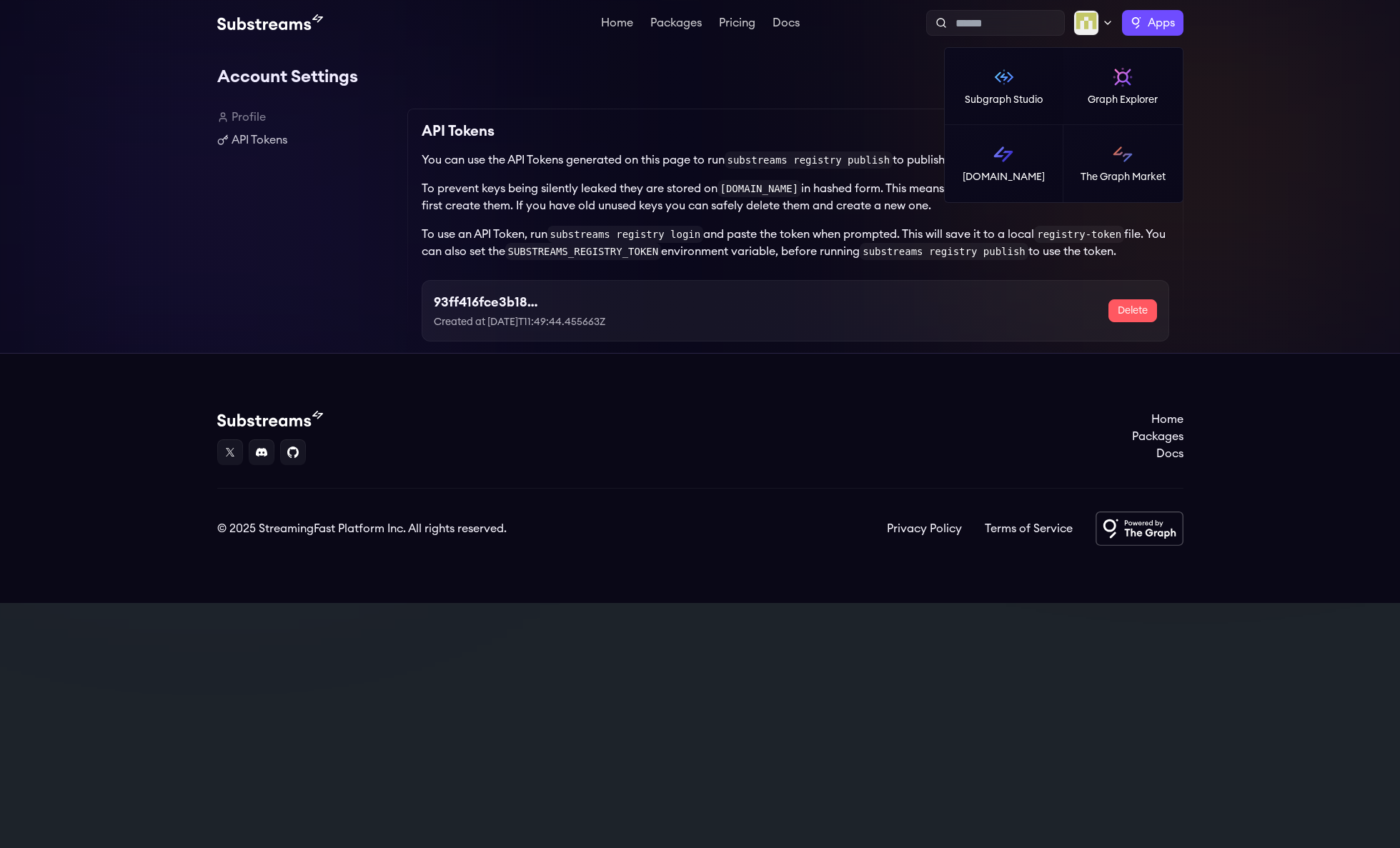
click at [1137, 21] on label "Apps" at bounding box center [1152, 22] width 62 height 26
click at [1025, 148] on link "[DOMAIN_NAME]" at bounding box center [1004, 164] width 119 height 77
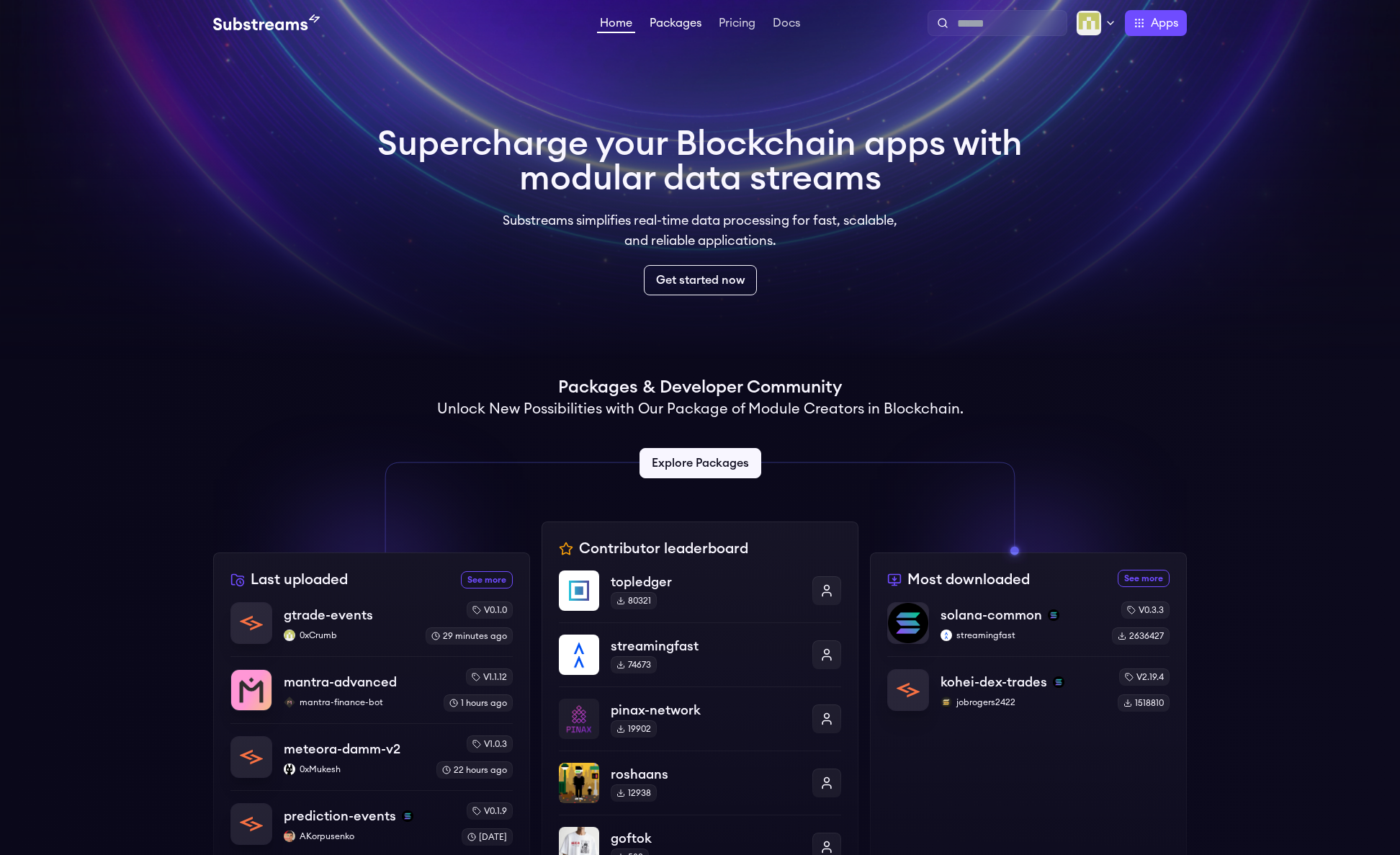
click at [678, 22] on link "Packages" at bounding box center [675, 24] width 58 height 14
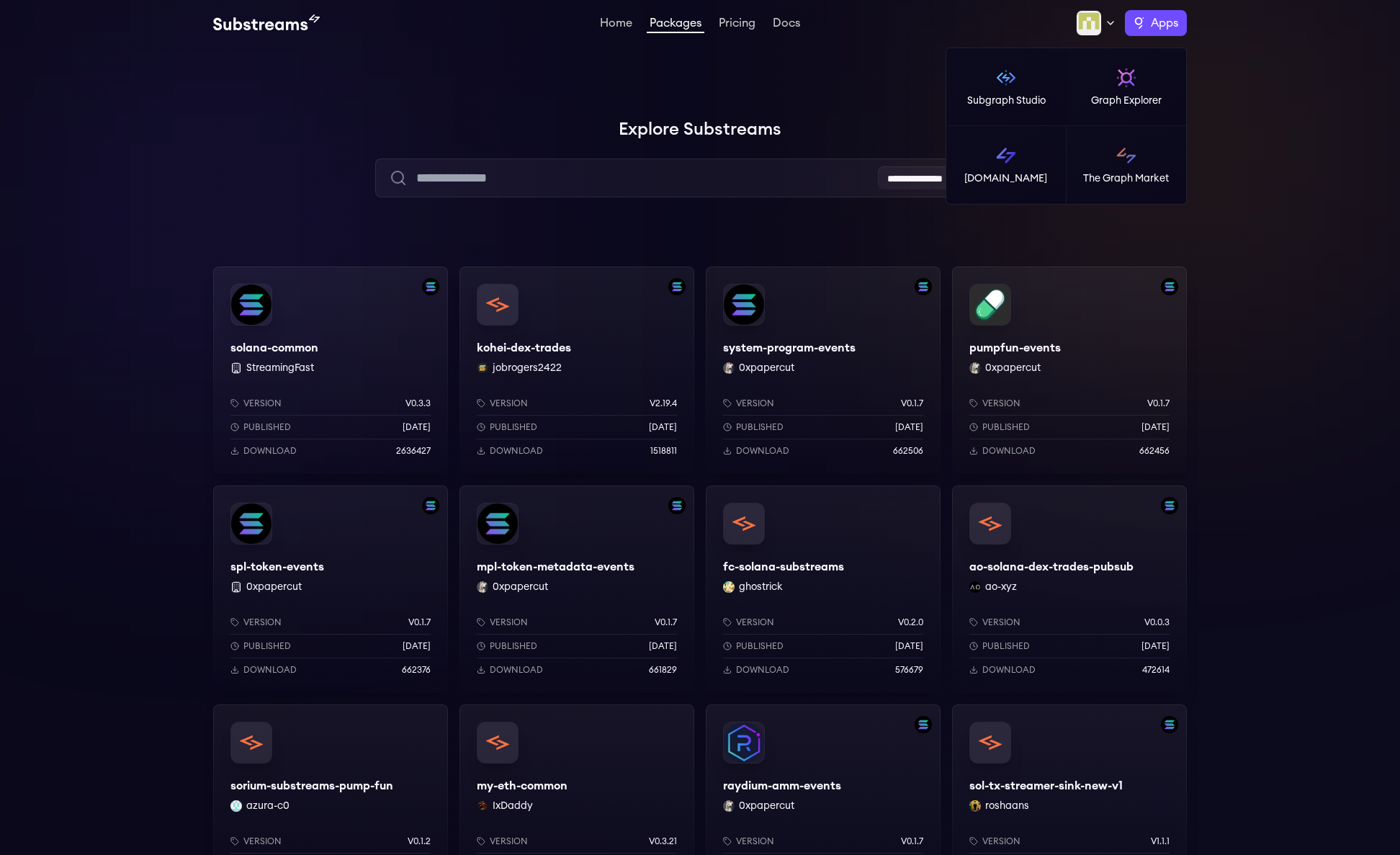
click at [1162, 26] on span "Apps" at bounding box center [1165, 22] width 28 height 17
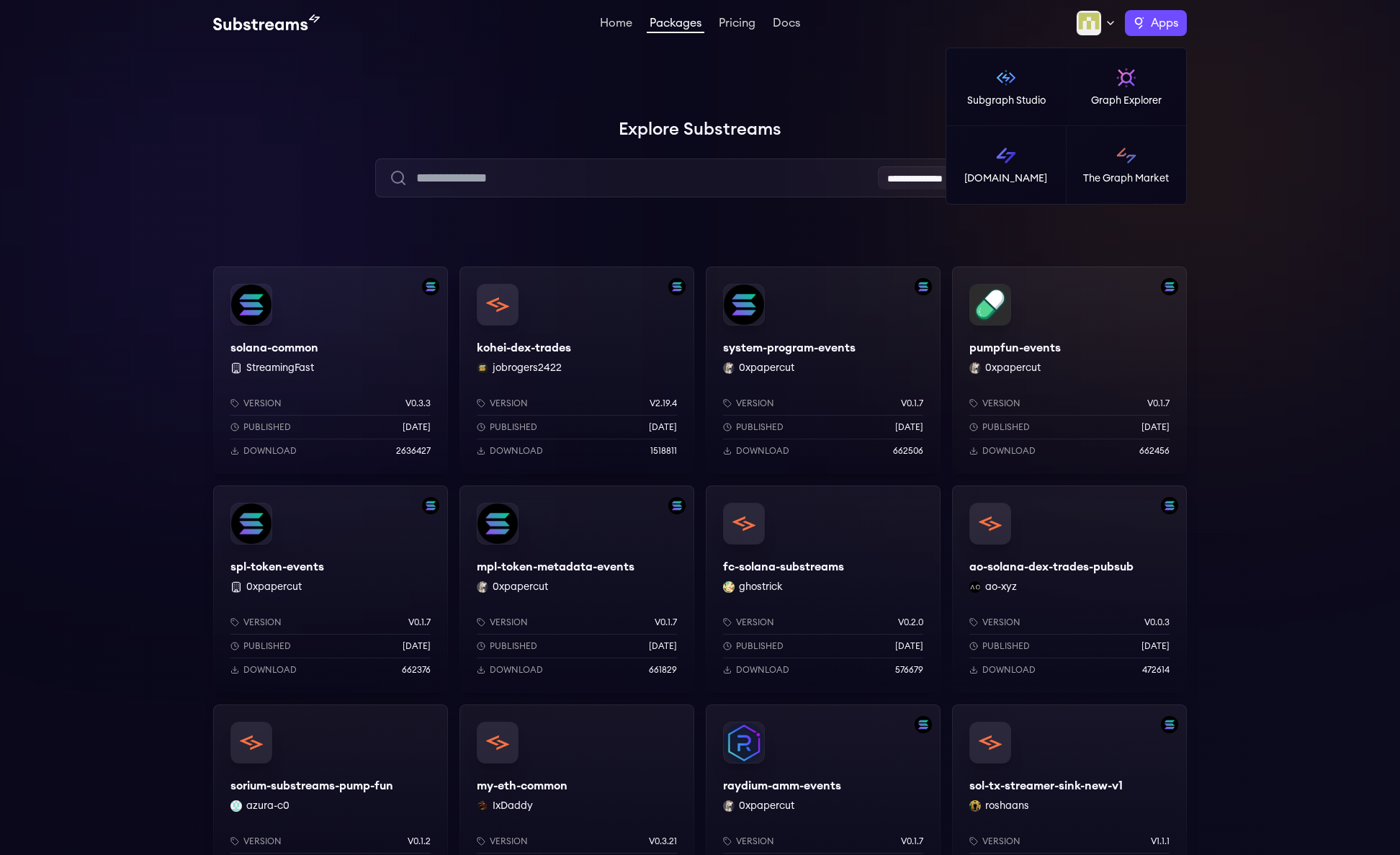
click at [1141, 20] on label "Apps" at bounding box center [1156, 22] width 62 height 26
click at [1040, 73] on link "Subgraph Studio" at bounding box center [1006, 87] width 120 height 78
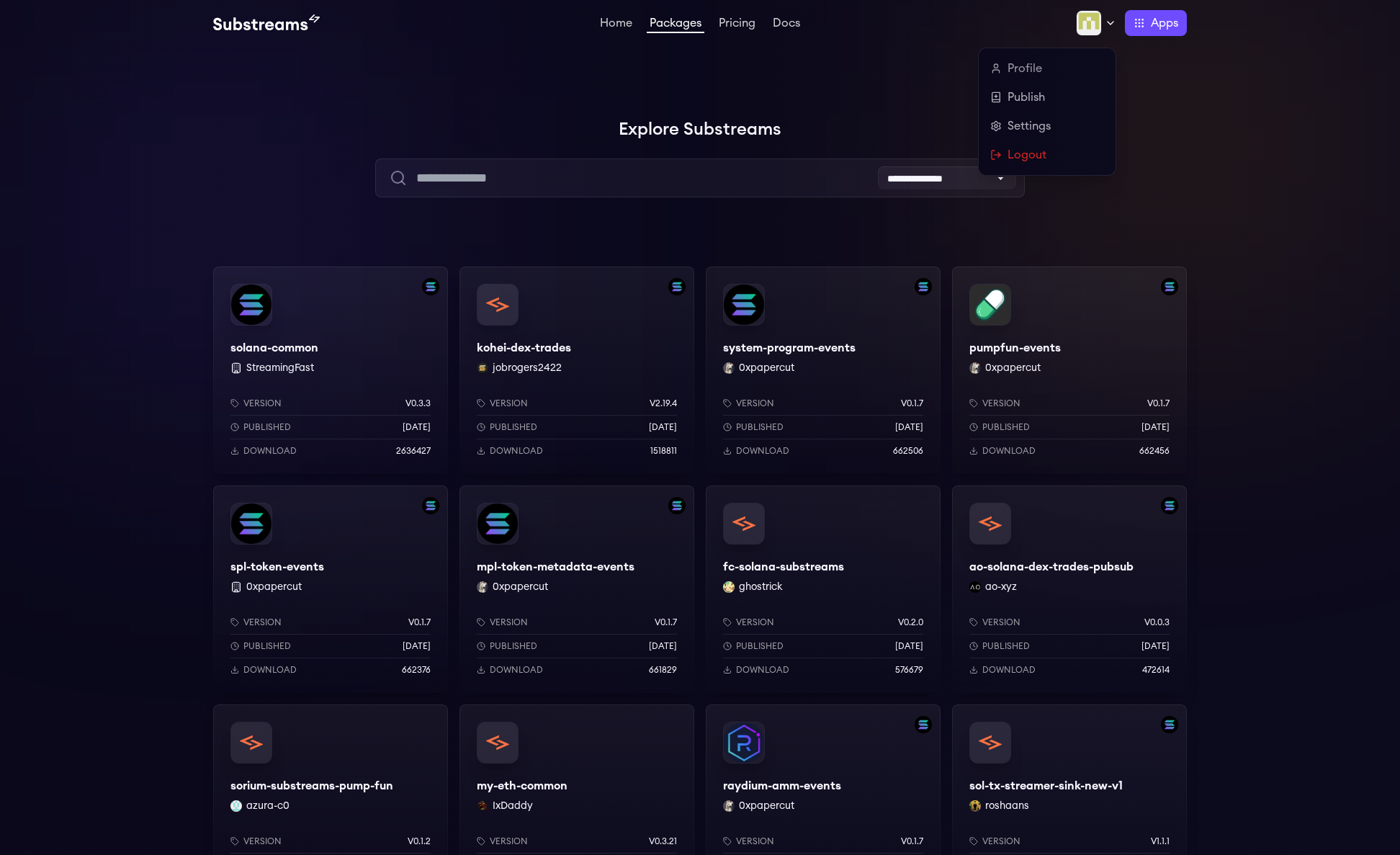
click at [1095, 21] on img at bounding box center [1089, 22] width 26 height 26
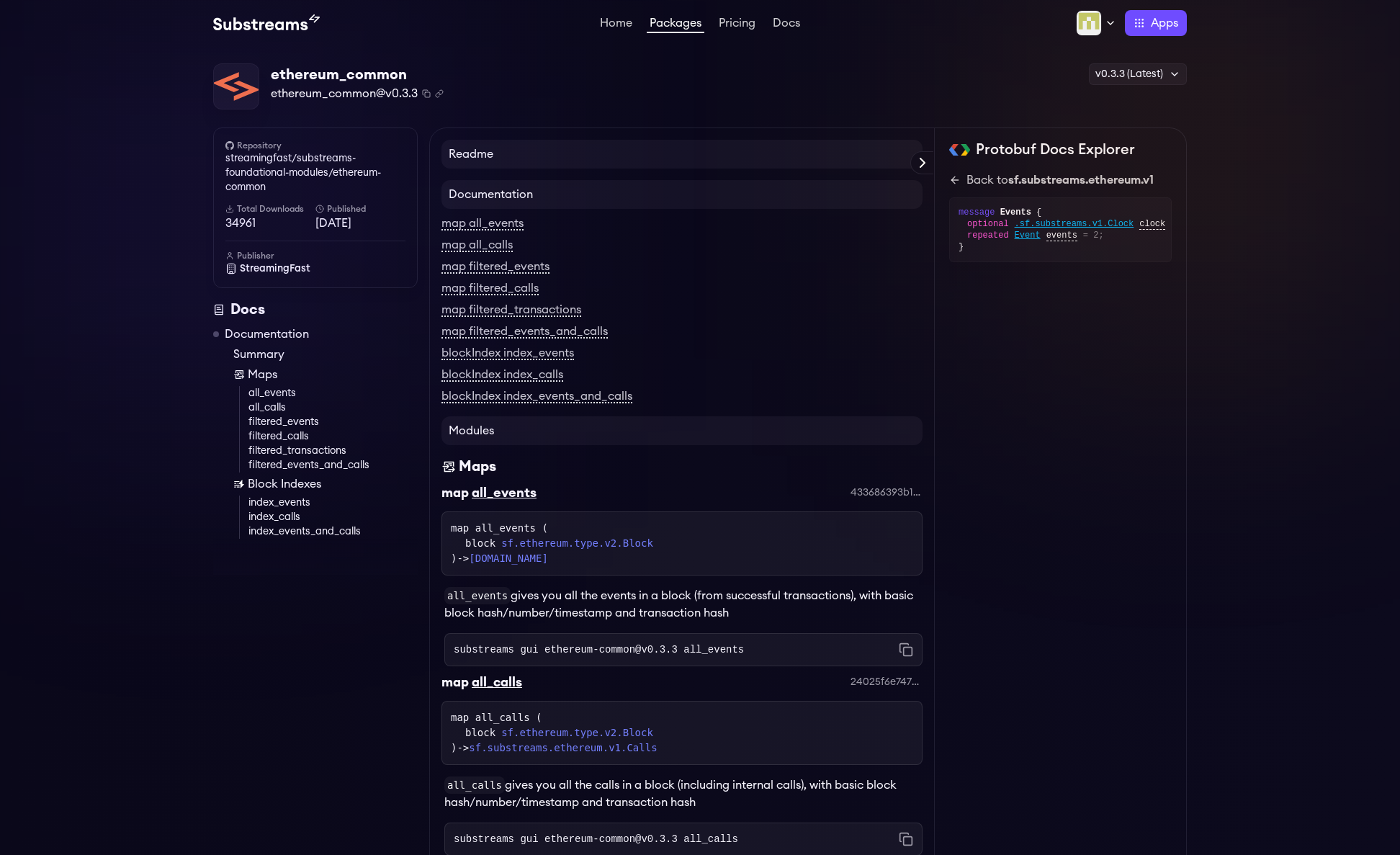
click at [765, 93] on div "ethereum_common ethereum_common@v0.3.3 Copied! Copied! v0.3.3 (Latest) v0.3.3 (…" at bounding box center [700, 87] width 974 height 47
click at [745, 17] on link "Pricing" at bounding box center [737, 24] width 43 height 14
click at [593, 101] on div "ethereum_common ethereum_common@v0.3.3 Copied! Copied! v0.3.3 (Latest) v0.3.3 (…" at bounding box center [700, 87] width 974 height 47
click at [795, 96] on div "ethereum_common ethereum_common@v0.3.3 Copied! Copied! v0.3.3 (Latest) v0.3.3 (…" at bounding box center [700, 87] width 974 height 47
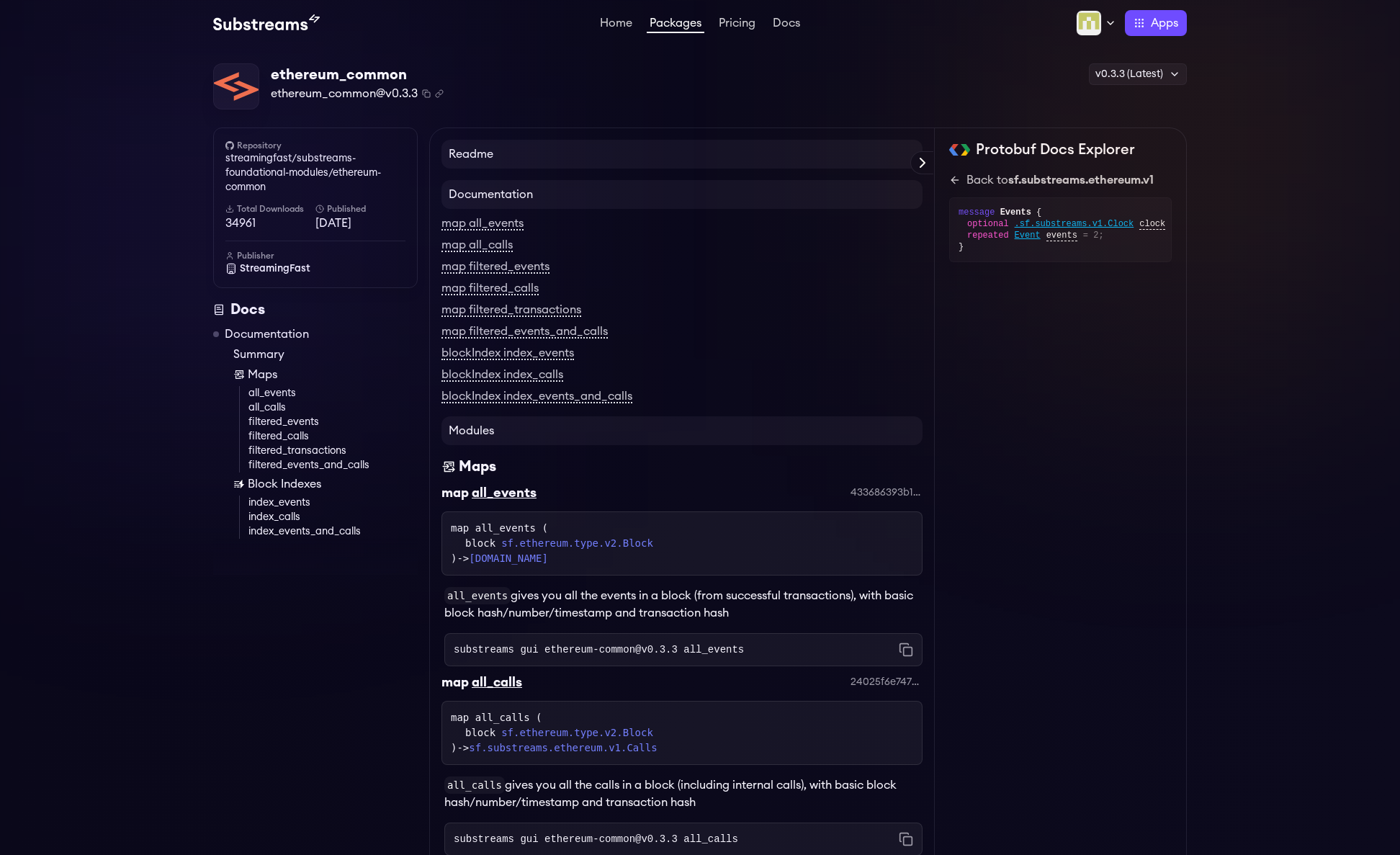
click at [839, 78] on div "ethereum_common ethereum_common@v0.3.3 Copied! Copied! v0.3.3 (Latest) v0.3.3 (…" at bounding box center [700, 87] width 974 height 47
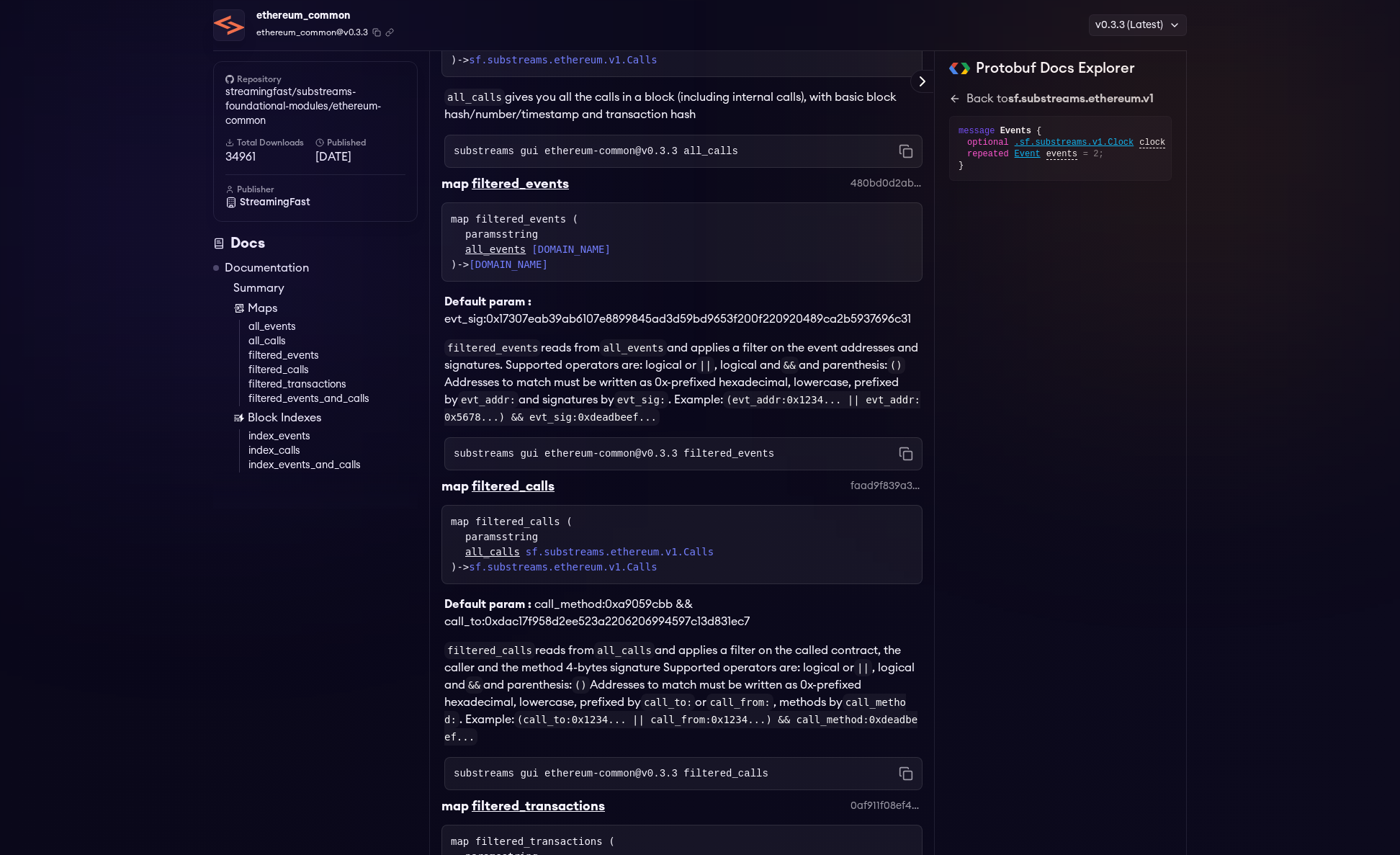
scroll to position [693, 0]
click at [771, 422] on p "filtered_events reads from all_events and applies a filter on the event address…" at bounding box center [684, 382] width 478 height 87
click at [762, 421] on p "filtered_events reads from all_events and applies a filter on the event address…" at bounding box center [684, 382] width 478 height 87
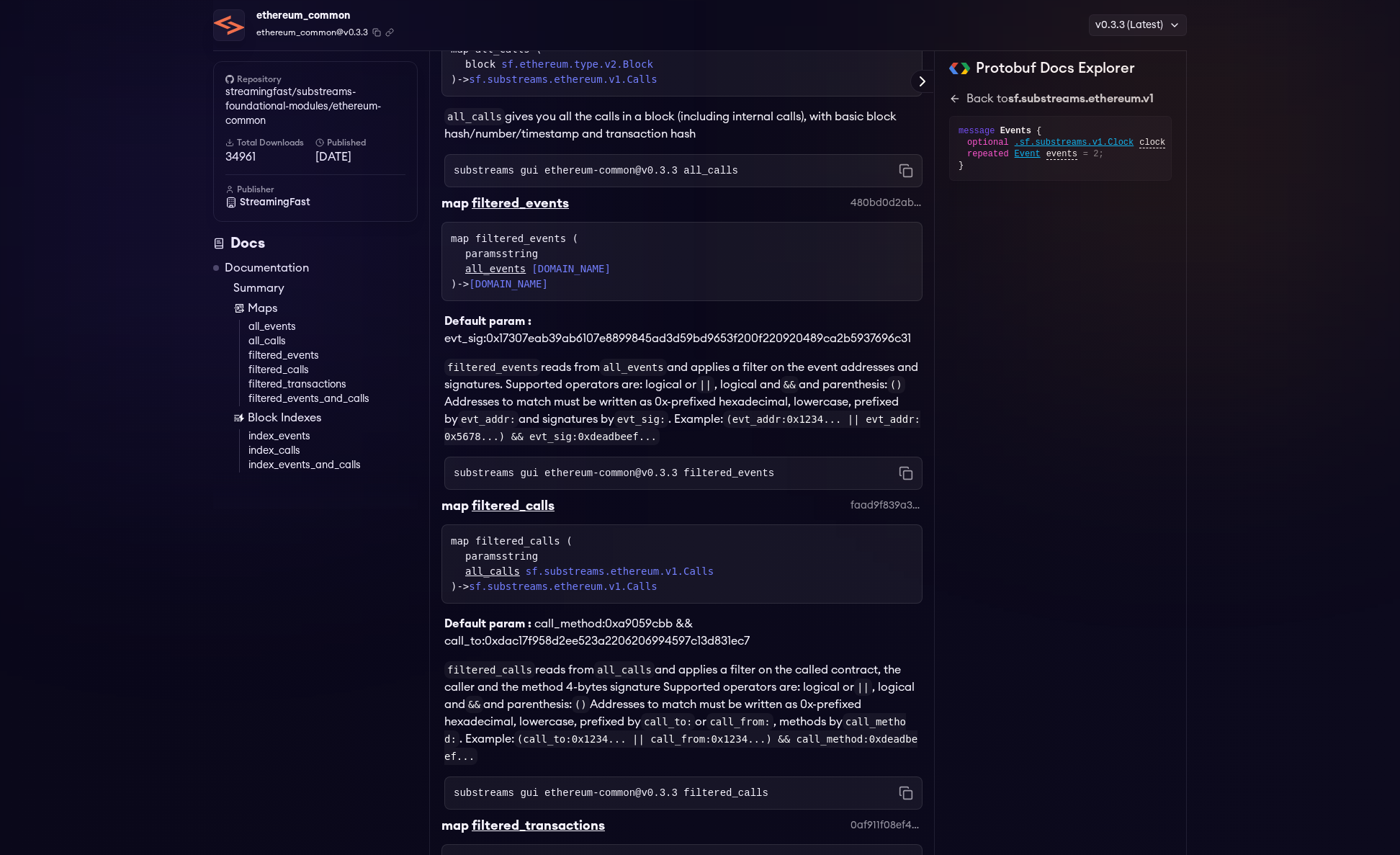
scroll to position [671, 0]
click at [668, 445] on code "(evt_addr:0x1234... || evt_addr:0x5678...) && evt_sig:0xdeadbeef..." at bounding box center [682, 429] width 476 height 34
